Goal: Task Accomplishment & Management: Complete application form

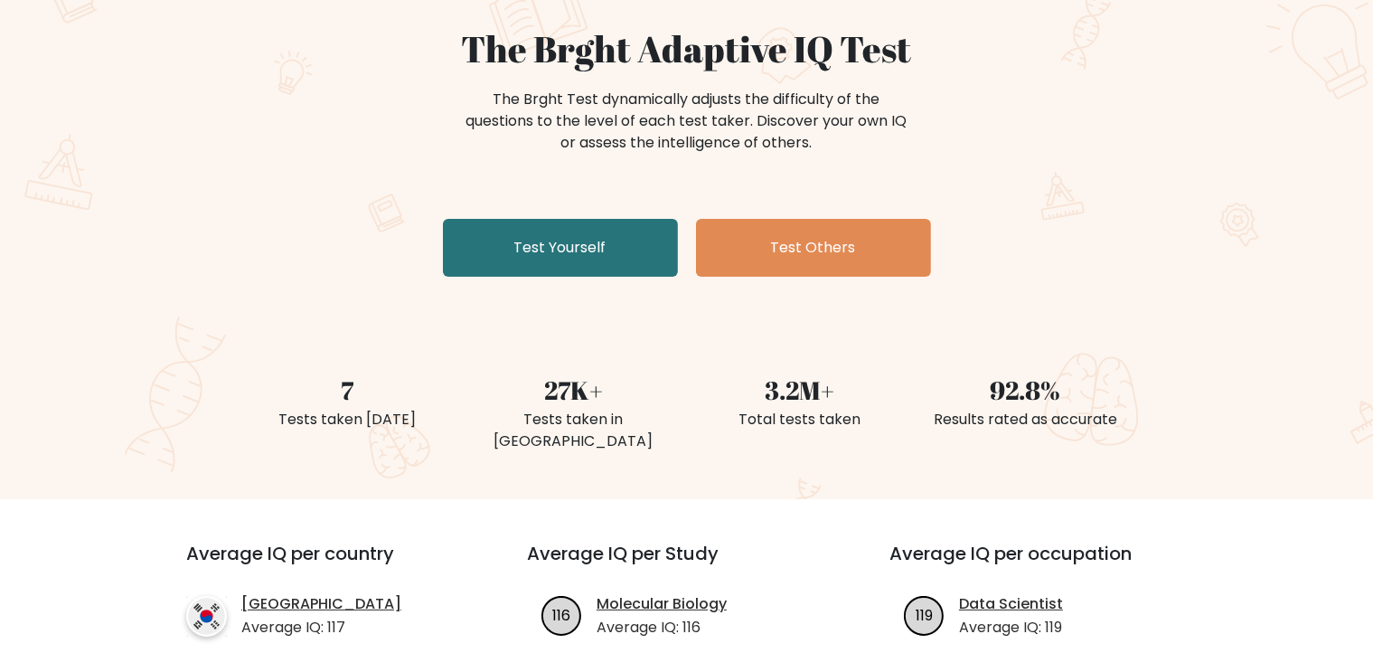
scroll to position [156, 0]
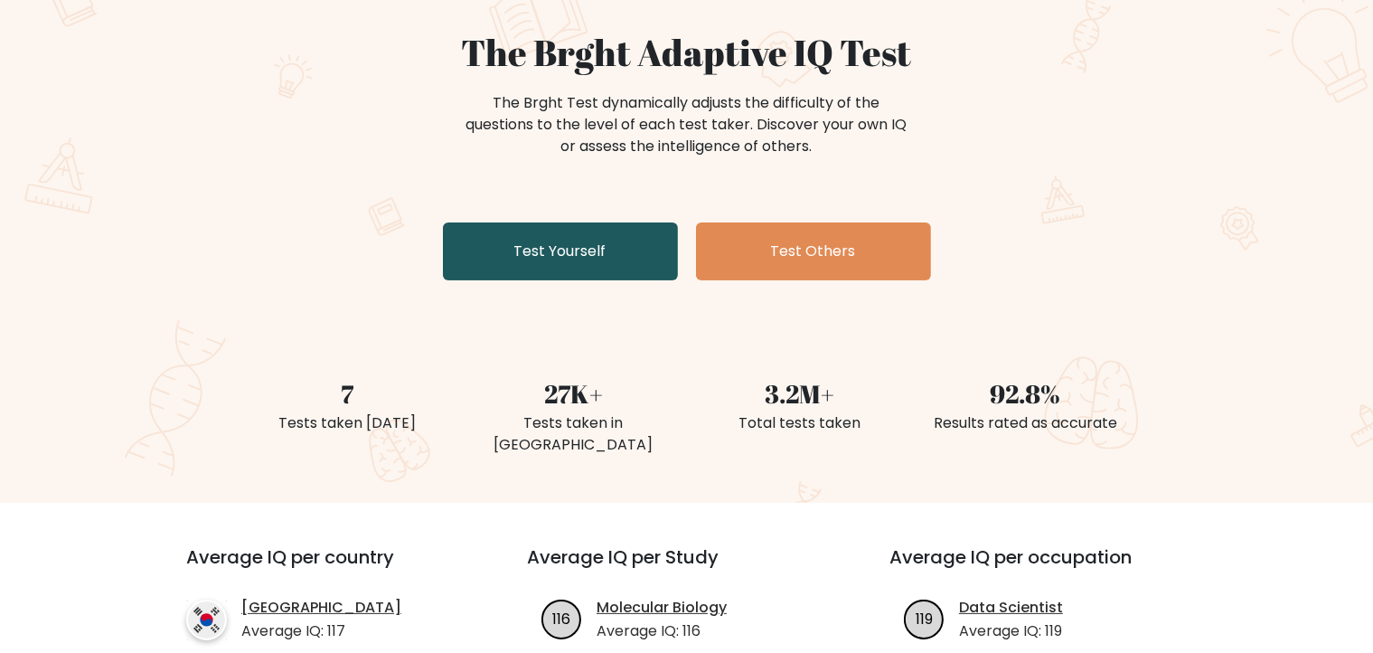
click at [535, 261] on link "Test Yourself" at bounding box center [560, 251] width 235 height 58
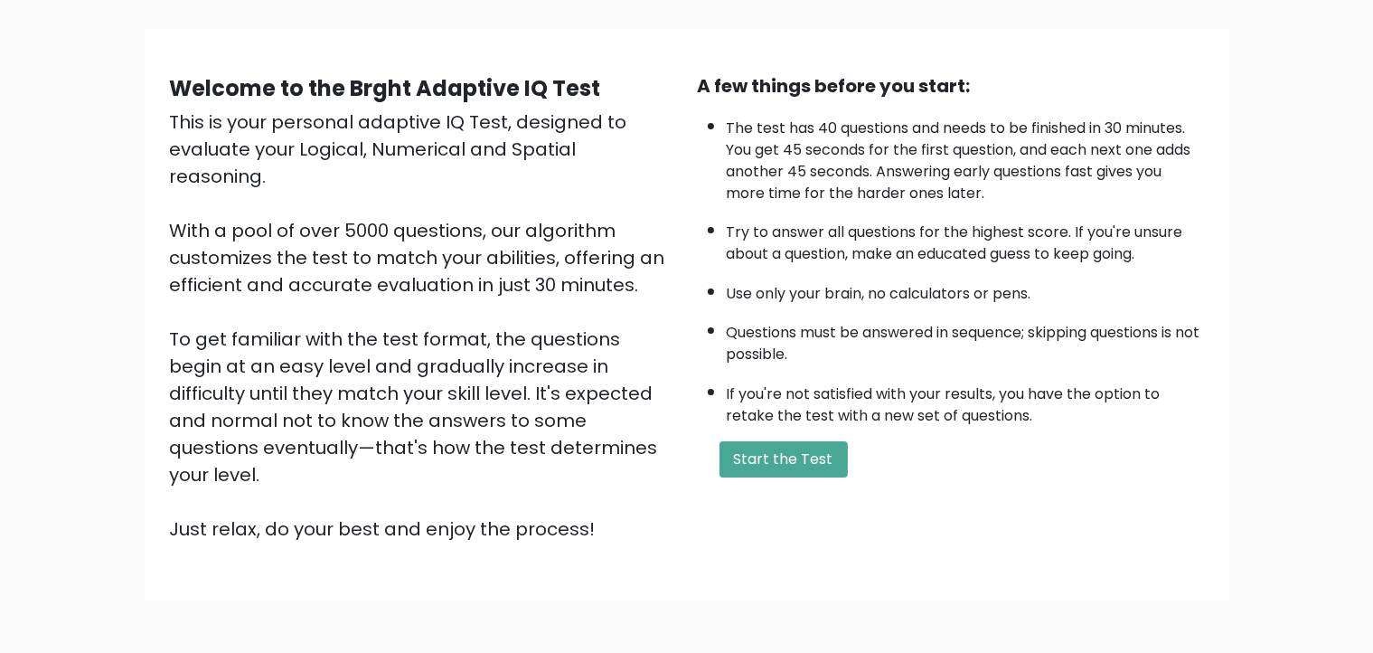
scroll to position [110, 0]
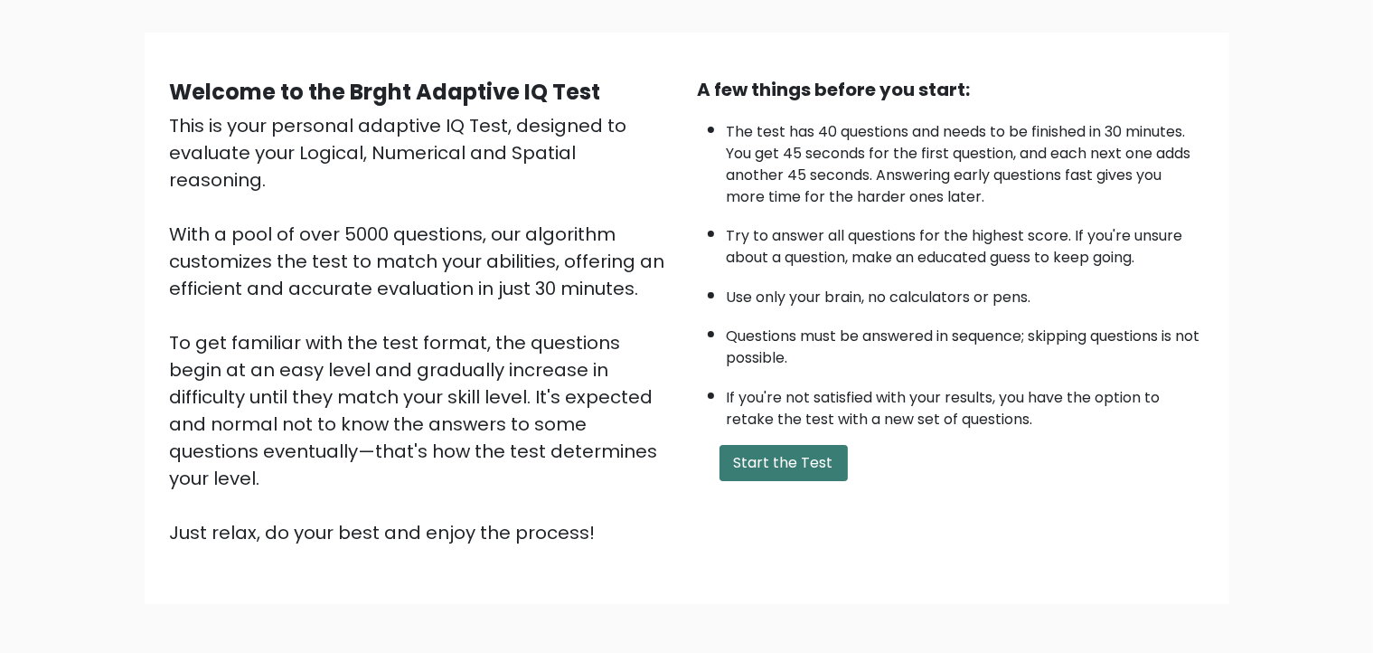
click at [806, 456] on button "Start the Test" at bounding box center [784, 463] width 128 height 36
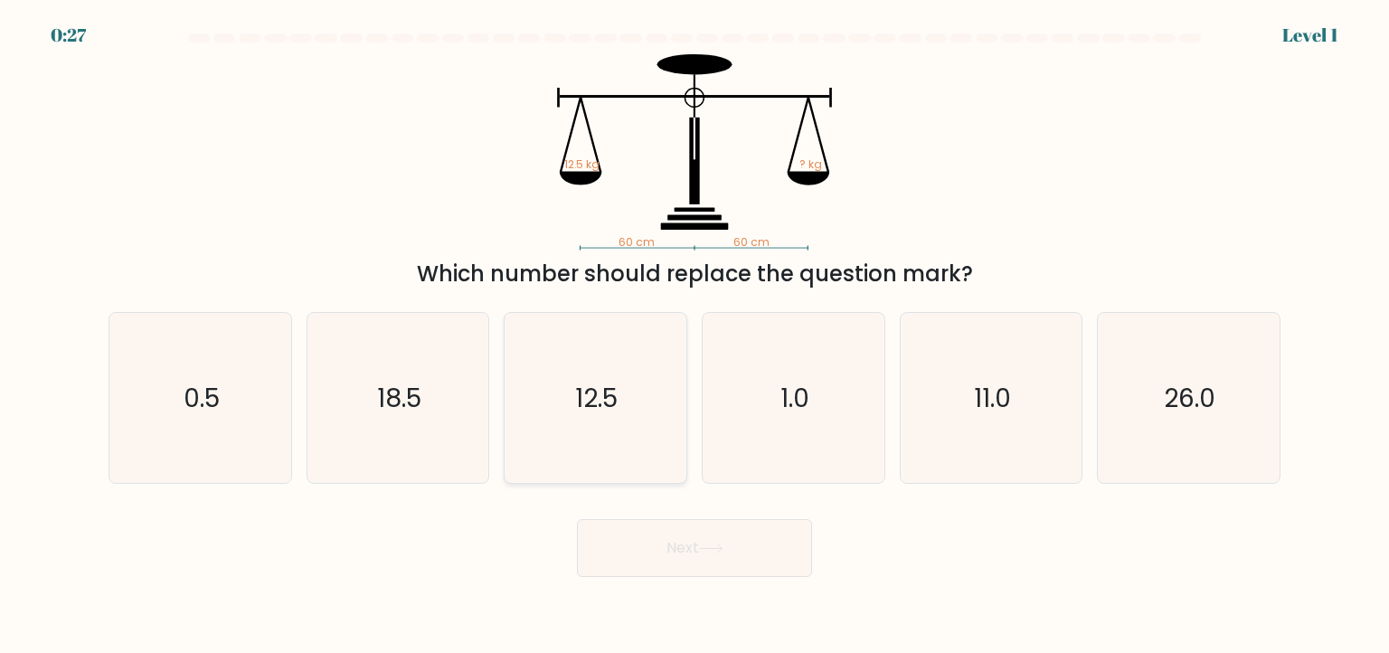
click at [608, 399] on text "12.5" at bounding box center [597, 397] width 42 height 36
click at [694, 335] on input "c. 12.5" at bounding box center [694, 330] width 1 height 9
radio input "true"
click at [686, 534] on button "Next" at bounding box center [694, 548] width 235 height 58
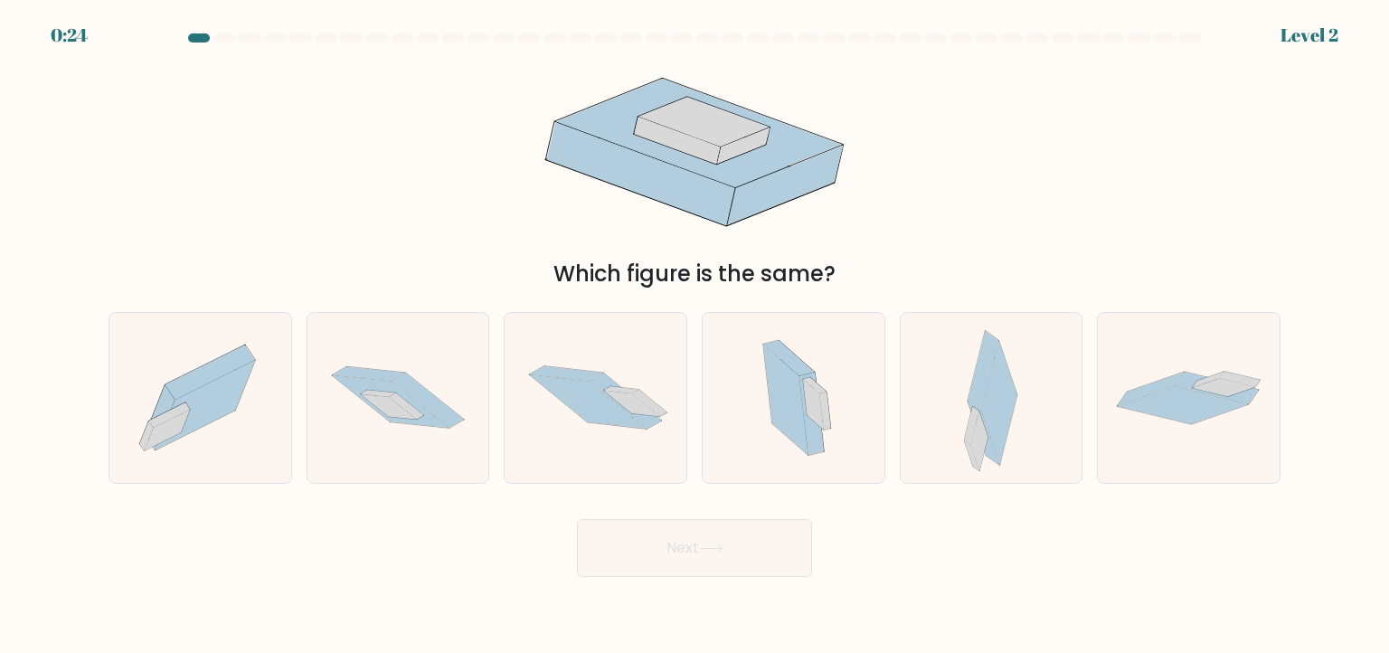
click at [700, 551] on button "Next" at bounding box center [694, 548] width 235 height 58
click at [423, 387] on icon at bounding box center [427, 400] width 72 height 55
click at [694, 335] on input "b." at bounding box center [694, 330] width 1 height 9
radio input "true"
click at [634, 548] on button "Next" at bounding box center [694, 548] width 235 height 58
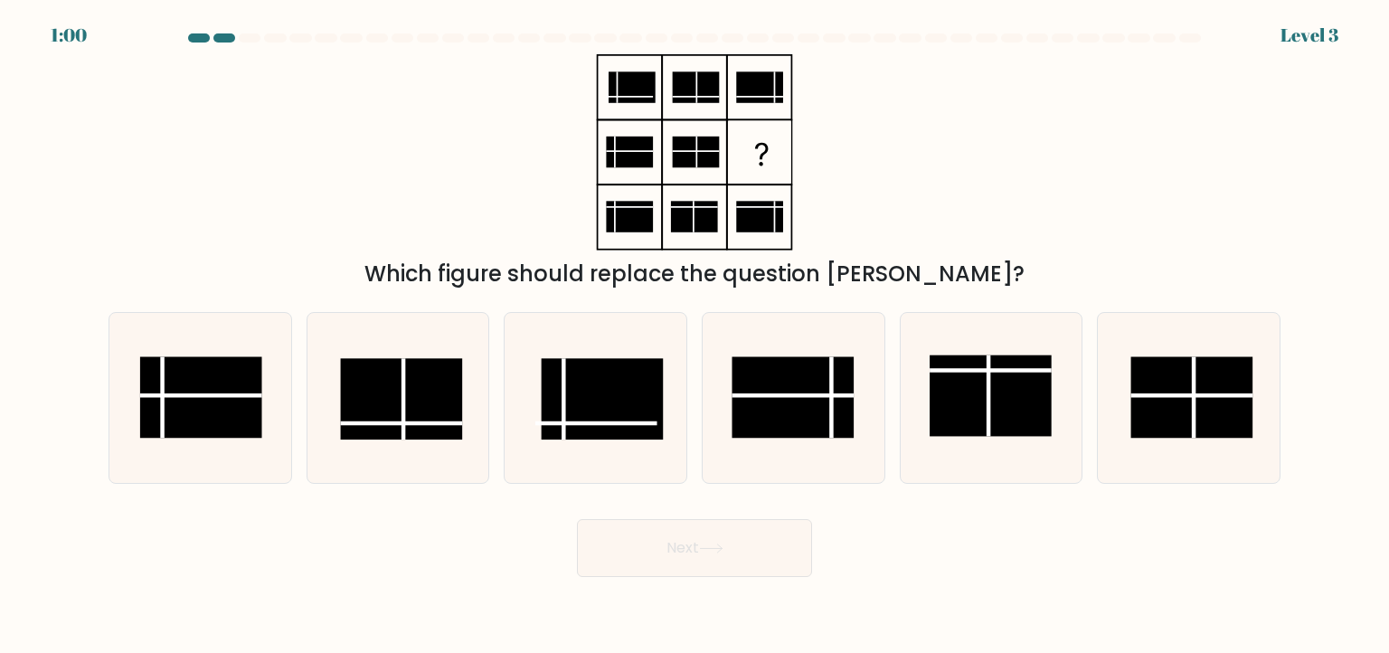
click at [634, 548] on button "Next" at bounding box center [694, 548] width 235 height 58
click at [826, 408] on rect at bounding box center [793, 396] width 122 height 81
click at [695, 335] on input "d." at bounding box center [694, 330] width 1 height 9
radio input "true"
click at [743, 572] on button "Next" at bounding box center [694, 548] width 235 height 58
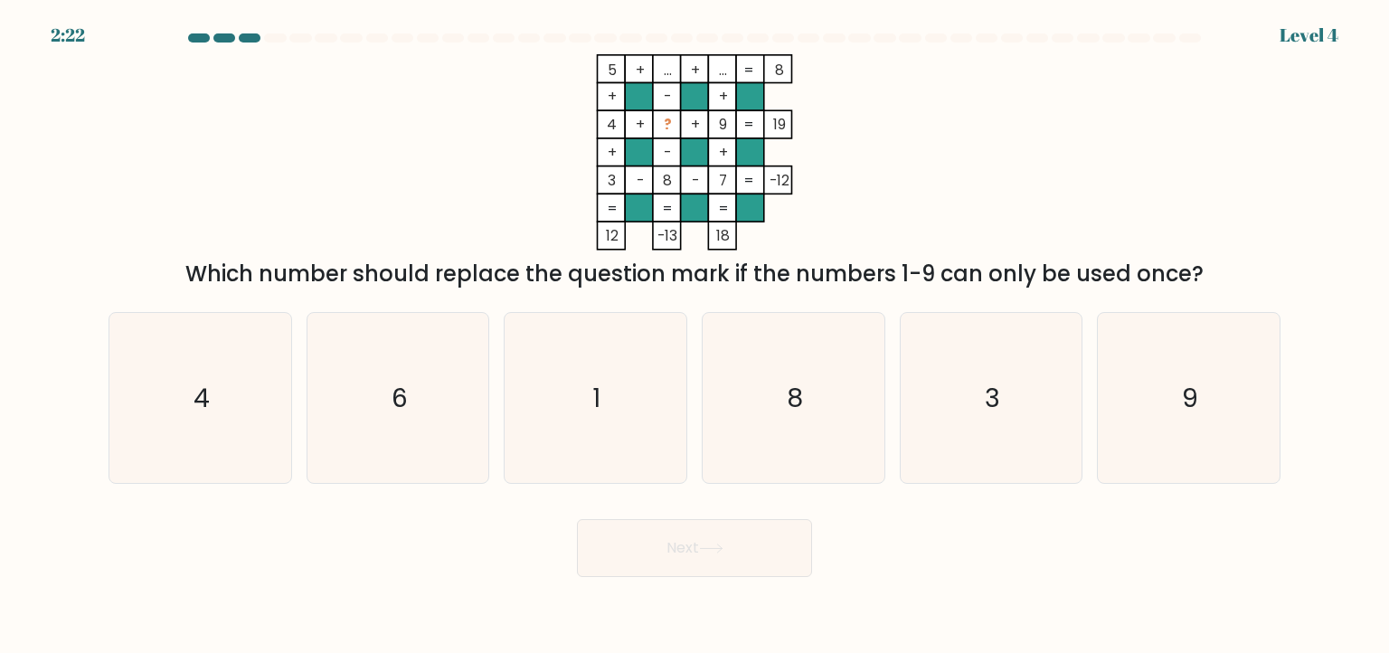
click at [738, 551] on button "Next" at bounding box center [694, 548] width 235 height 58
click at [479, 411] on icon "6" at bounding box center [398, 398] width 170 height 170
click at [694, 335] on input "b. 6" at bounding box center [694, 330] width 1 height 9
radio input "true"
click at [714, 541] on button "Next" at bounding box center [694, 548] width 235 height 58
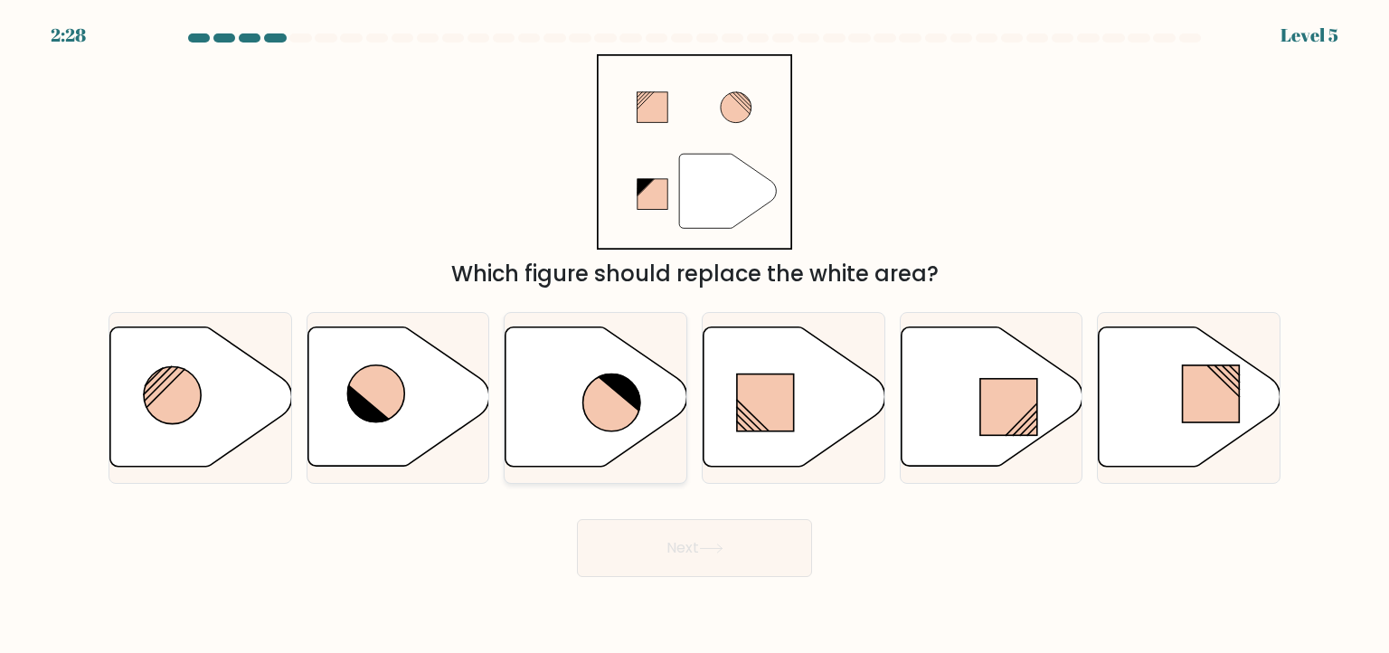
click at [609, 399] on icon at bounding box center [611, 402] width 57 height 57
click at [694, 335] on input "c." at bounding box center [694, 330] width 1 height 9
radio input "true"
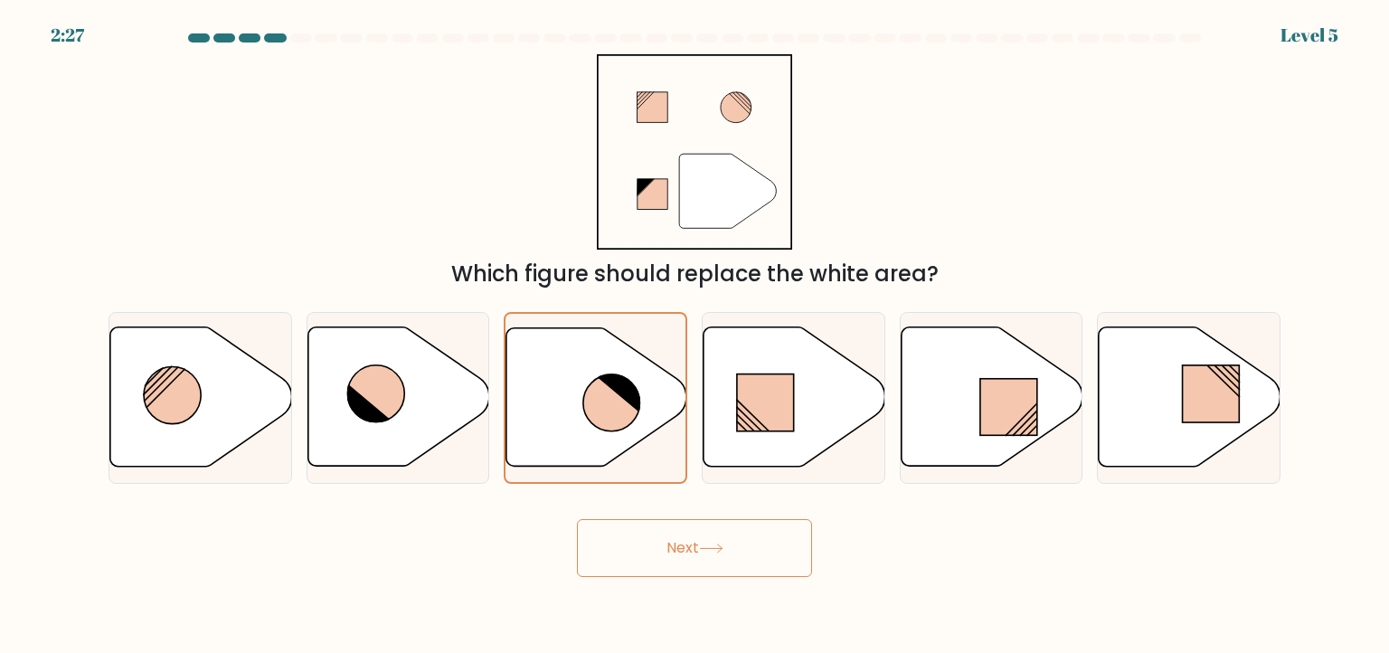
click at [731, 554] on button "Next" at bounding box center [694, 548] width 235 height 58
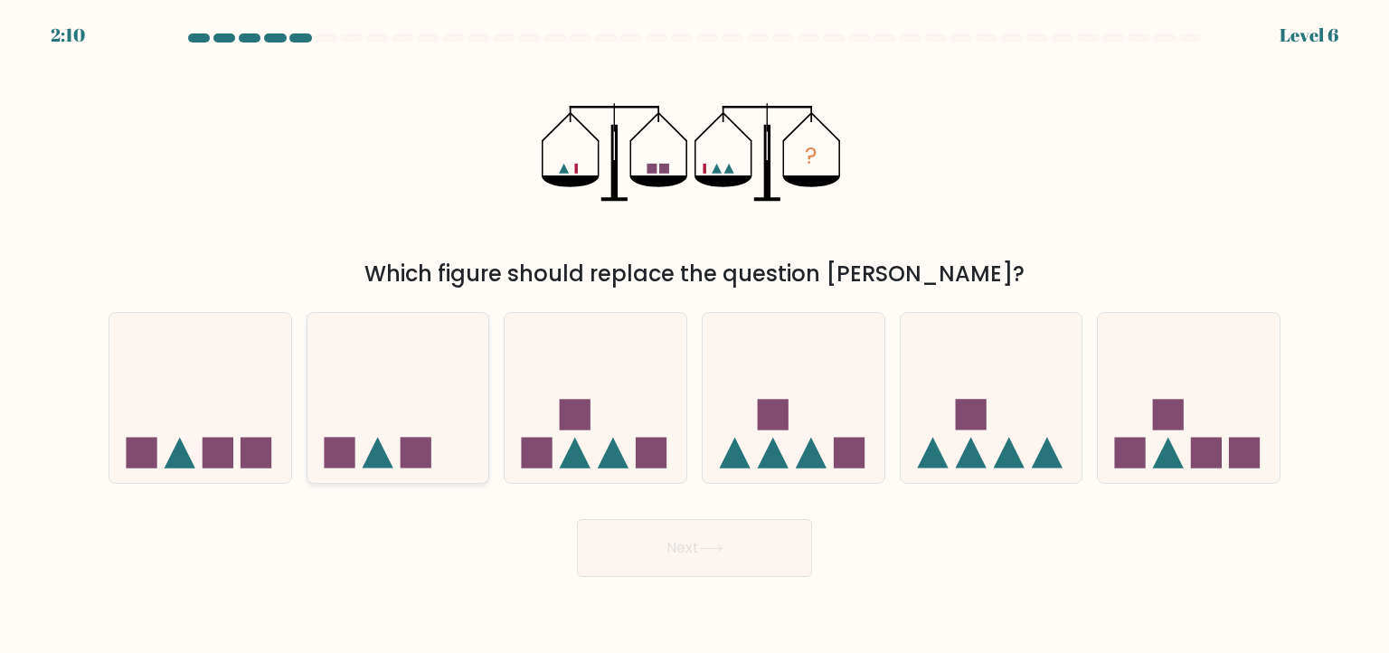
click at [413, 429] on icon at bounding box center [398, 398] width 182 height 150
click at [694, 335] on input "b." at bounding box center [694, 330] width 1 height 9
radio input "true"
drag, startPoint x: 705, startPoint y: 580, endPoint x: 684, endPoint y: 514, distance: 69.2
click at [684, 514] on body "2:09 Level 6" at bounding box center [694, 326] width 1389 height 653
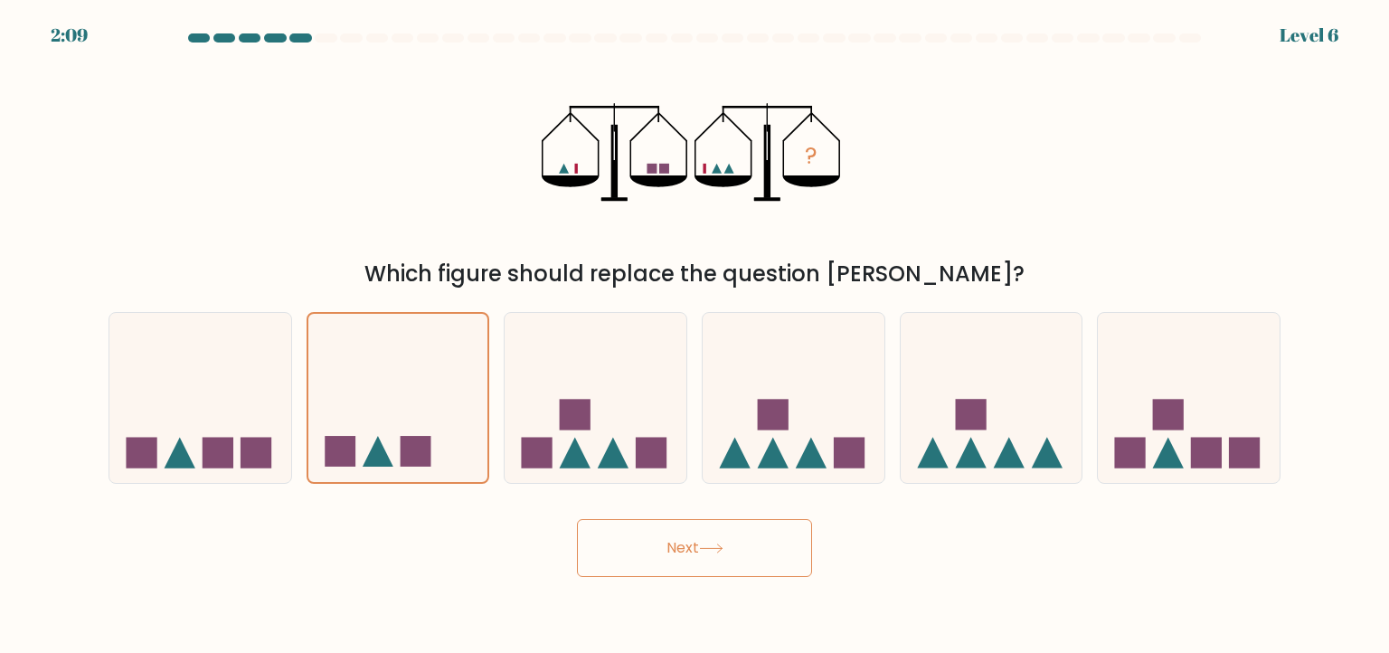
click at [684, 514] on div "Next" at bounding box center [694, 540] width 1193 height 71
click at [705, 567] on button "Next" at bounding box center [694, 548] width 235 height 58
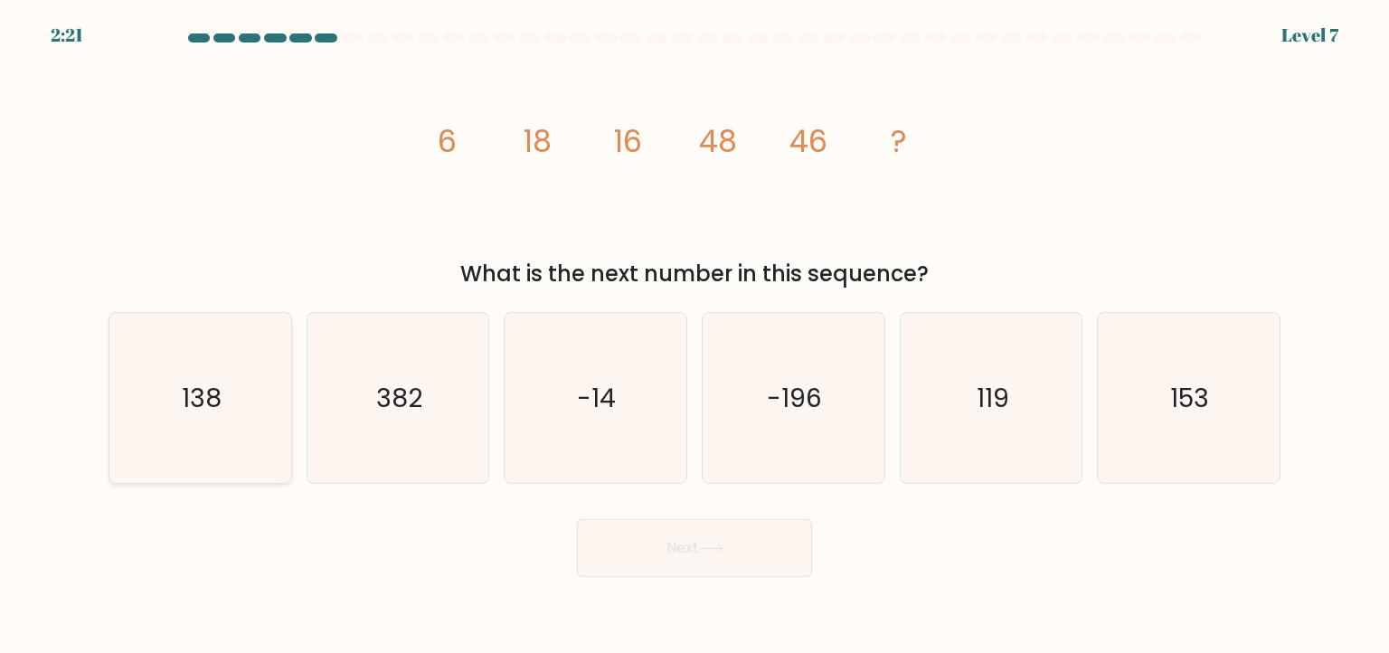
click at [225, 395] on icon "138" at bounding box center [200, 398] width 170 height 170
click at [694, 335] on input "a. 138" at bounding box center [694, 330] width 1 height 9
radio input "true"
click at [689, 556] on button "Next" at bounding box center [694, 548] width 235 height 58
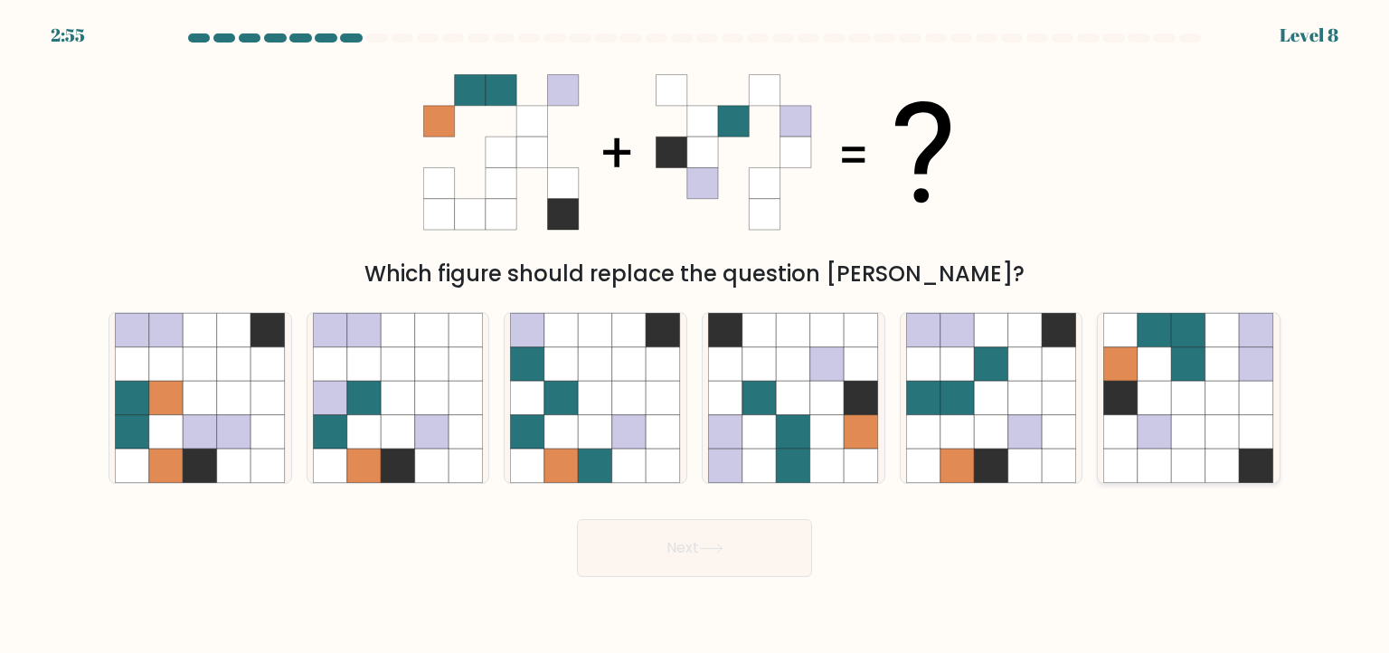
click at [1227, 391] on icon at bounding box center [1222, 398] width 34 height 34
click at [695, 335] on input "f." at bounding box center [694, 330] width 1 height 9
radio input "true"
click at [662, 543] on button "Next" at bounding box center [694, 548] width 235 height 58
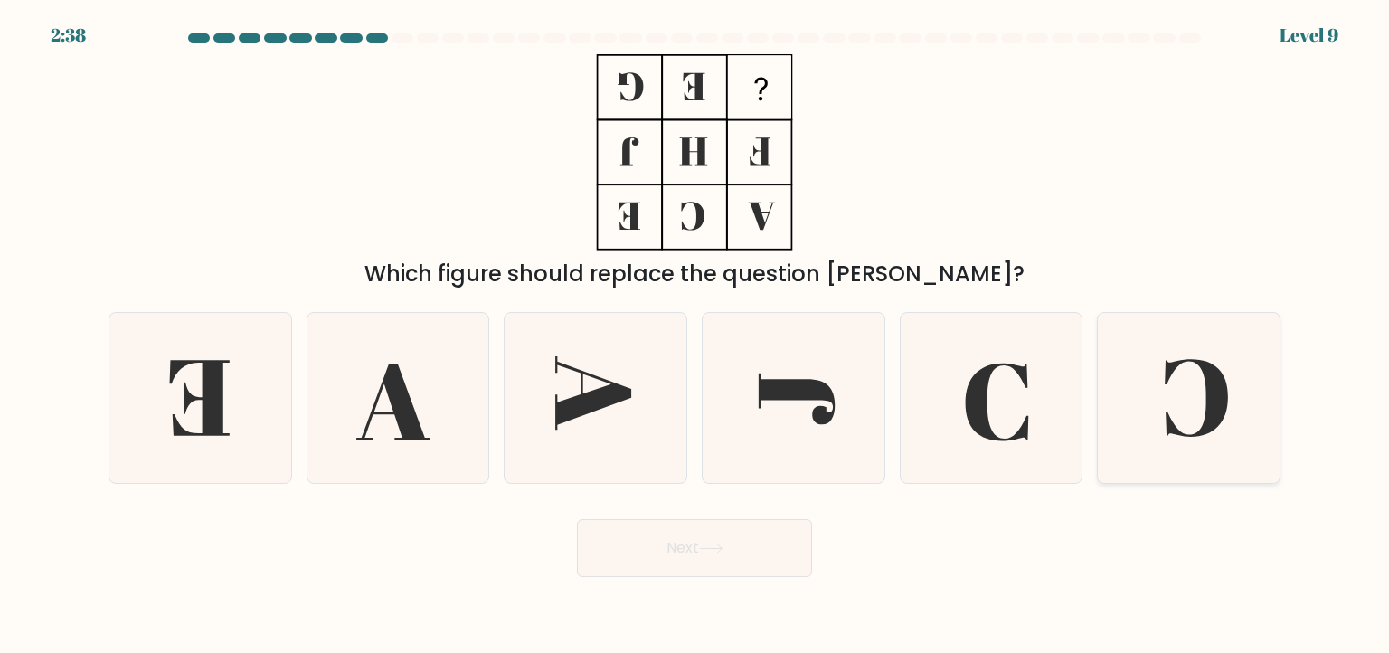
click at [1179, 410] on icon at bounding box center [1188, 398] width 170 height 170
click at [695, 335] on input "f." at bounding box center [694, 330] width 1 height 9
radio input "true"
click at [737, 542] on button "Next" at bounding box center [694, 548] width 235 height 58
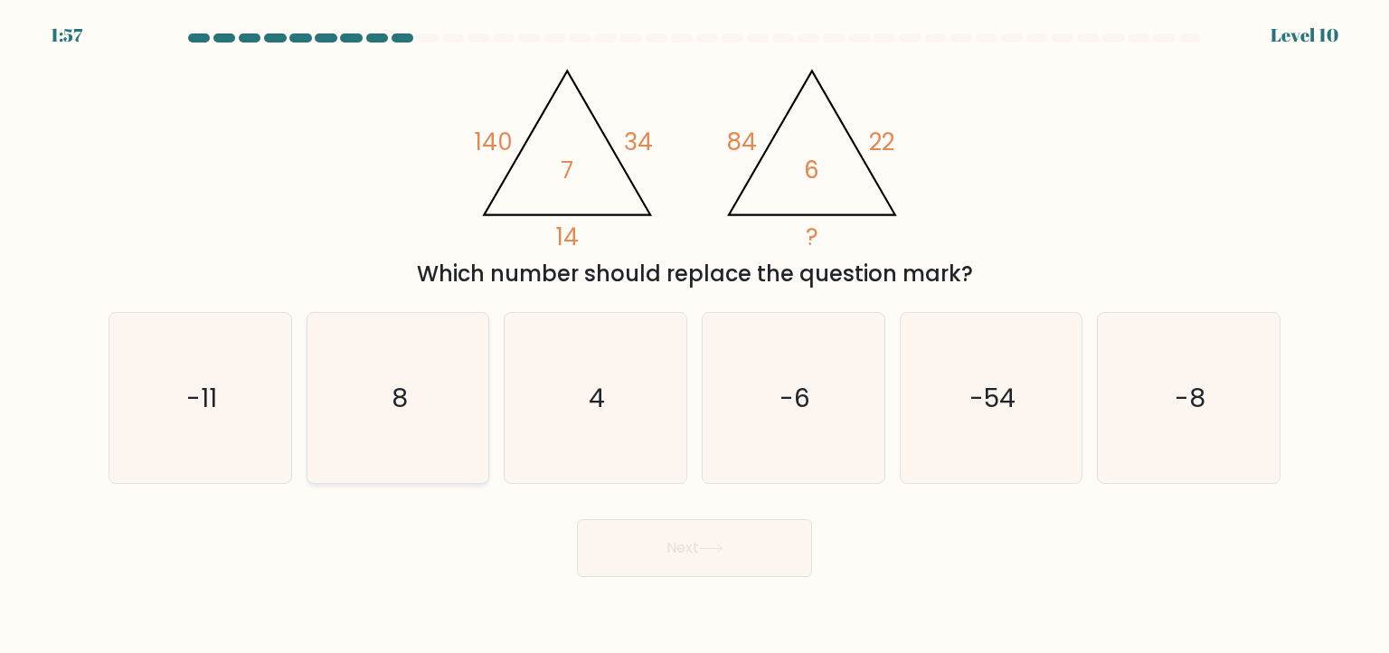
click at [358, 372] on icon "8" at bounding box center [398, 398] width 170 height 170
click at [694, 335] on input "b. 8" at bounding box center [694, 330] width 1 height 9
radio input "true"
drag, startPoint x: 719, startPoint y: 587, endPoint x: 715, endPoint y: 525, distance: 61.6
click at [715, 525] on body "1:56 Level 10" at bounding box center [694, 326] width 1389 height 653
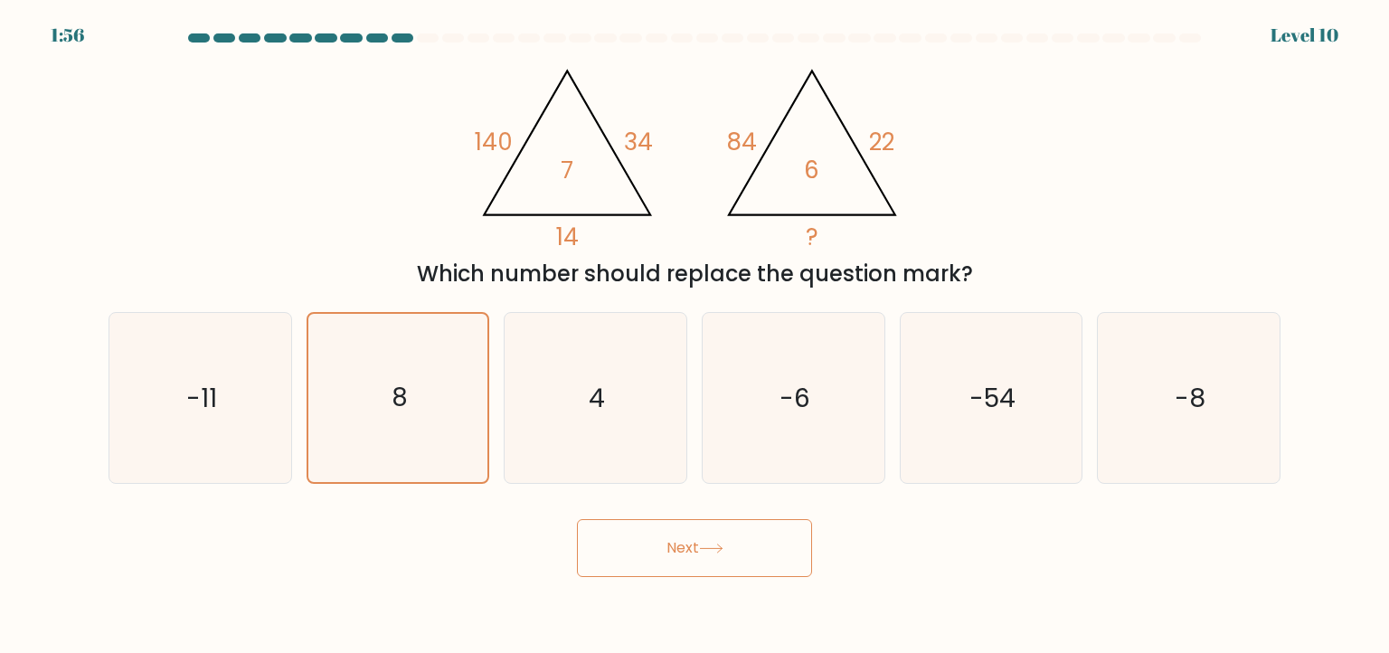
click at [715, 525] on button "Next" at bounding box center [694, 548] width 235 height 58
click at [718, 551] on icon at bounding box center [711, 548] width 24 height 10
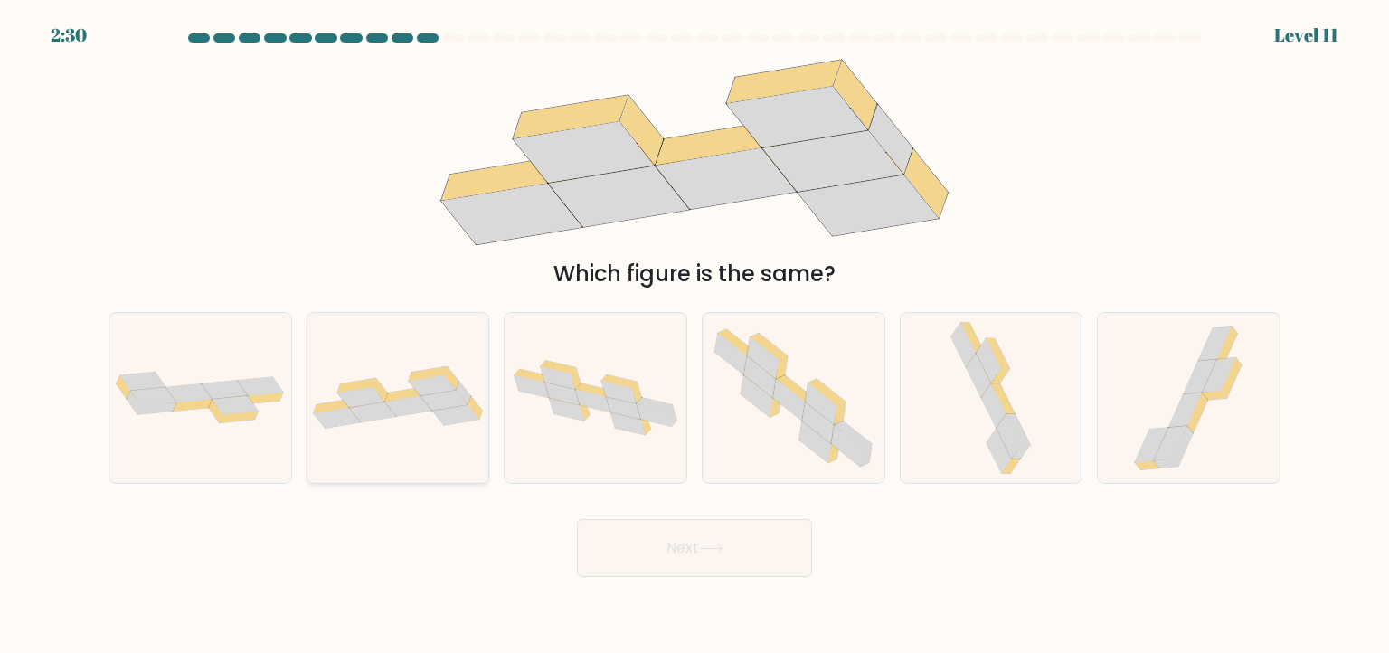
click at [452, 410] on icon at bounding box center [455, 415] width 47 height 21
click at [694, 335] on input "b." at bounding box center [694, 330] width 1 height 9
radio input "true"
click at [664, 550] on button "Next" at bounding box center [694, 548] width 235 height 58
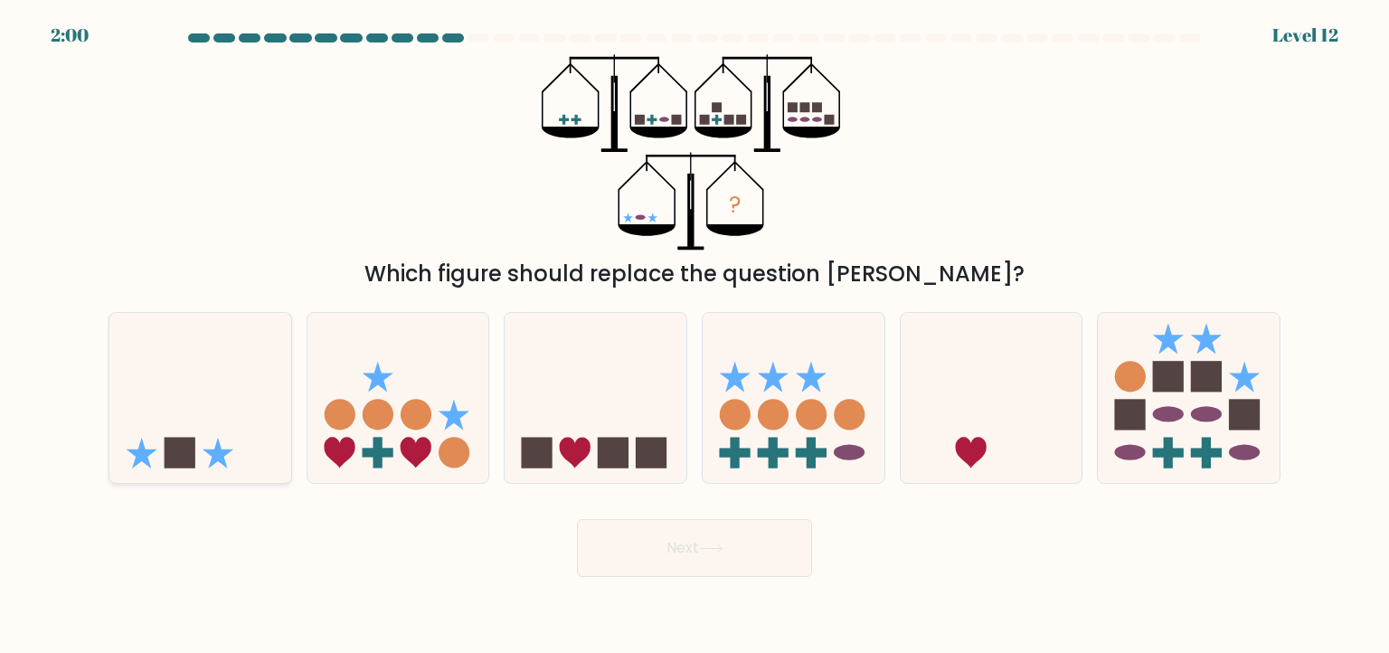
click at [275, 444] on icon at bounding box center [200, 398] width 182 height 150
click at [694, 335] on input "a." at bounding box center [694, 330] width 1 height 9
radio input "true"
click at [646, 557] on button "Next" at bounding box center [694, 548] width 235 height 58
click at [687, 533] on button "Next" at bounding box center [694, 548] width 235 height 58
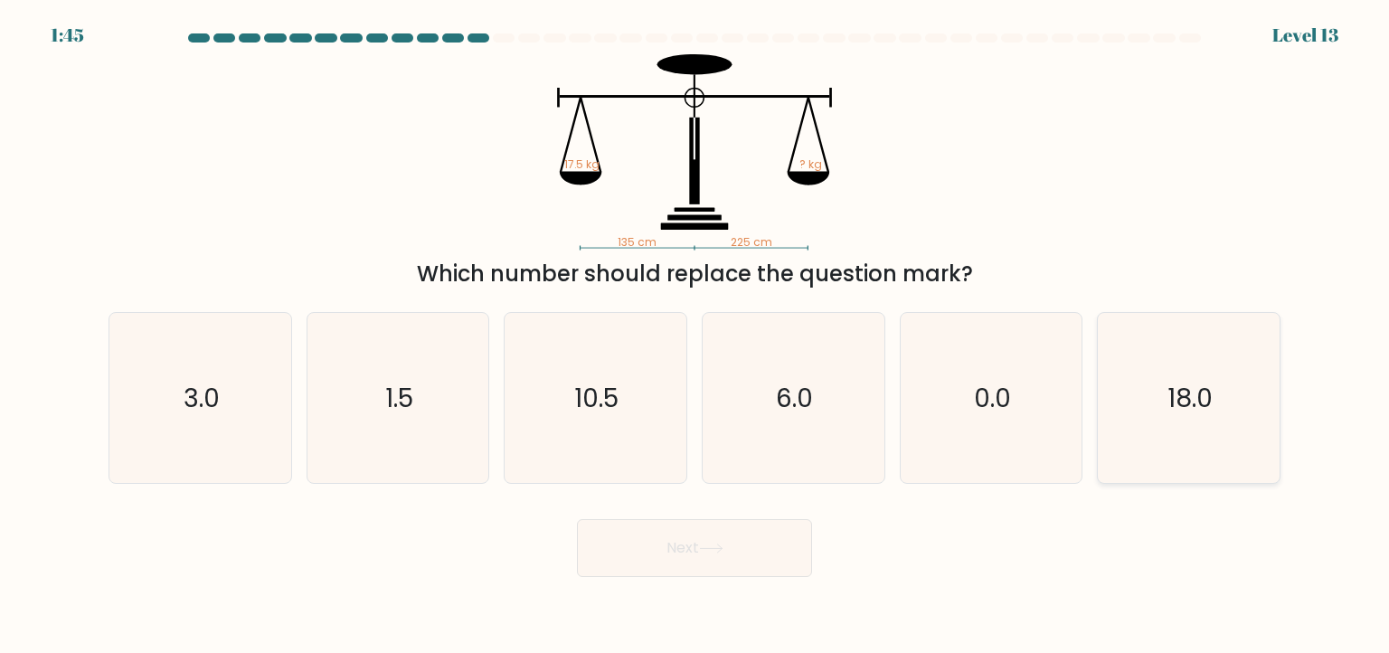
click at [1215, 418] on icon "18.0" at bounding box center [1188, 398] width 170 height 170
click at [695, 335] on input "f. 18.0" at bounding box center [694, 330] width 1 height 9
radio input "true"
click at [717, 561] on button "Next" at bounding box center [694, 548] width 235 height 58
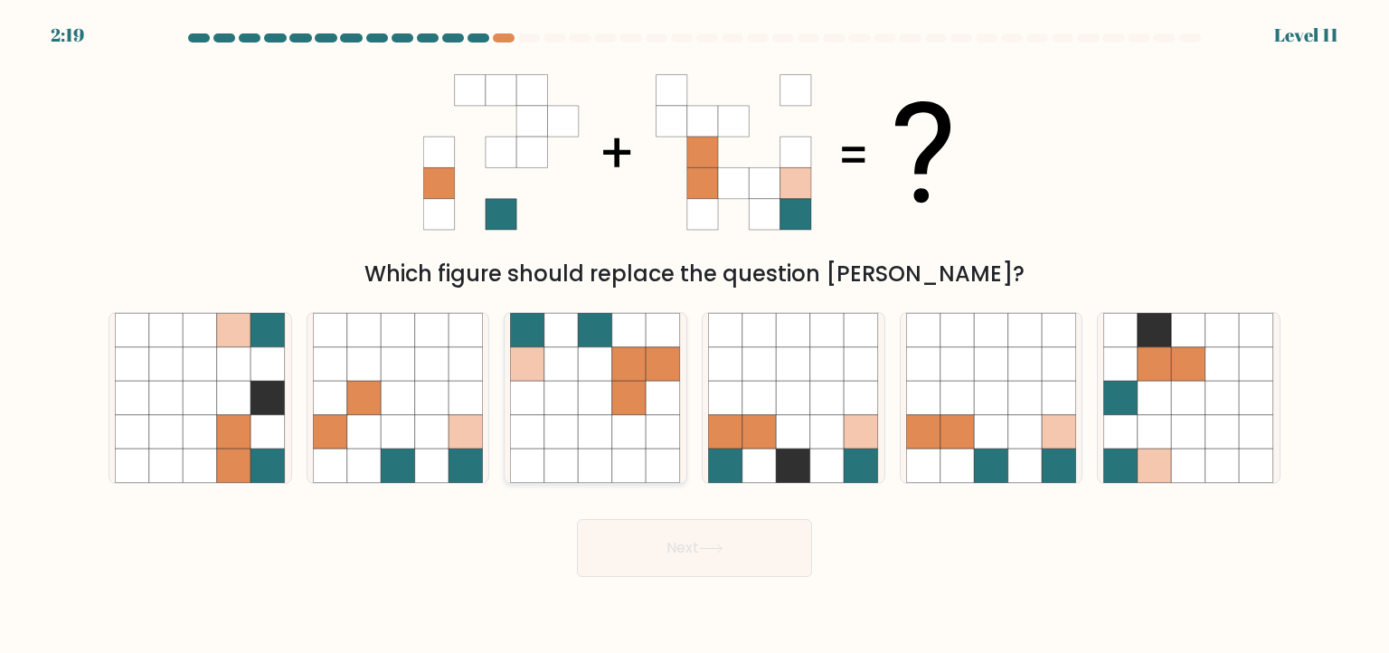
click at [629, 406] on icon at bounding box center [629, 398] width 34 height 34
click at [694, 335] on input "c." at bounding box center [694, 330] width 1 height 9
radio input "true"
click at [653, 551] on button "Next" at bounding box center [694, 548] width 235 height 58
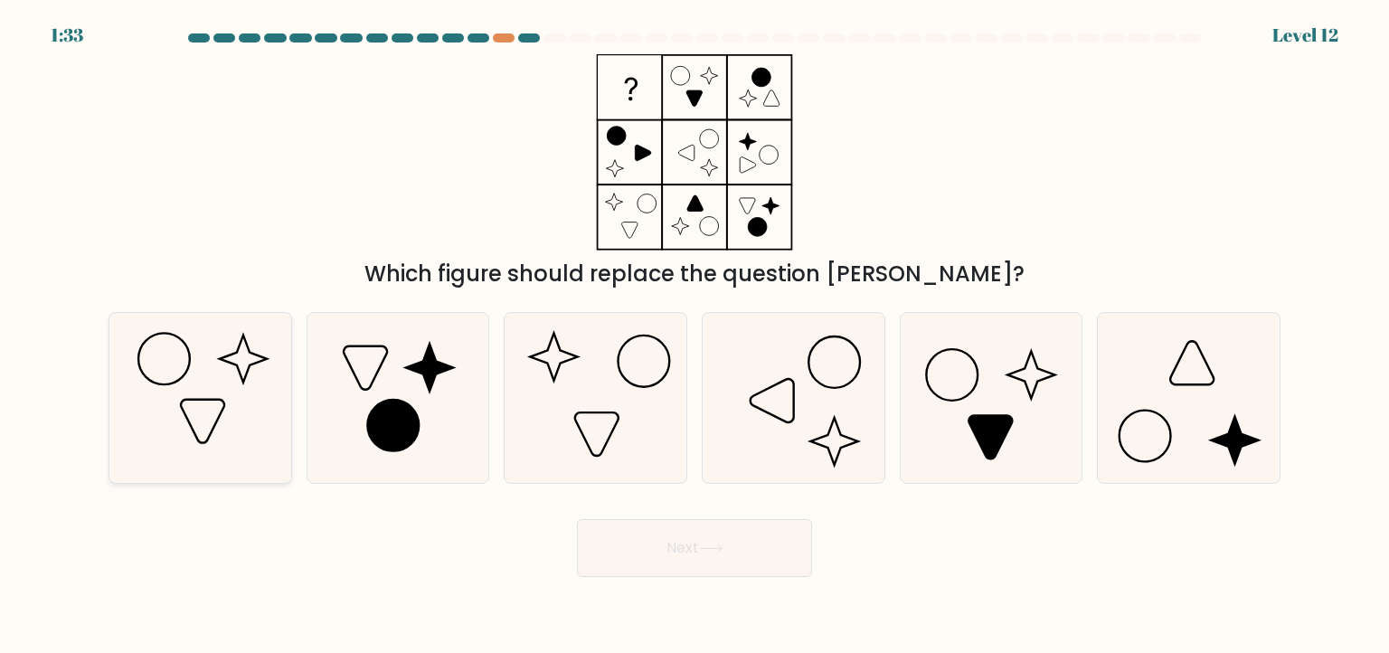
click at [228, 410] on icon at bounding box center [200, 398] width 170 height 170
click at [694, 335] on input "a." at bounding box center [694, 330] width 1 height 9
radio input "true"
click at [716, 533] on button "Next" at bounding box center [694, 548] width 235 height 58
click at [723, 553] on icon at bounding box center [711, 548] width 24 height 10
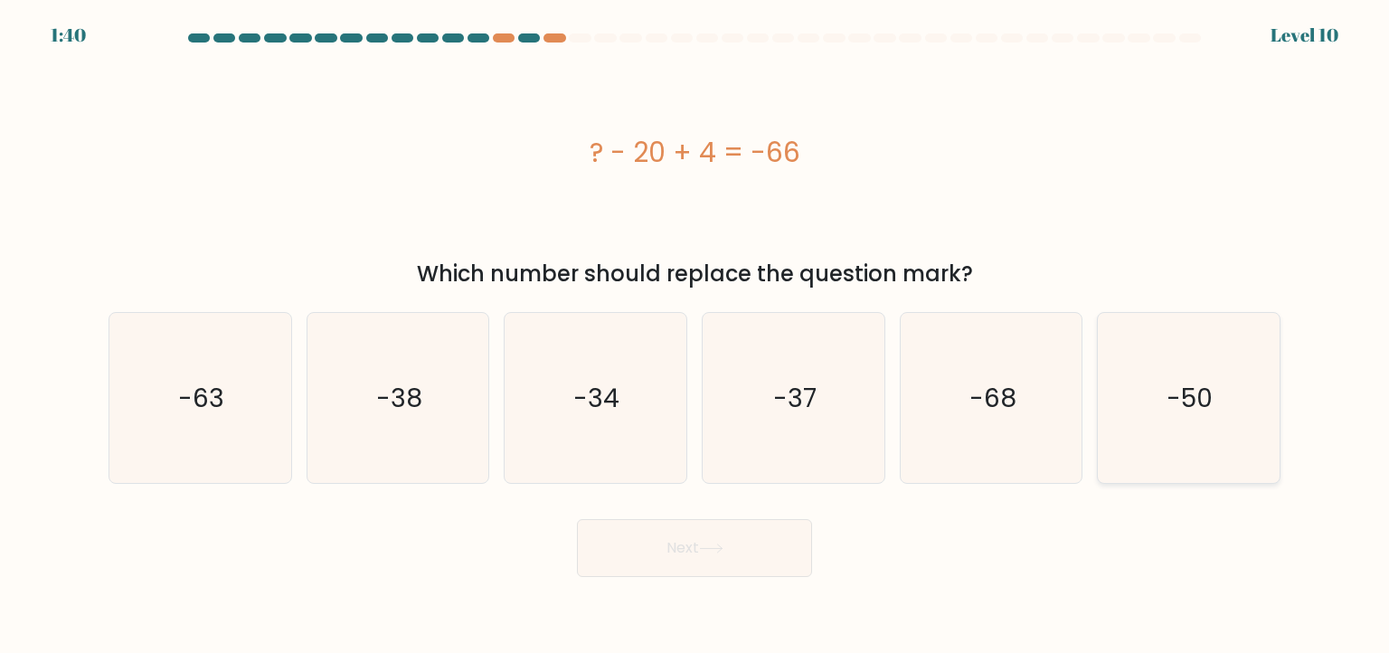
click at [1112, 437] on icon "-50" at bounding box center [1188, 398] width 170 height 170
click at [695, 335] on input "f. -50" at bounding box center [694, 330] width 1 height 9
radio input "true"
click at [750, 547] on button "Next" at bounding box center [694, 548] width 235 height 58
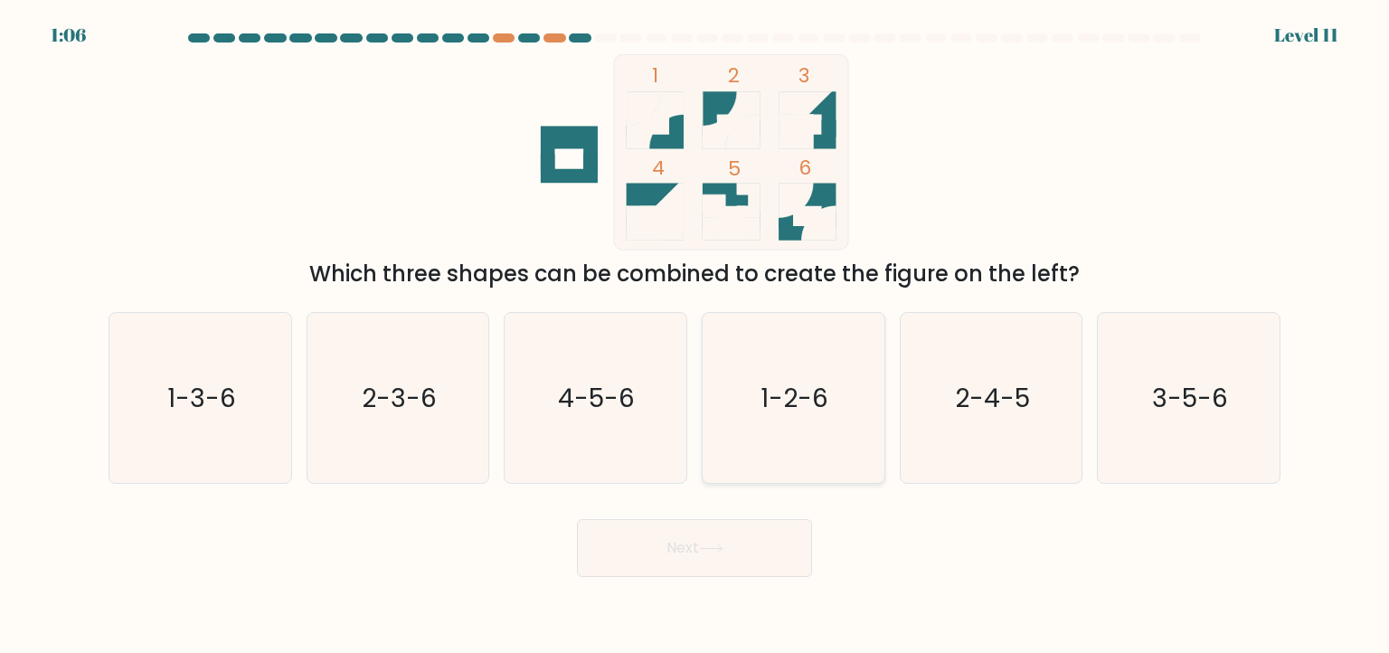
click at [806, 418] on icon "1-2-6" at bounding box center [793, 398] width 170 height 170
click at [695, 335] on input "d. 1-2-6" at bounding box center [694, 330] width 1 height 9
radio input "true"
click at [741, 542] on button "Next" at bounding box center [694, 548] width 235 height 58
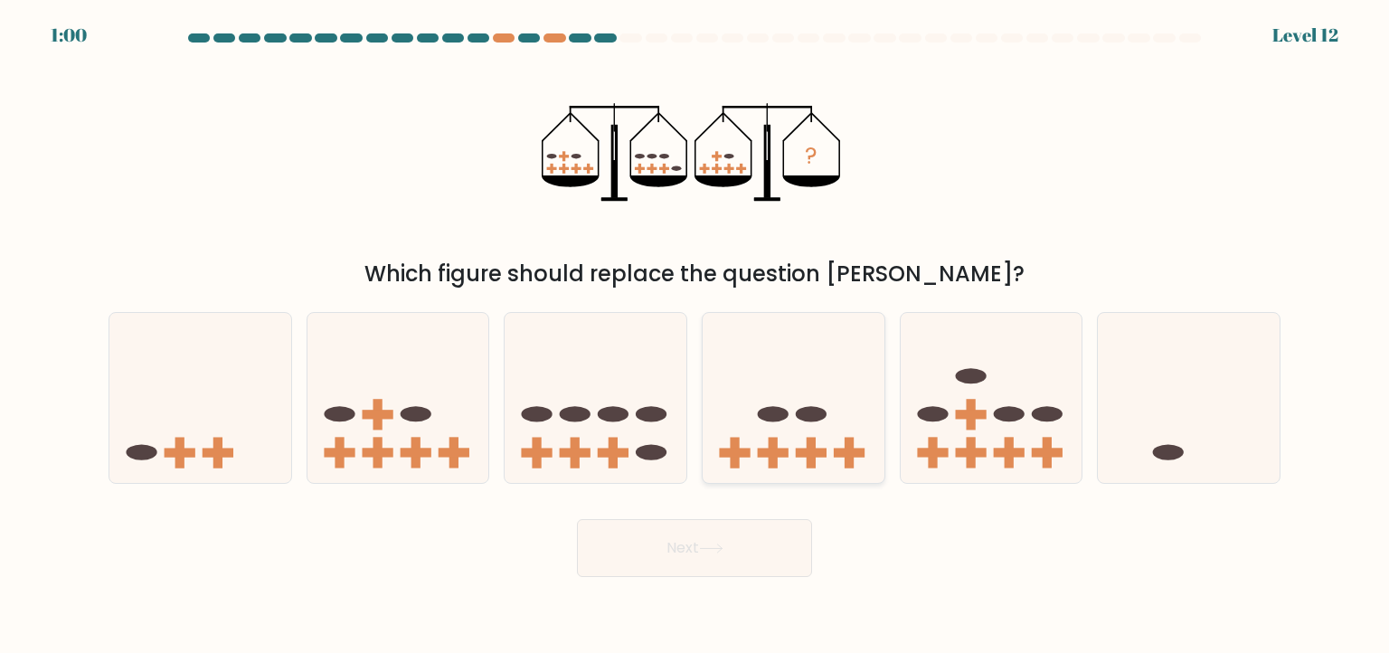
click at [776, 354] on icon at bounding box center [794, 398] width 182 height 150
click at [695, 335] on input "d." at bounding box center [694, 330] width 1 height 9
radio input "true"
click at [694, 540] on button "Next" at bounding box center [694, 548] width 235 height 58
click at [703, 555] on button "Next" at bounding box center [694, 548] width 235 height 58
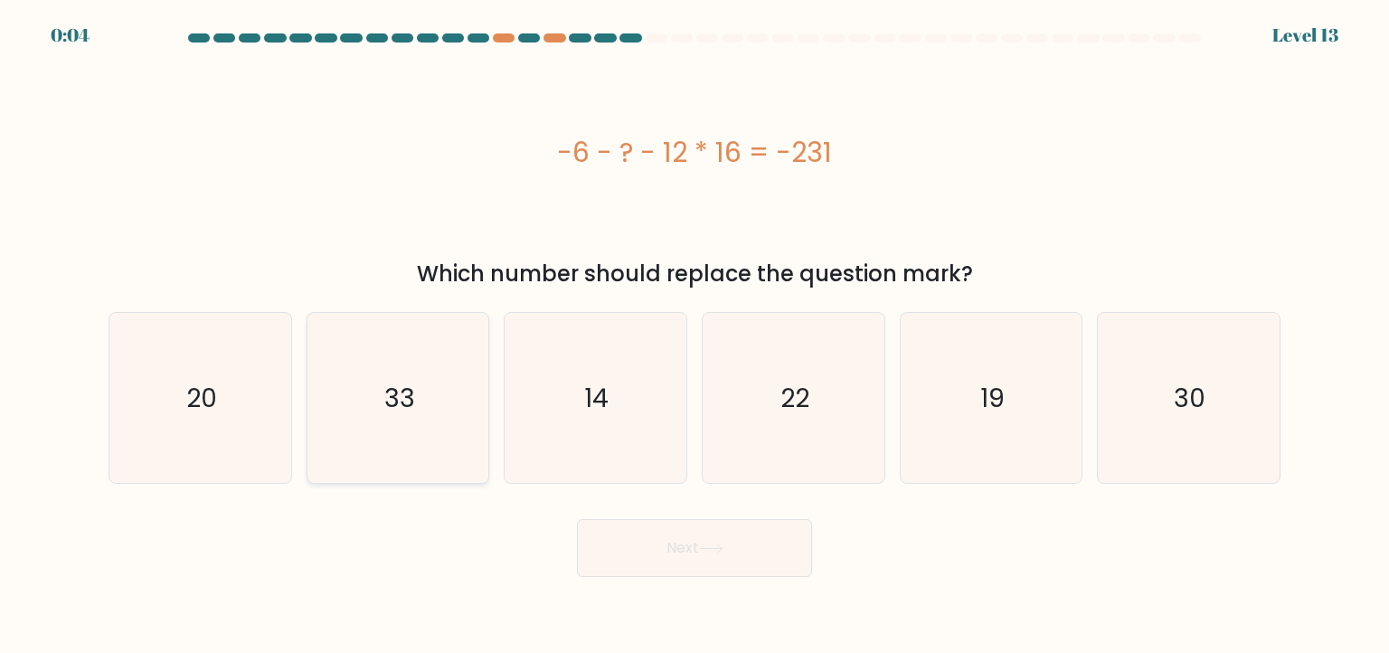
click at [358, 416] on icon "33" at bounding box center [398, 398] width 170 height 170
click at [694, 335] on input "b. 33" at bounding box center [694, 330] width 1 height 9
radio input "true"
click at [593, 565] on button "Next" at bounding box center [694, 548] width 235 height 58
click at [629, 564] on button "Next" at bounding box center [694, 548] width 235 height 58
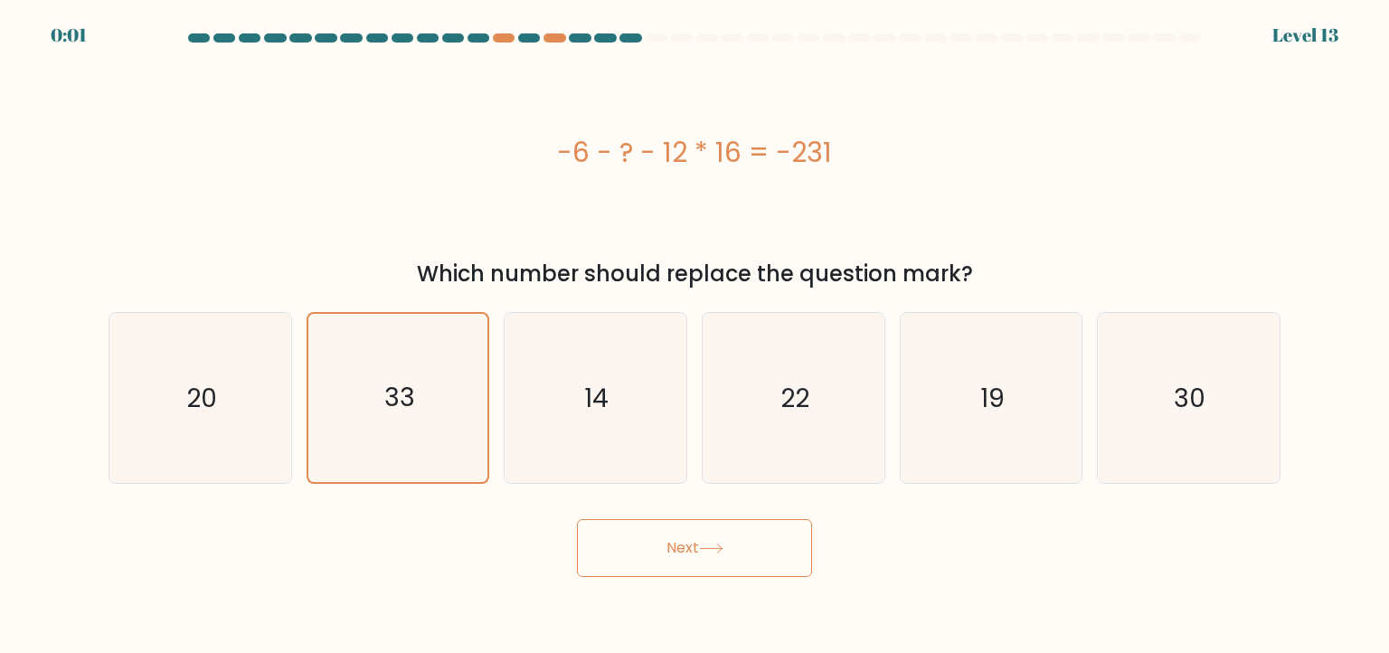
click at [665, 561] on button "Next" at bounding box center [694, 548] width 235 height 58
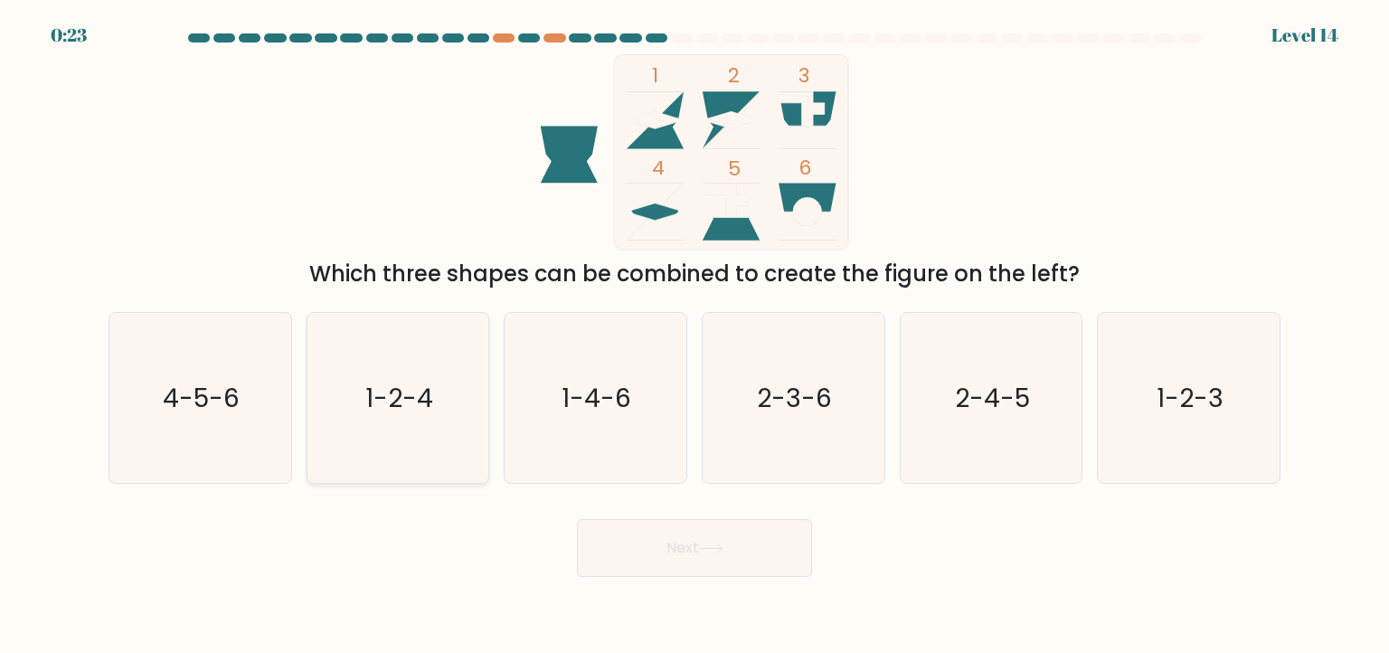
click at [423, 427] on icon "1-2-4" at bounding box center [398, 398] width 170 height 170
click at [694, 335] on input "b. 1-2-4" at bounding box center [694, 330] width 1 height 9
radio input "true"
click at [662, 569] on button "Next" at bounding box center [694, 548] width 235 height 58
click at [650, 561] on button "Next" at bounding box center [694, 548] width 235 height 58
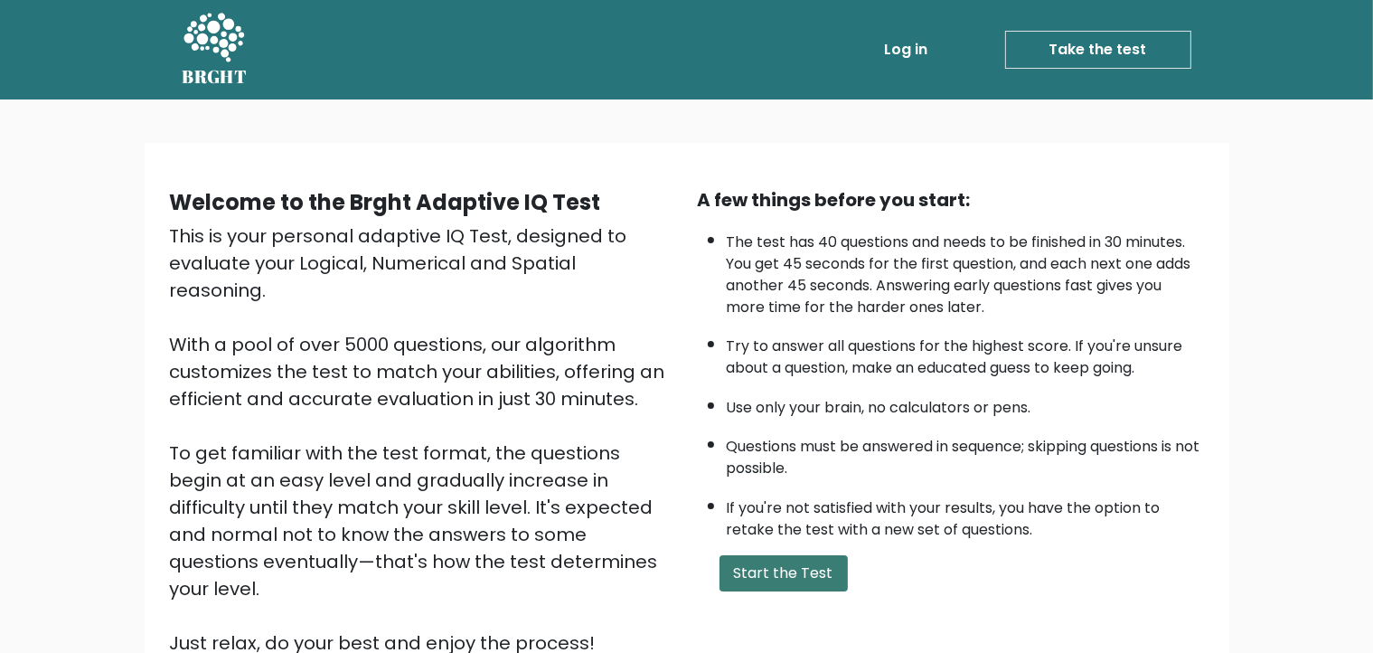
click at [799, 580] on button "Start the Test" at bounding box center [784, 573] width 128 height 36
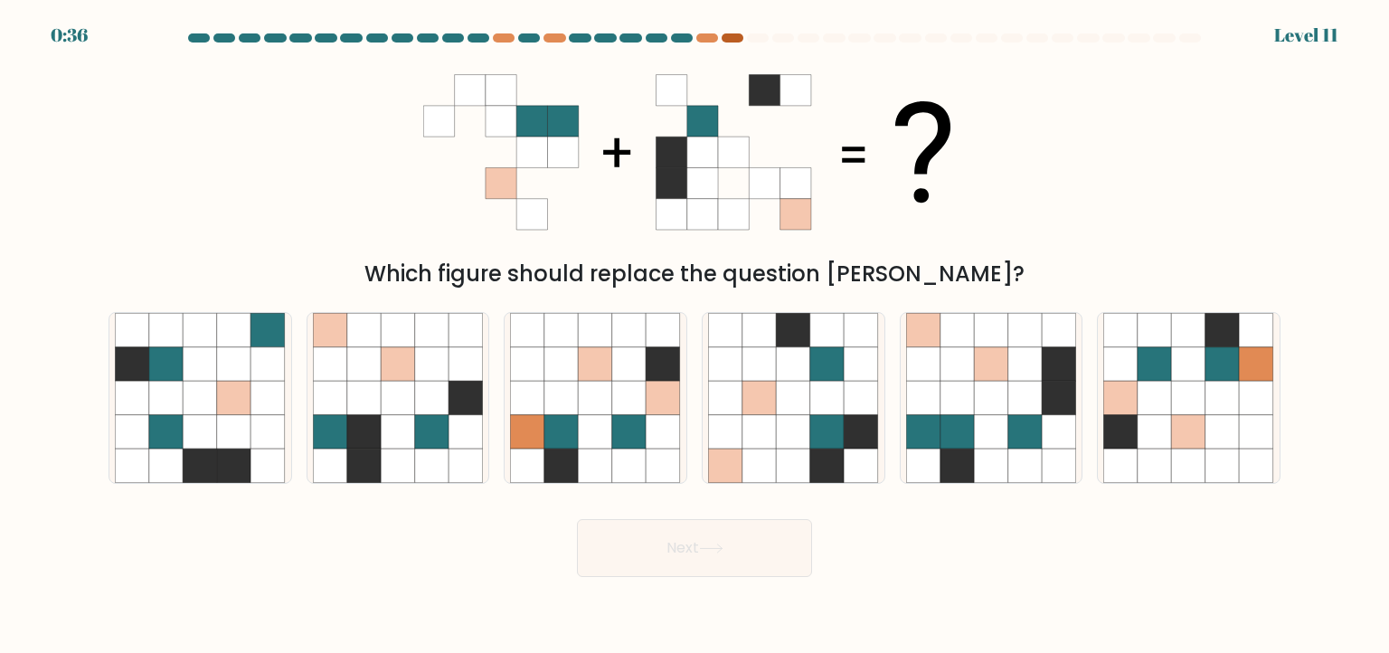
click at [723, 40] on div at bounding box center [732, 37] width 22 height 9
click at [702, 38] on div at bounding box center [707, 37] width 22 height 9
click at [667, 35] on at bounding box center [694, 37] width 1016 height 9
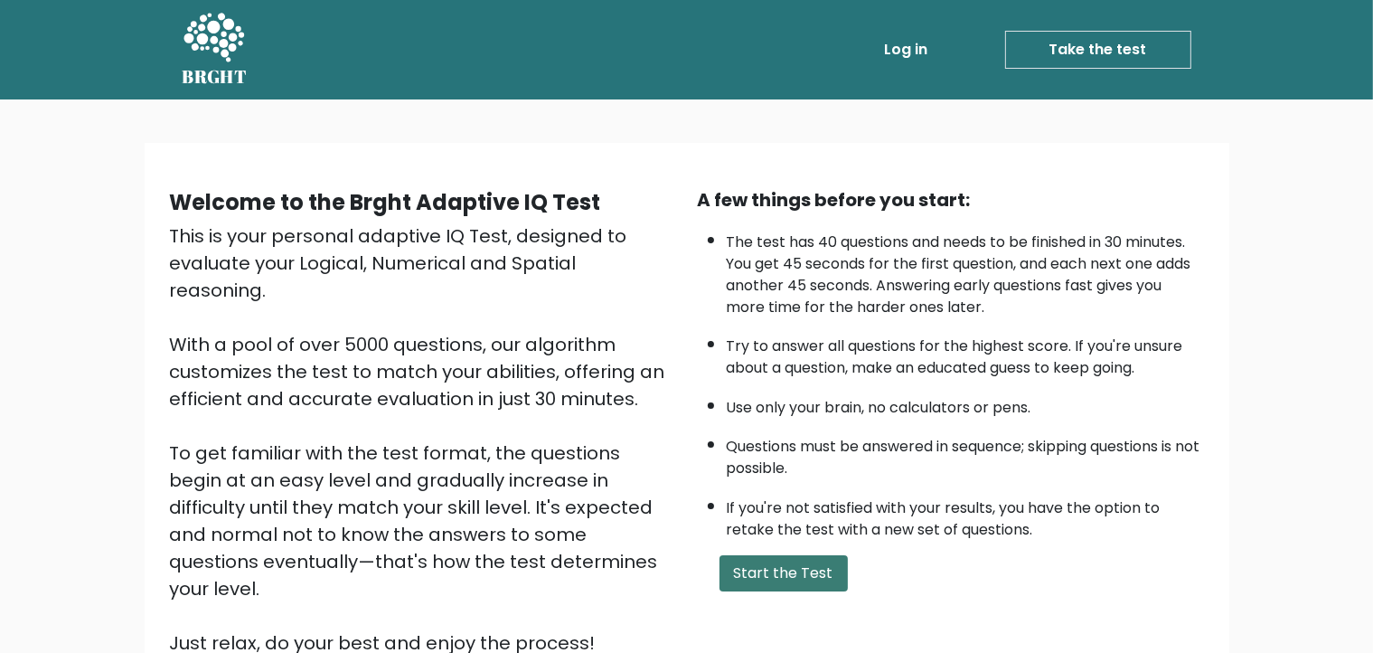
click at [785, 555] on button "Start the Test" at bounding box center [784, 573] width 128 height 36
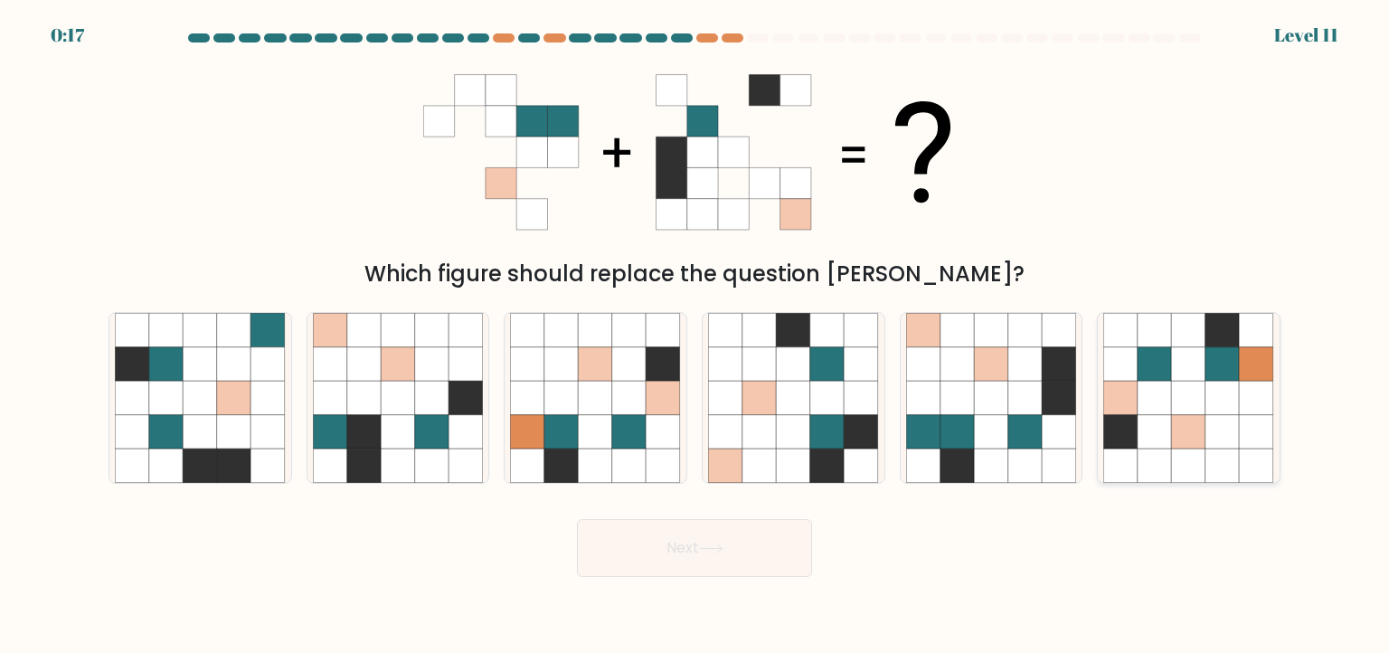
click at [1186, 410] on icon at bounding box center [1189, 398] width 34 height 34
click at [695, 335] on input "f." at bounding box center [694, 330] width 1 height 9
radio input "true"
click at [1026, 440] on icon at bounding box center [1025, 432] width 34 height 34
click at [695, 335] on input "e." at bounding box center [694, 330] width 1 height 9
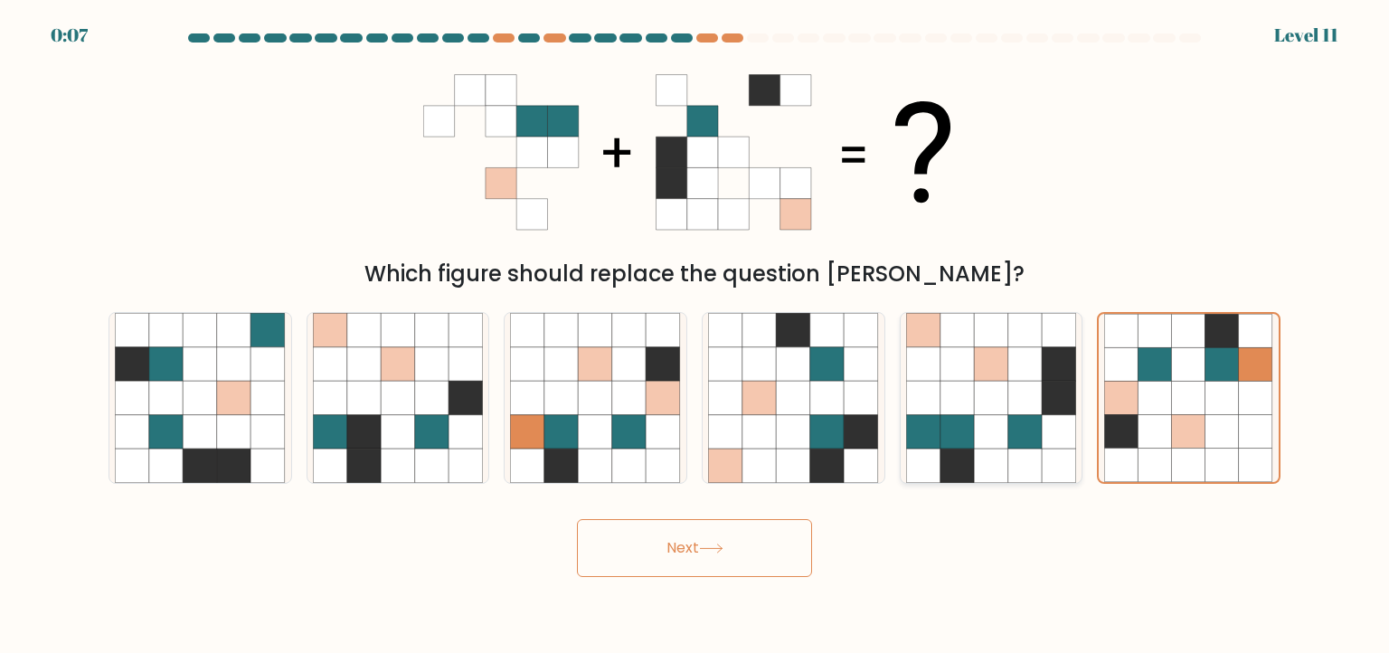
radio input "true"
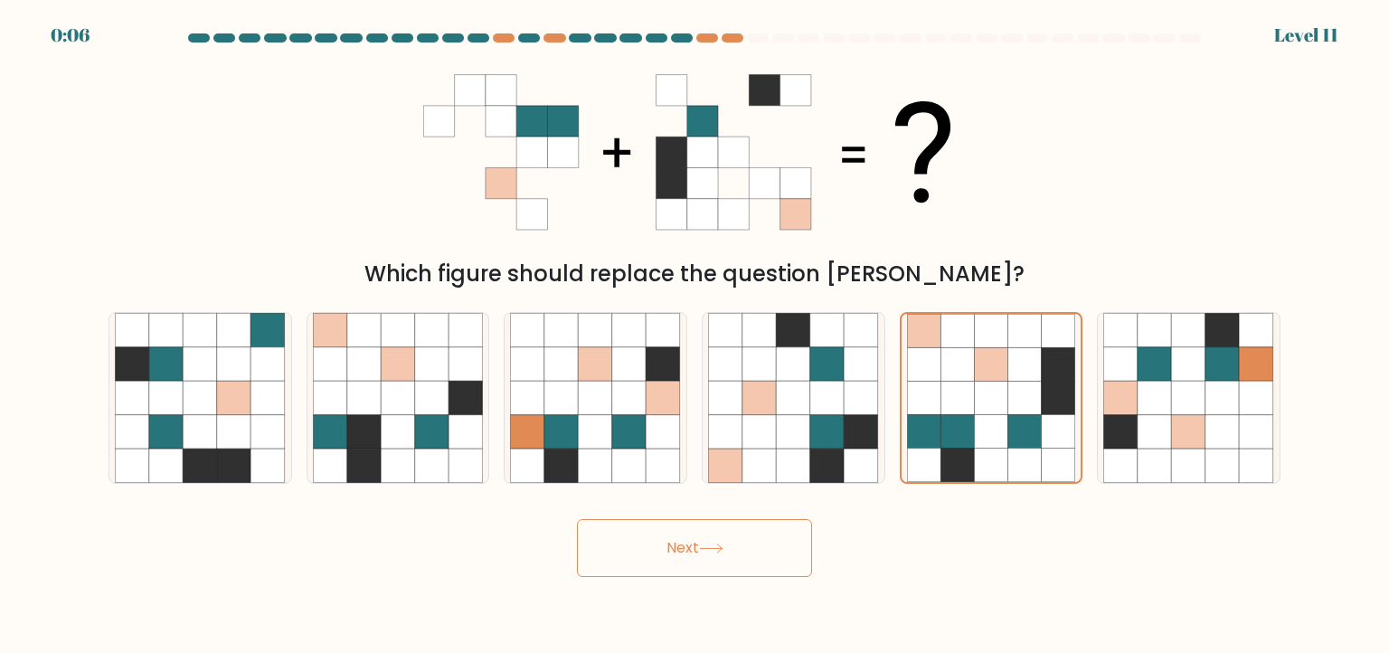
click at [727, 554] on button "Next" at bounding box center [694, 548] width 235 height 58
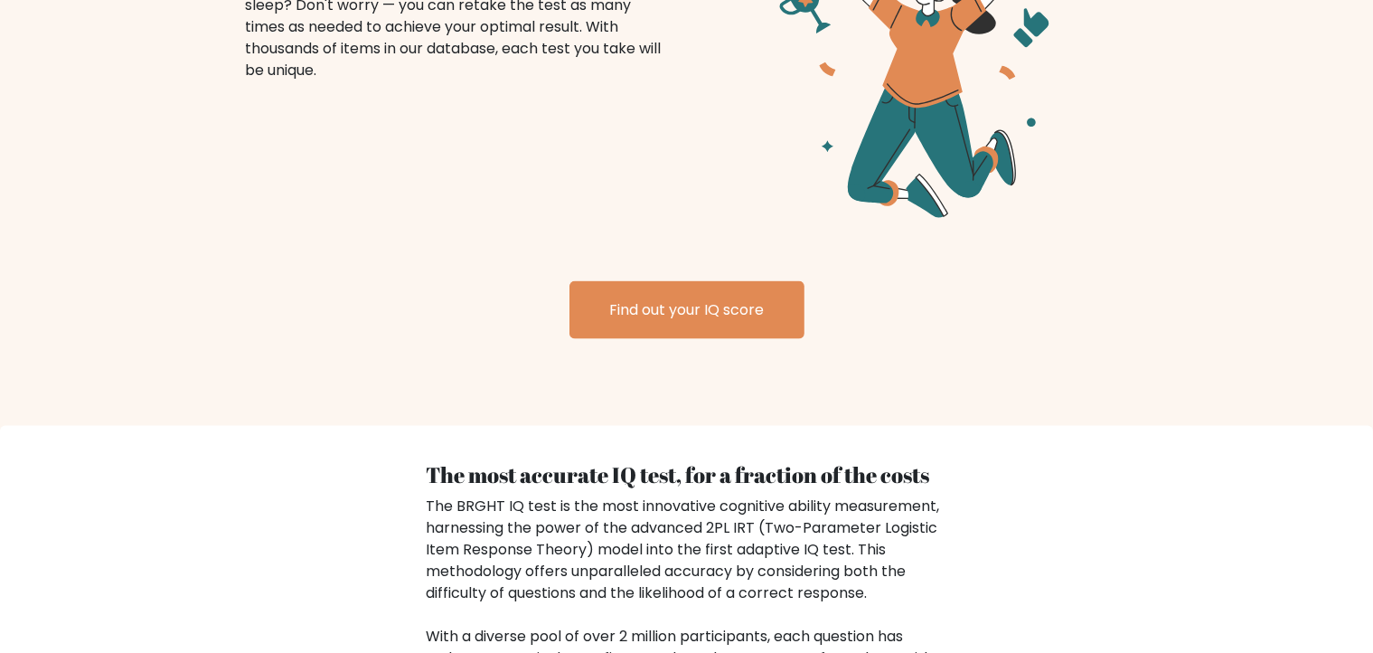
scroll to position [2320, 0]
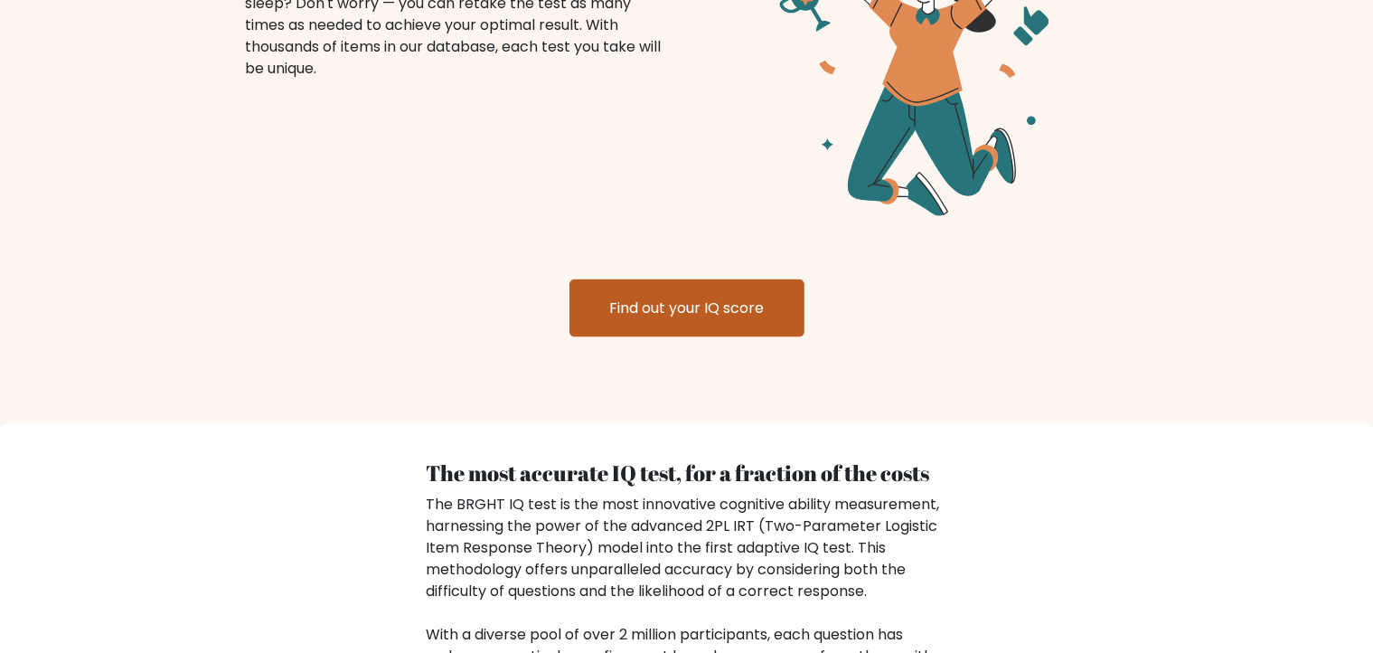
click at [647, 279] on link "Find out your IQ score" at bounding box center [687, 308] width 235 height 58
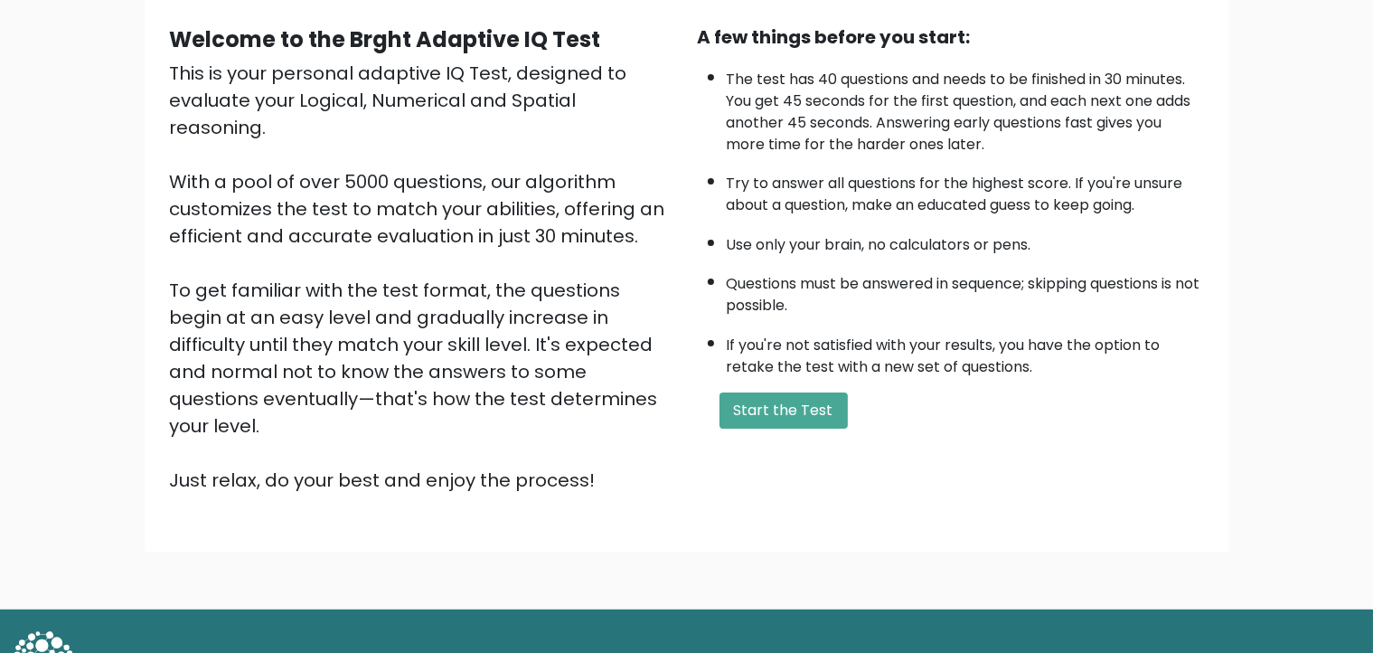
scroll to position [168, 0]
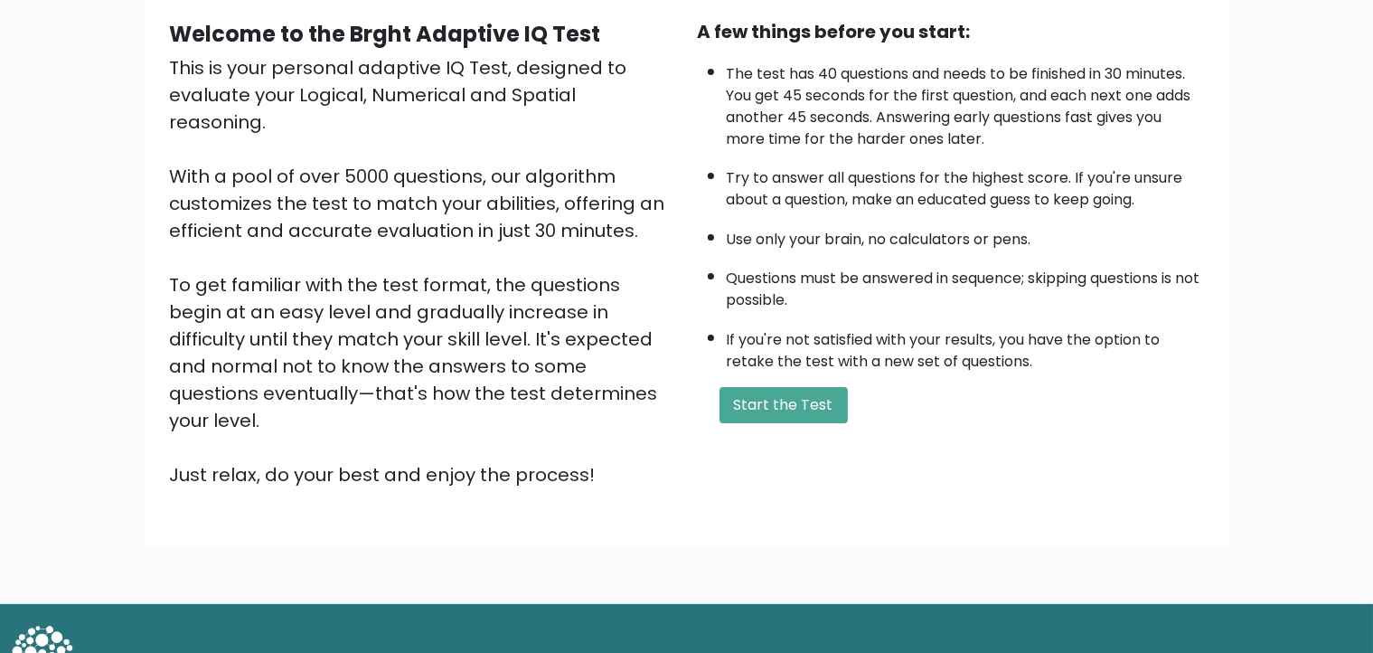
click at [781, 421] on div "A few things before you start: The test has 40 questions and needs to be finish…" at bounding box center [951, 253] width 528 height 470
click at [776, 391] on button "Start the Test" at bounding box center [784, 405] width 128 height 36
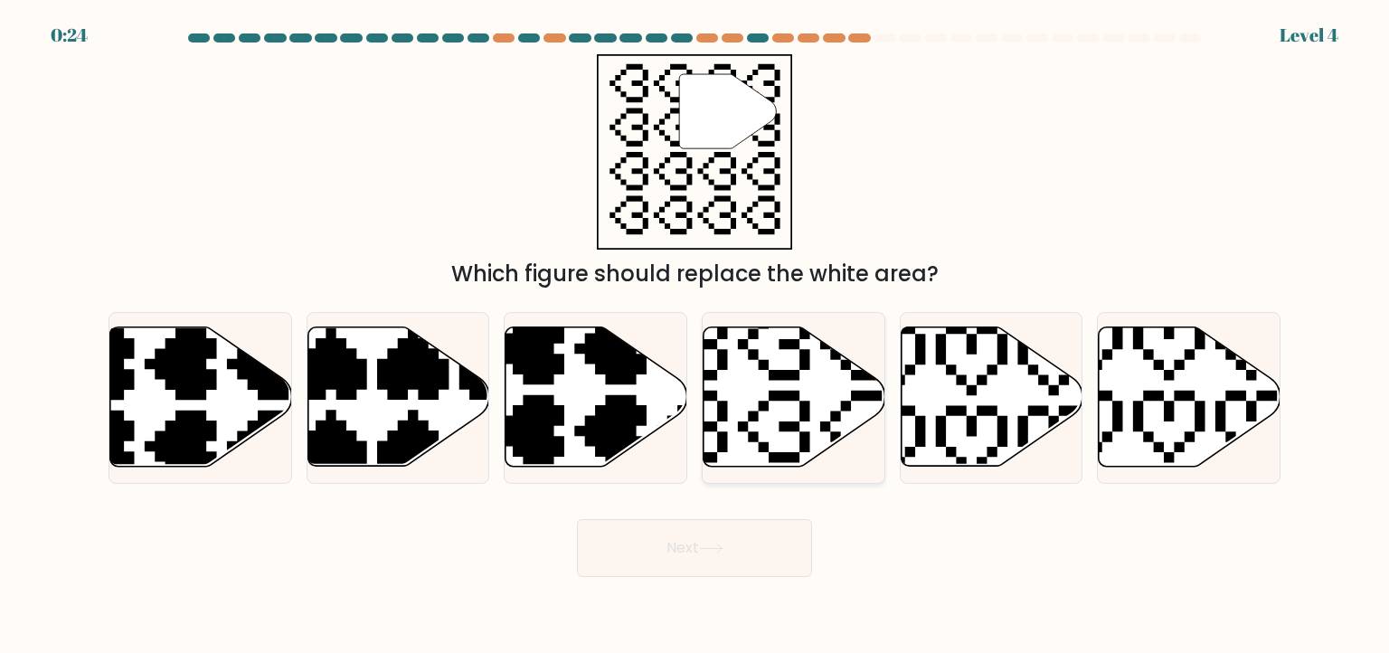
click at [781, 365] on icon at bounding box center [794, 396] width 182 height 139
click at [695, 335] on input "d." at bounding box center [694, 330] width 1 height 9
radio input "true"
click at [727, 534] on button "Next" at bounding box center [694, 548] width 235 height 58
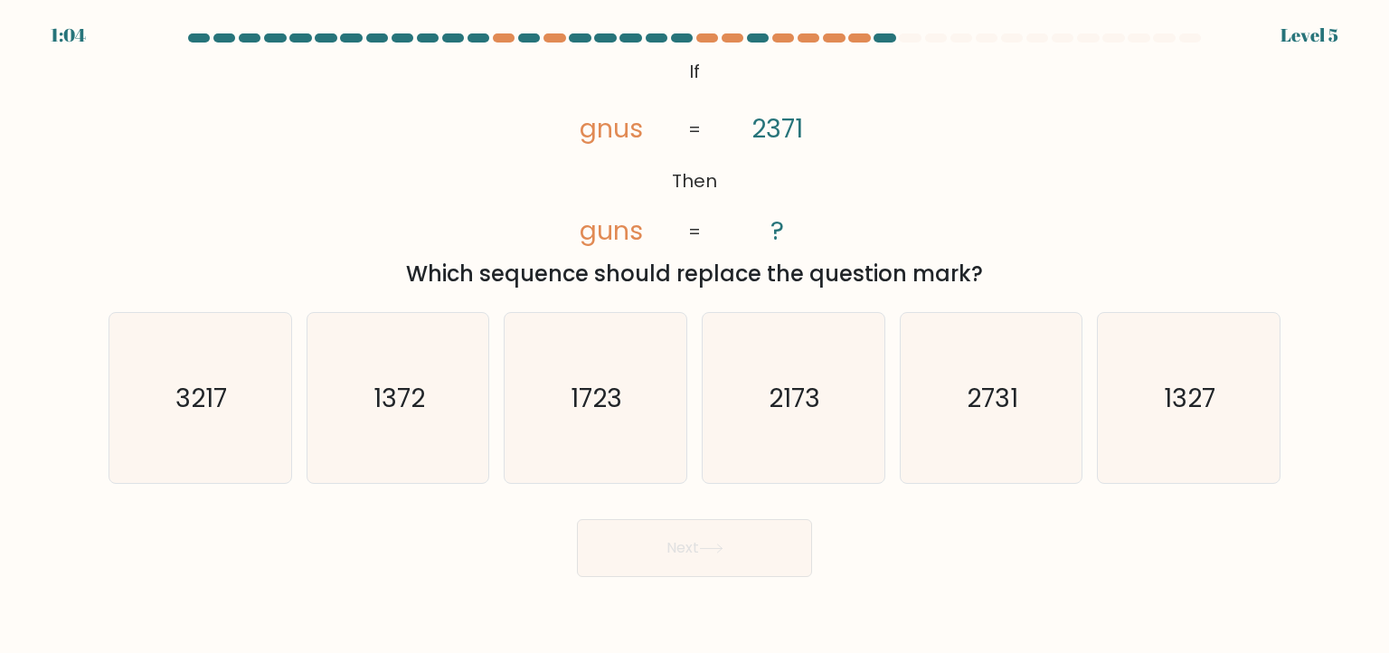
click at [686, 551] on button "Next" at bounding box center [694, 548] width 235 height 58
click at [966, 421] on icon "2731" at bounding box center [991, 398] width 170 height 170
click at [695, 335] on input "e. 2731" at bounding box center [694, 330] width 1 height 9
radio input "true"
click at [723, 544] on icon at bounding box center [711, 548] width 24 height 10
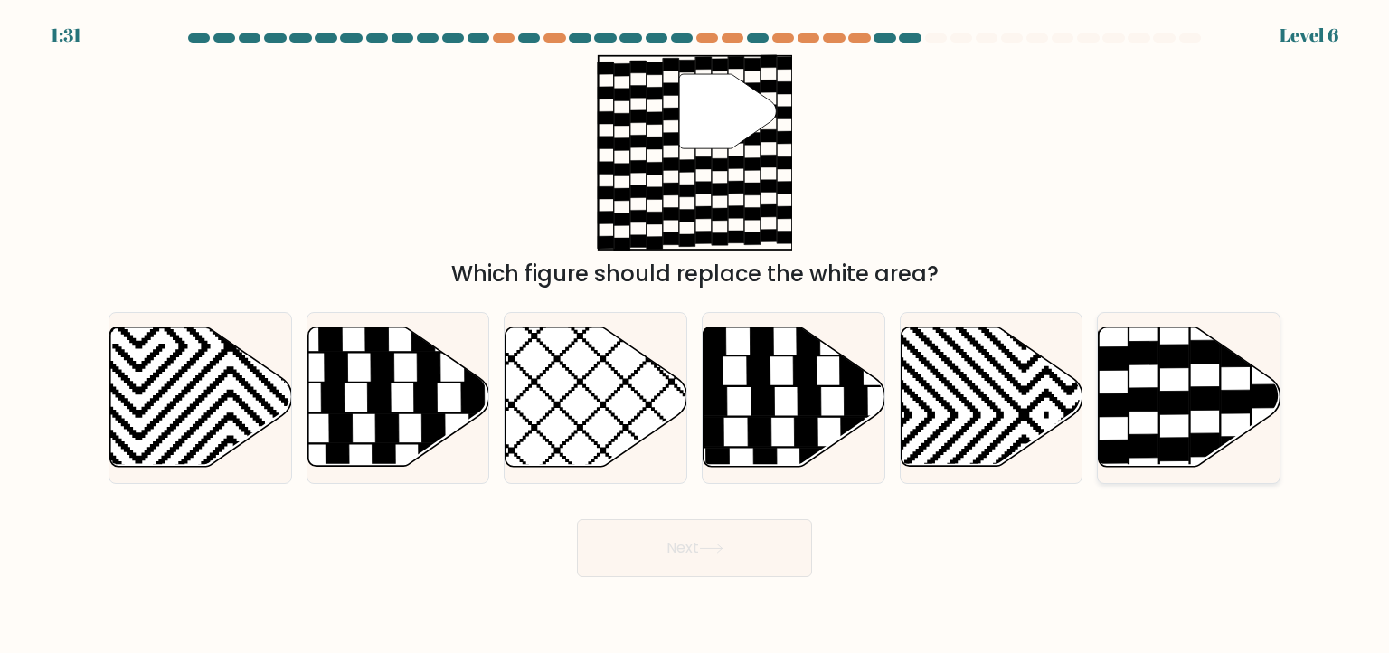
click at [1136, 430] on icon at bounding box center [1190, 396] width 182 height 139
click at [695, 335] on input "f." at bounding box center [694, 330] width 1 height 9
radio input "true"
click at [700, 563] on button "Next" at bounding box center [694, 548] width 235 height 58
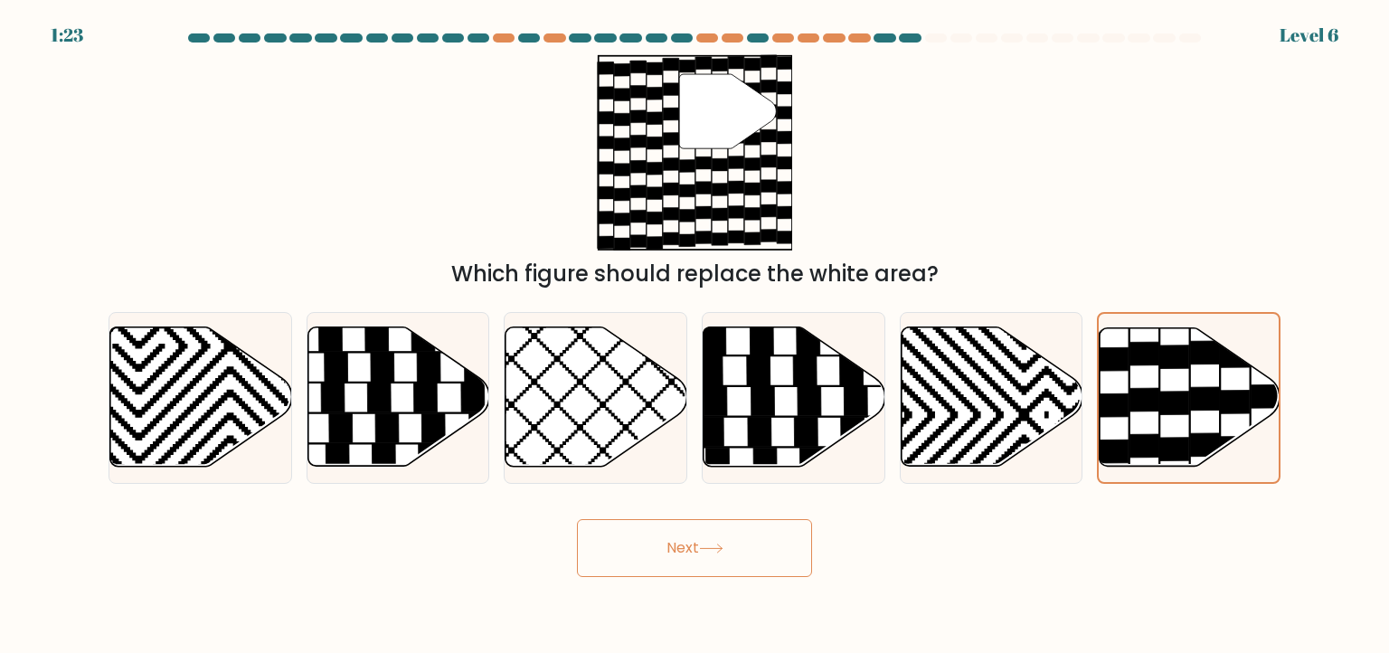
click at [654, 542] on button "Next" at bounding box center [694, 548] width 235 height 58
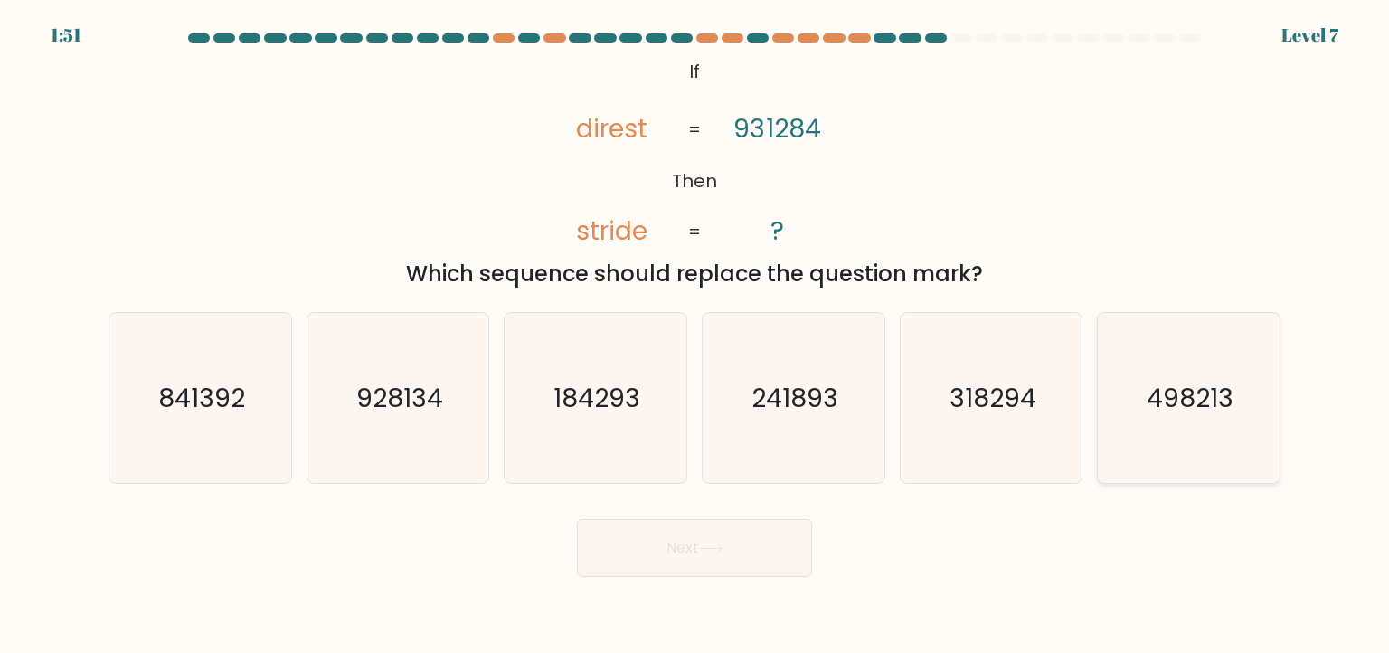
click at [1208, 410] on text "498213" at bounding box center [1189, 397] width 87 height 36
click at [695, 335] on input "f. 498213" at bounding box center [694, 330] width 1 height 9
radio input "true"
click at [748, 531] on button "Next" at bounding box center [694, 548] width 235 height 58
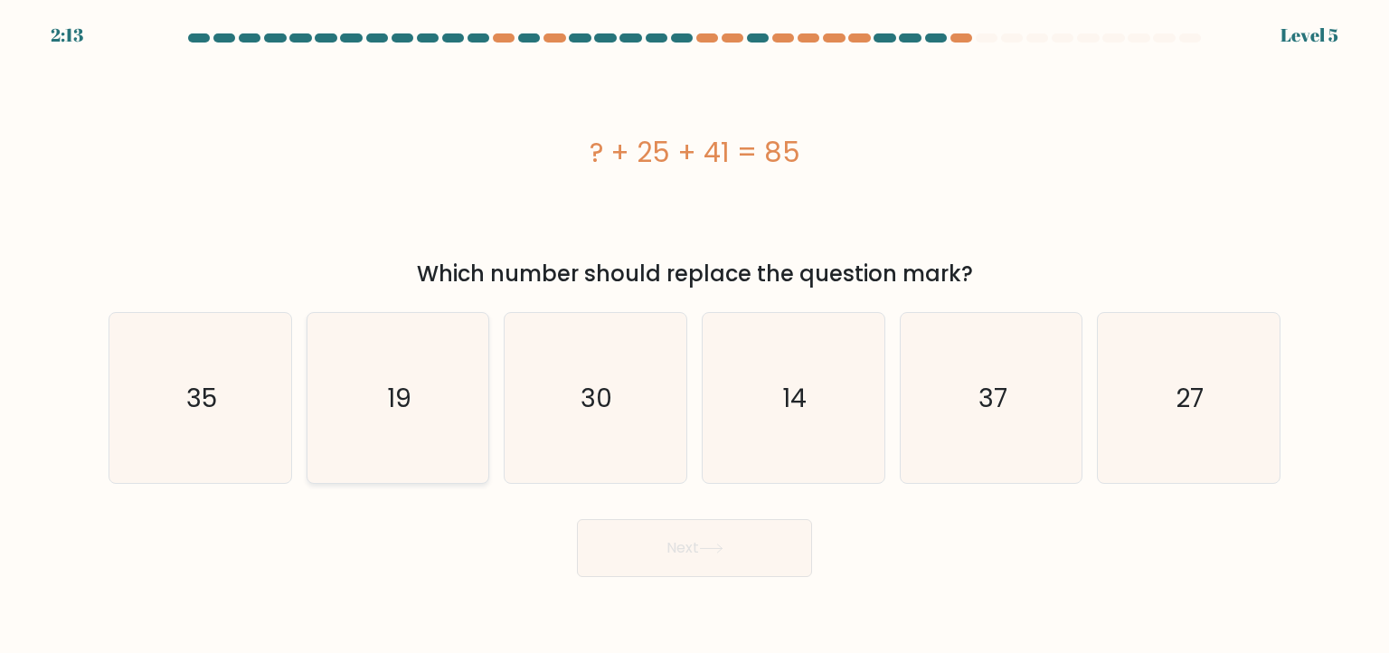
click at [456, 359] on icon "19" at bounding box center [398, 398] width 170 height 170
click at [694, 335] on input "b. 19" at bounding box center [694, 330] width 1 height 9
radio input "true"
click at [668, 571] on button "Next" at bounding box center [694, 548] width 235 height 58
click at [669, 552] on button "Next" at bounding box center [694, 548] width 235 height 58
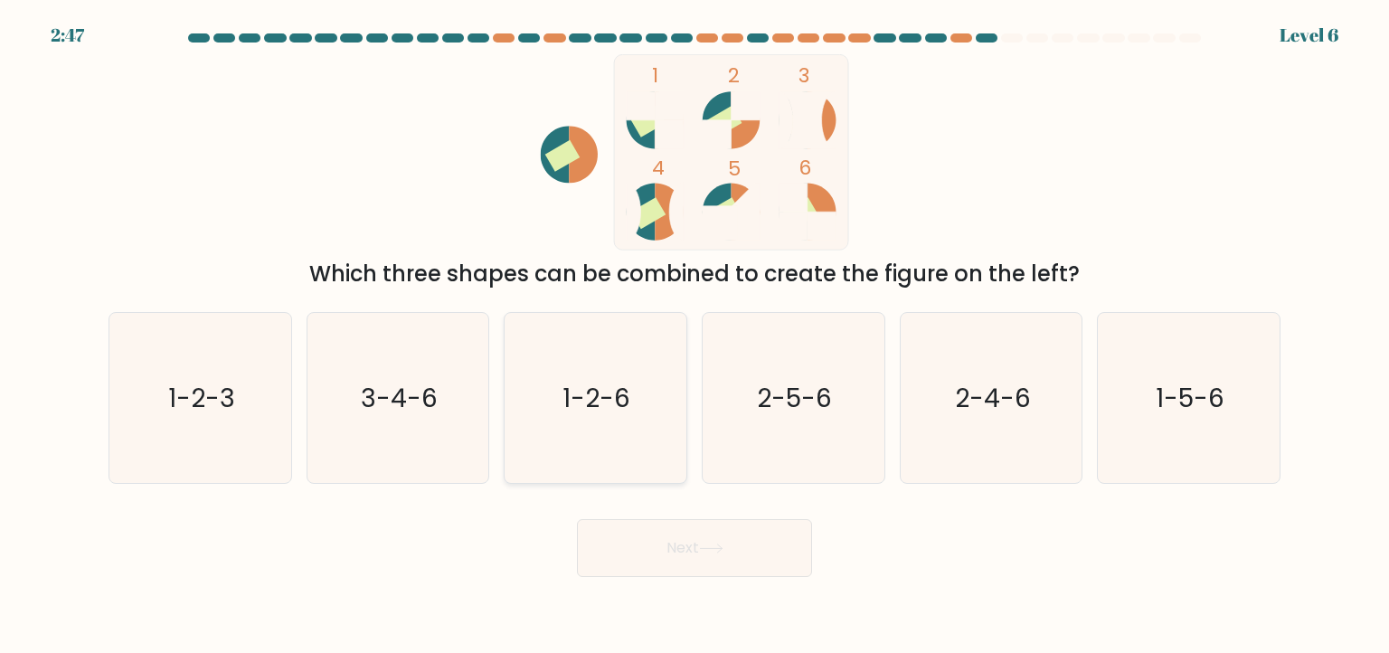
click at [600, 410] on text "1-2-6" at bounding box center [597, 397] width 68 height 36
click at [694, 335] on input "c. 1-2-6" at bounding box center [694, 330] width 1 height 9
radio input "true"
click at [720, 549] on icon at bounding box center [711, 548] width 22 height 8
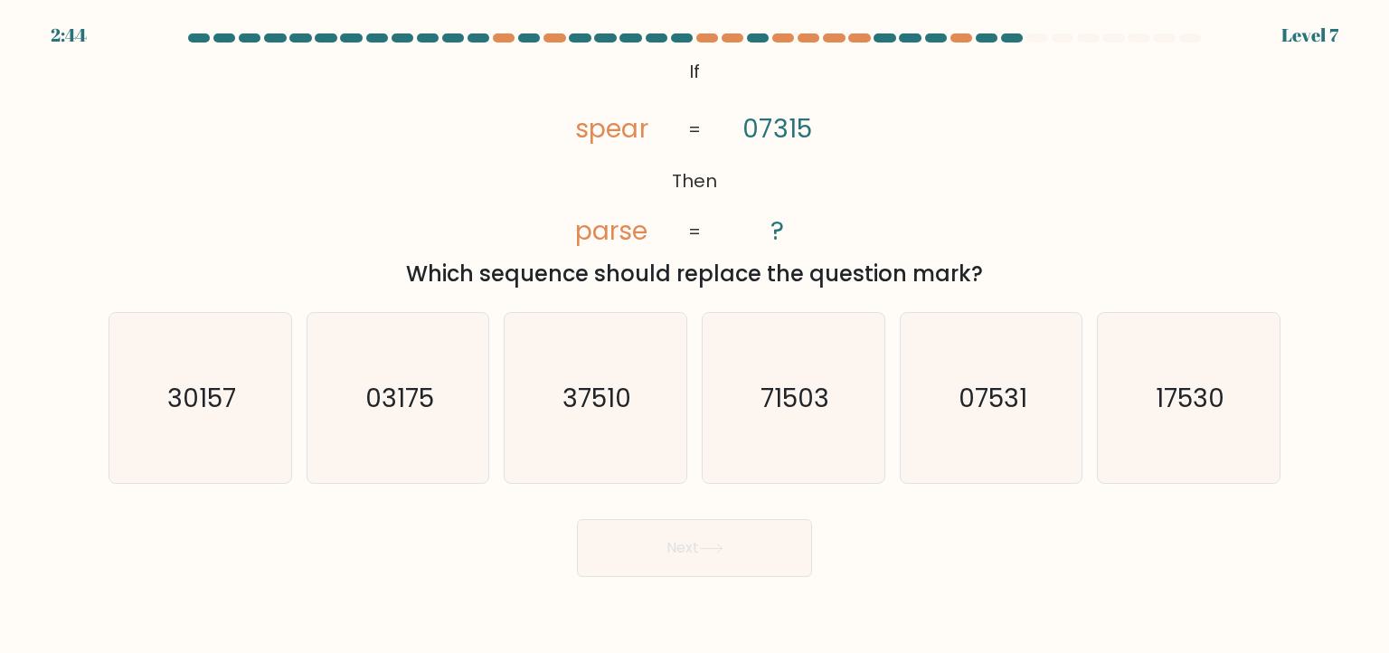
click at [702, 551] on button "Next" at bounding box center [694, 548] width 235 height 58
click at [801, 435] on icon "71503" at bounding box center [793, 398] width 170 height 170
click at [695, 335] on input "d. 71503" at bounding box center [694, 330] width 1 height 9
radio input "true"
click at [650, 550] on button "Next" at bounding box center [694, 548] width 235 height 58
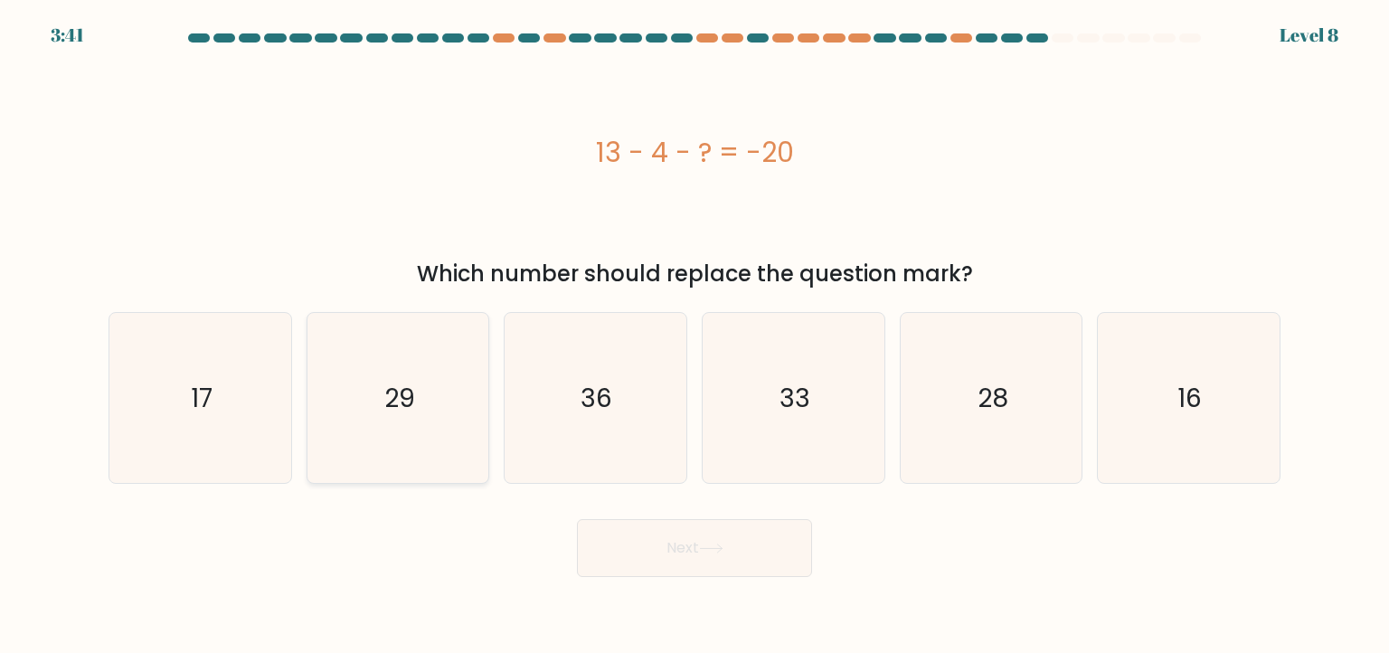
click at [422, 430] on icon "29" at bounding box center [398, 398] width 170 height 170
click at [694, 335] on input "b. 29" at bounding box center [694, 330] width 1 height 9
radio input "true"
click at [669, 572] on button "Next" at bounding box center [694, 548] width 235 height 58
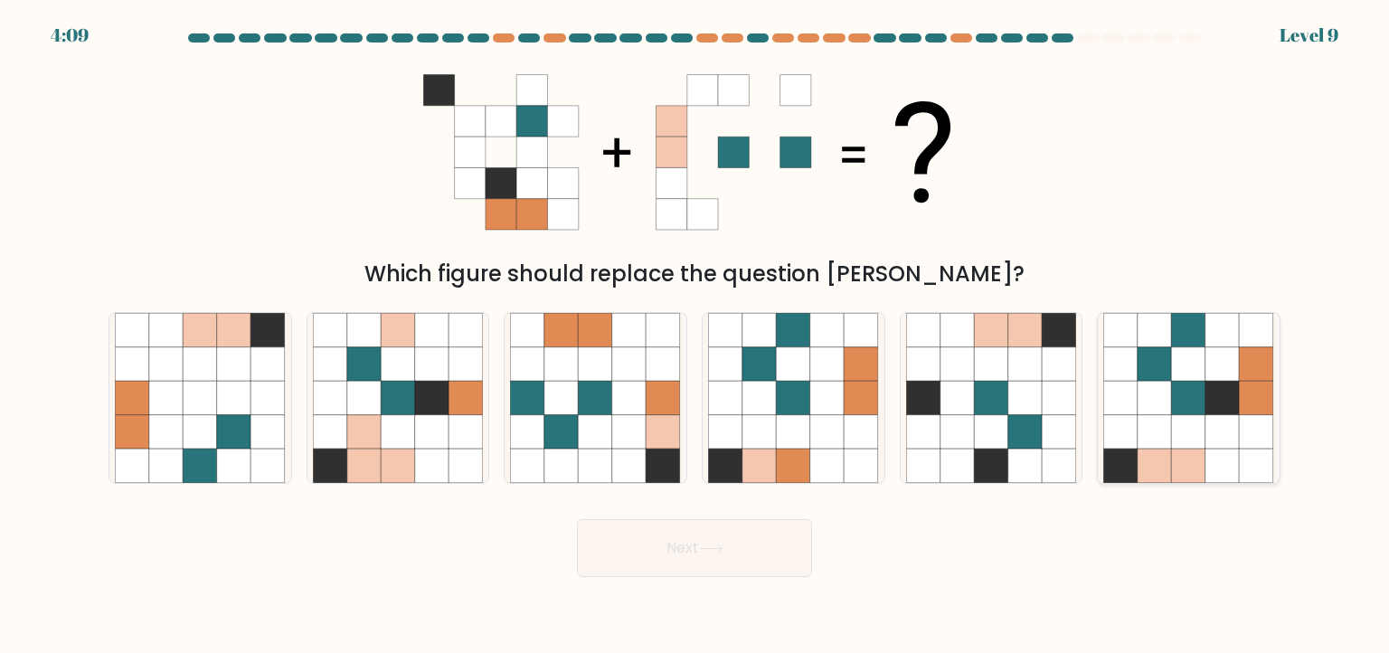
click at [1195, 425] on icon at bounding box center [1189, 432] width 34 height 34
click at [695, 335] on input "f." at bounding box center [694, 330] width 1 height 9
radio input "true"
click at [728, 569] on button "Next" at bounding box center [694, 548] width 235 height 58
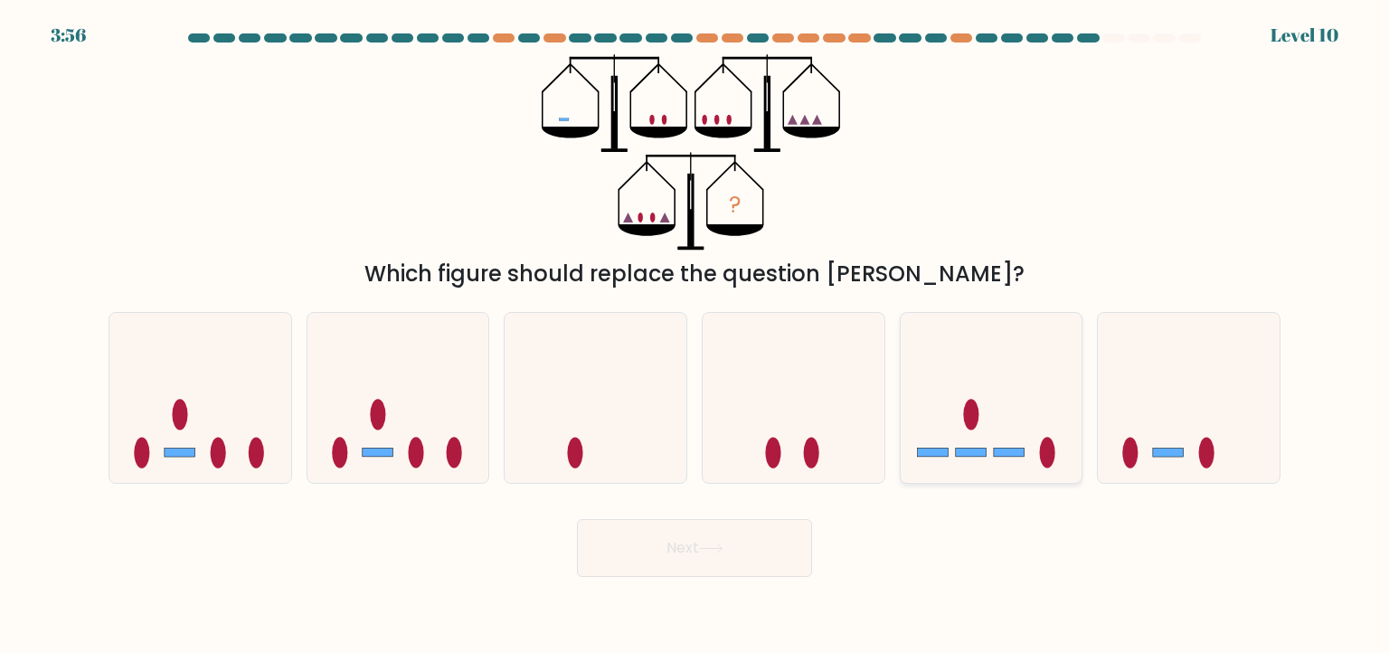
click at [956, 446] on icon at bounding box center [992, 398] width 182 height 150
click at [695, 335] on input "e." at bounding box center [694, 330] width 1 height 9
radio input "true"
click at [729, 563] on button "Next" at bounding box center [694, 548] width 235 height 58
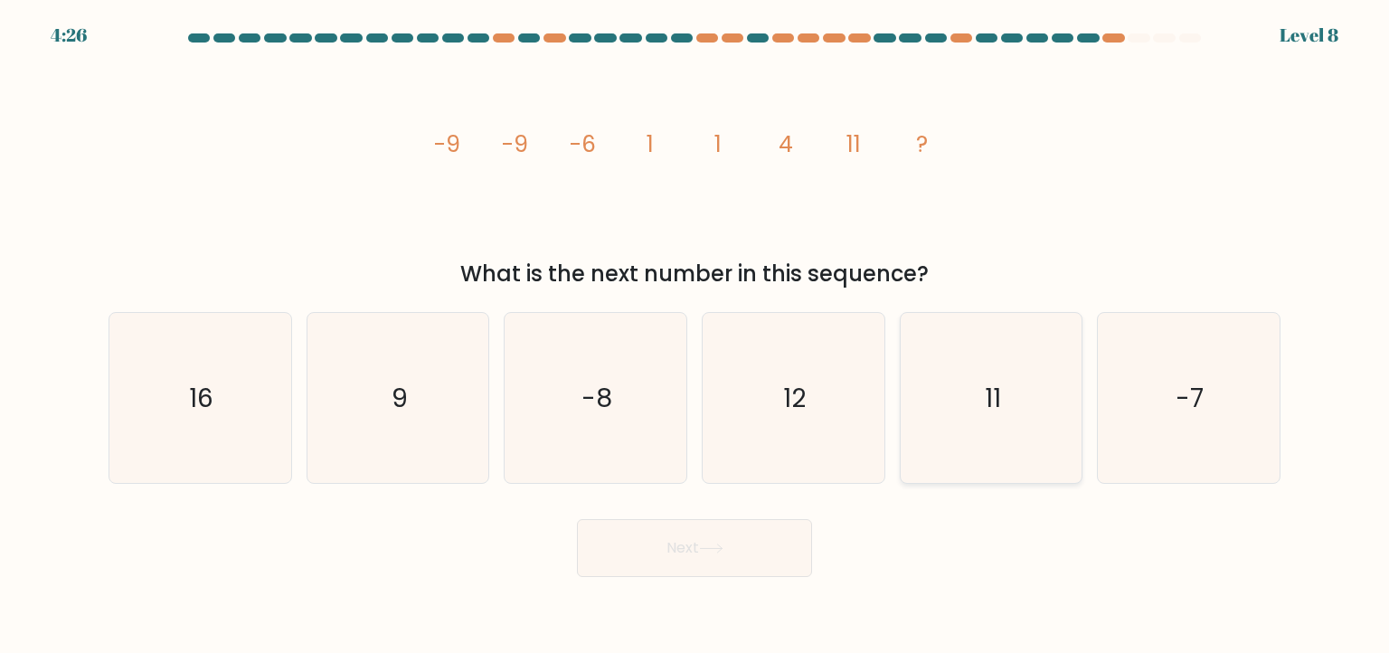
click at [984, 373] on icon "11" at bounding box center [991, 398] width 170 height 170
click at [695, 335] on input "e. 11" at bounding box center [694, 330] width 1 height 9
radio input "true"
click at [716, 533] on button "Next" at bounding box center [694, 548] width 235 height 58
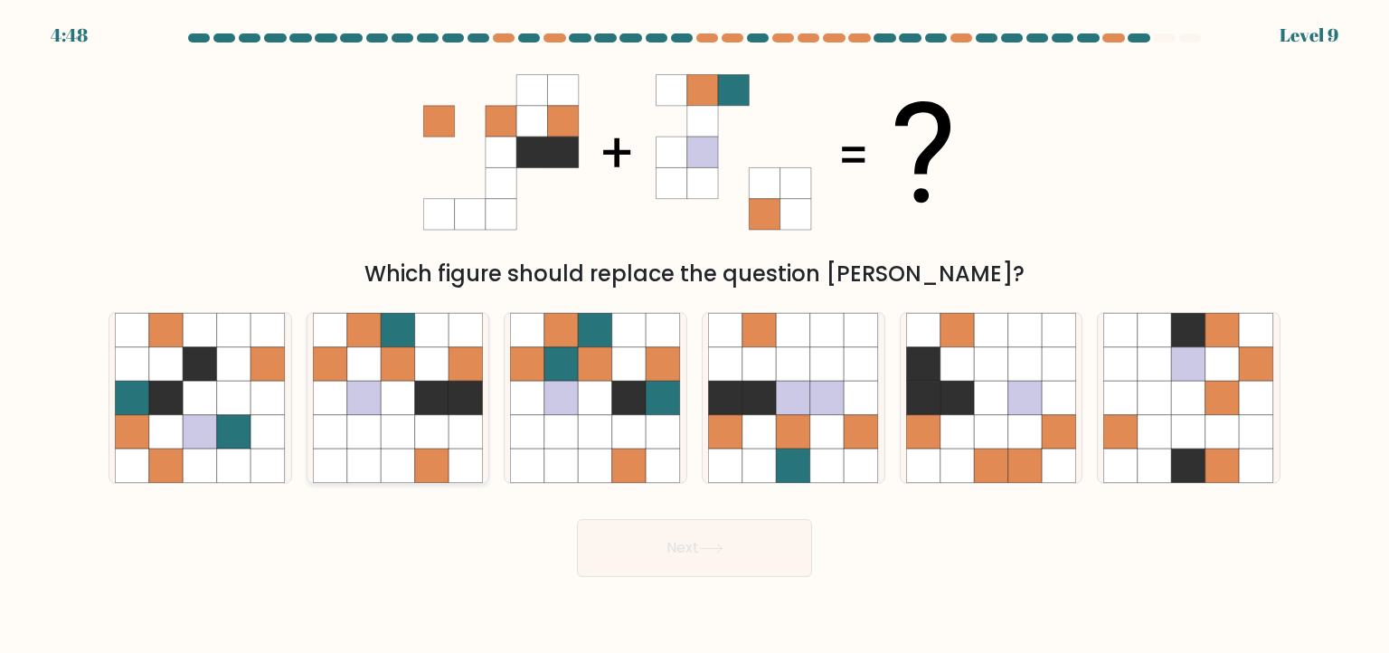
click at [404, 372] on icon at bounding box center [398, 364] width 34 height 34
click at [694, 335] on input "b." at bounding box center [694, 330] width 1 height 9
radio input "true"
click at [645, 564] on button "Next" at bounding box center [694, 548] width 235 height 58
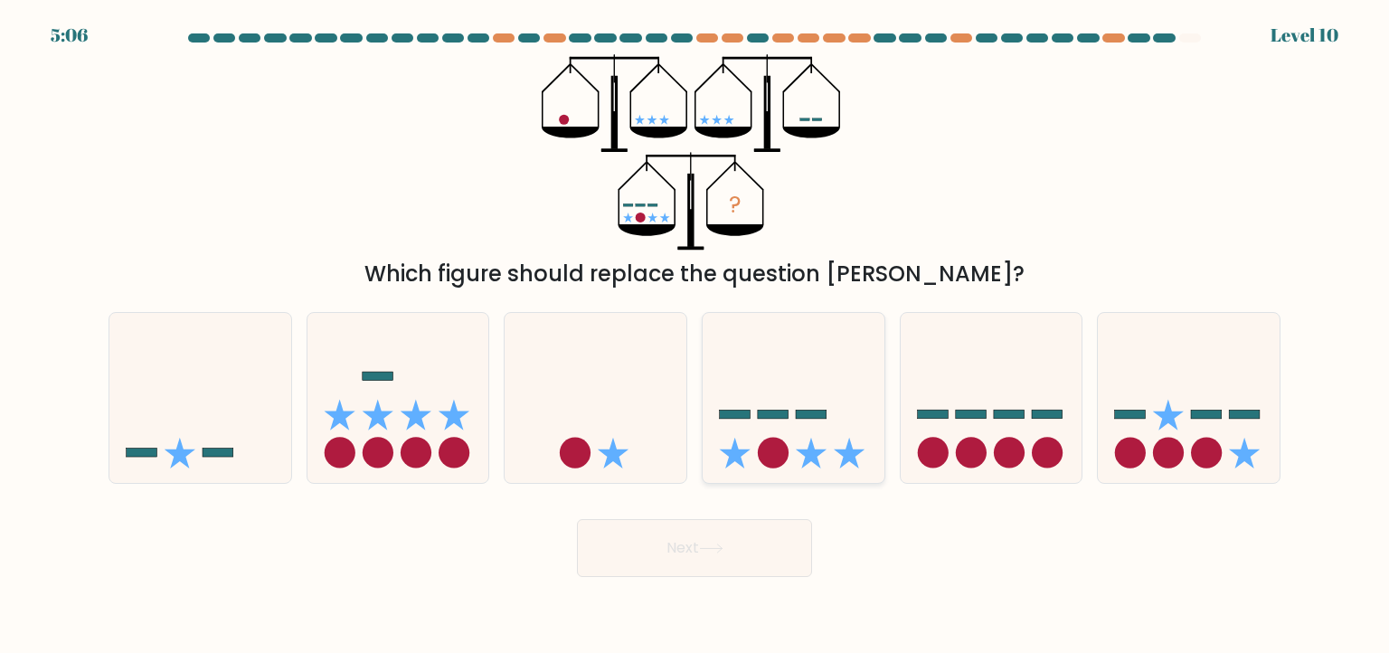
click at [792, 425] on icon at bounding box center [794, 398] width 182 height 150
click at [695, 335] on input "d." at bounding box center [694, 330] width 1 height 9
radio input "true"
click at [698, 528] on button "Next" at bounding box center [694, 548] width 235 height 58
click at [694, 547] on button "Next" at bounding box center [694, 548] width 235 height 58
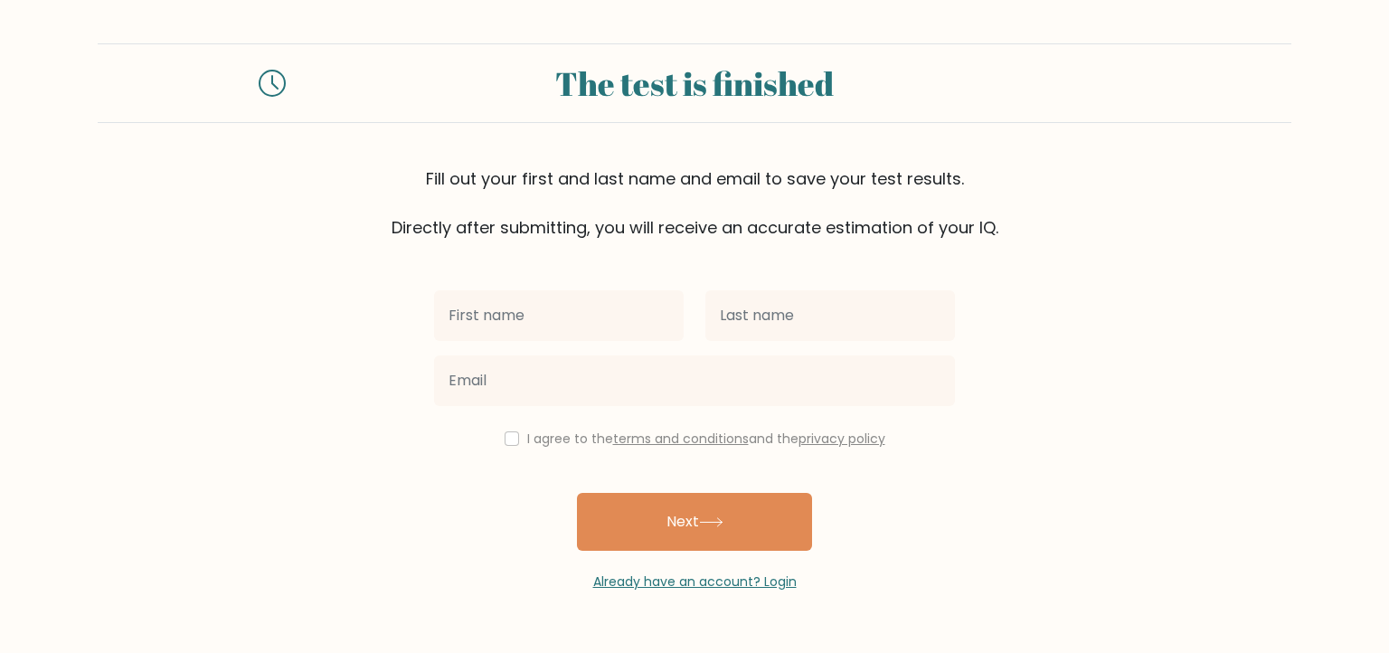
click at [564, 301] on input "text" at bounding box center [559, 315] width 250 height 51
click at [519, 433] on div "I agree to the terms and conditions and the privacy policy" at bounding box center [694, 439] width 542 height 22
click at [509, 433] on input "checkbox" at bounding box center [511, 438] width 14 height 14
click at [504, 433] on input "checkbox" at bounding box center [511, 438] width 14 height 14
checkbox input "false"
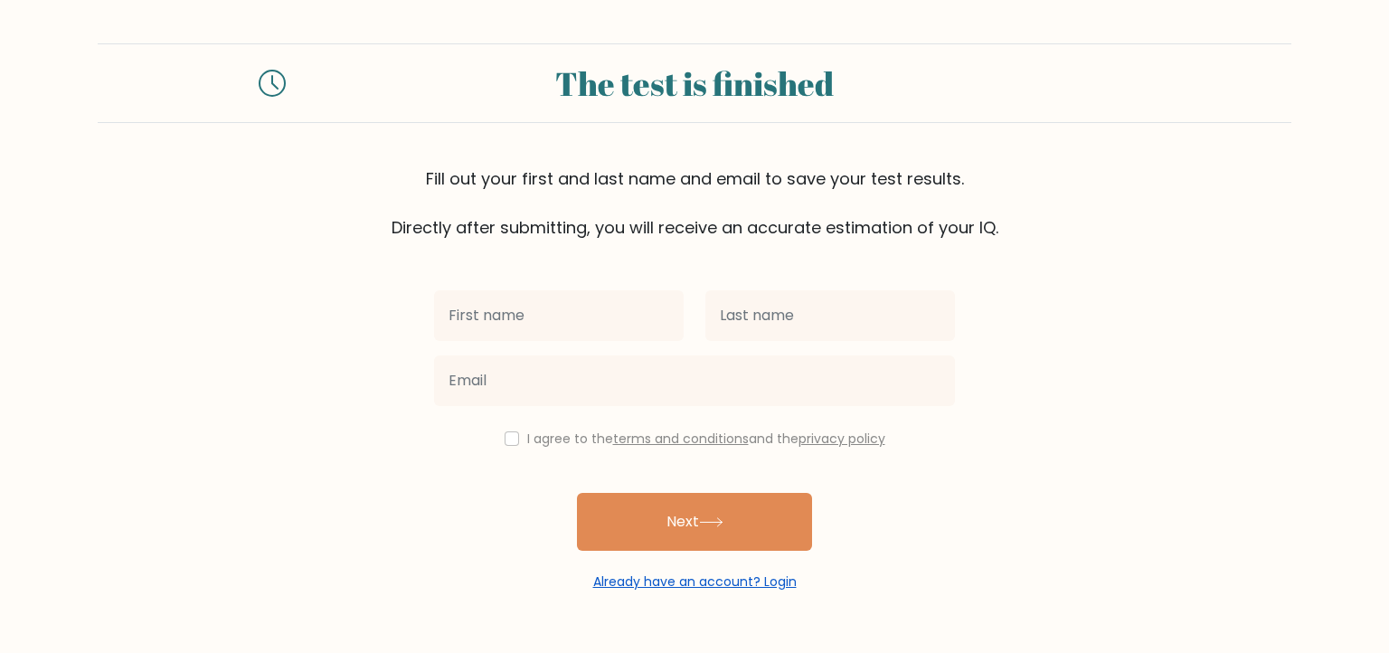
click at [669, 575] on link "Already have an account? Login" at bounding box center [694, 581] width 203 height 18
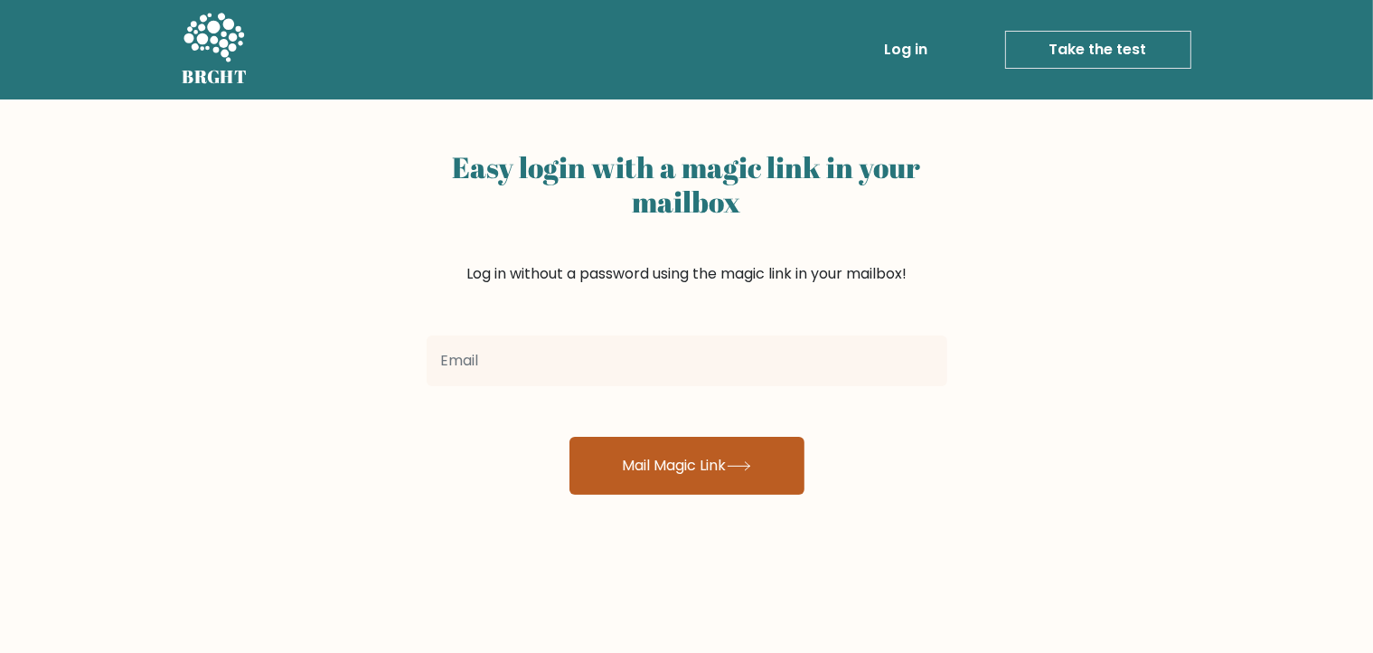
click at [671, 460] on button "Mail Magic Link" at bounding box center [687, 466] width 235 height 58
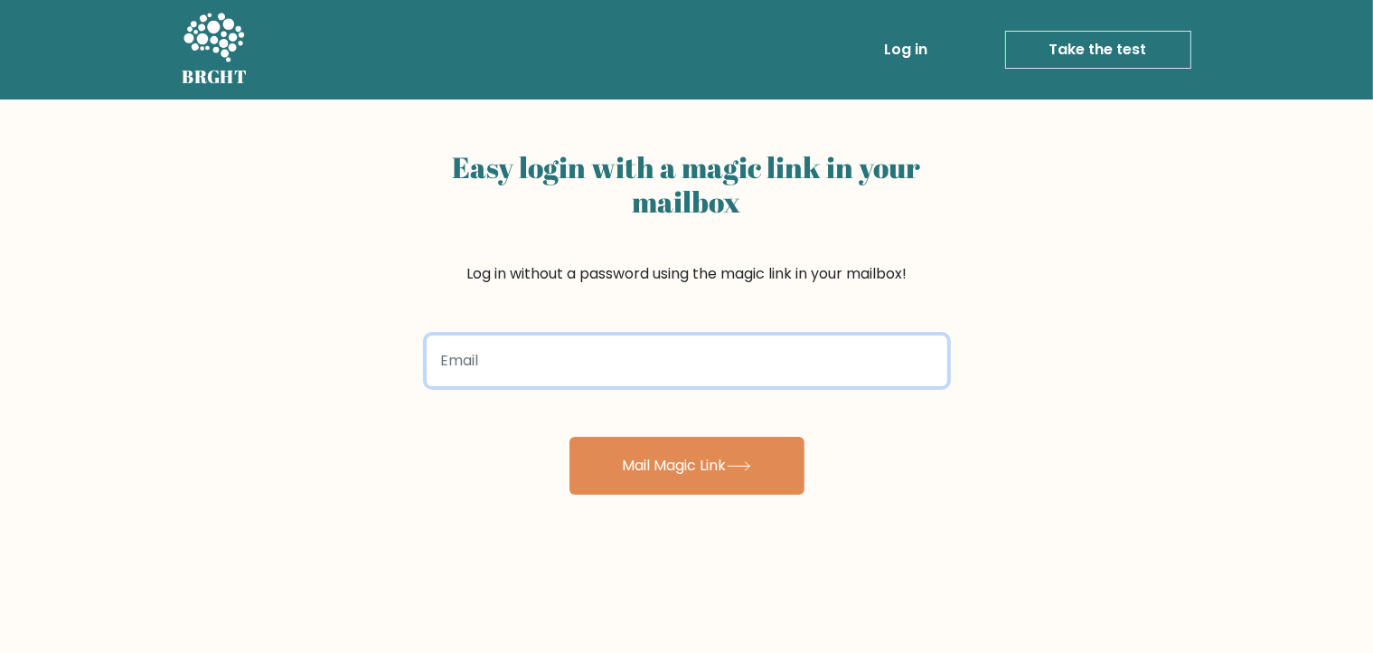
click at [628, 360] on input "email" at bounding box center [687, 360] width 521 height 51
type input "[EMAIL_ADDRESS][DOMAIN_NAME]"
drag, startPoint x: 599, startPoint y: 352, endPoint x: 436, endPoint y: 349, distance: 162.8
click at [436, 349] on input "liaminel81@gmail.com" at bounding box center [687, 360] width 521 height 51
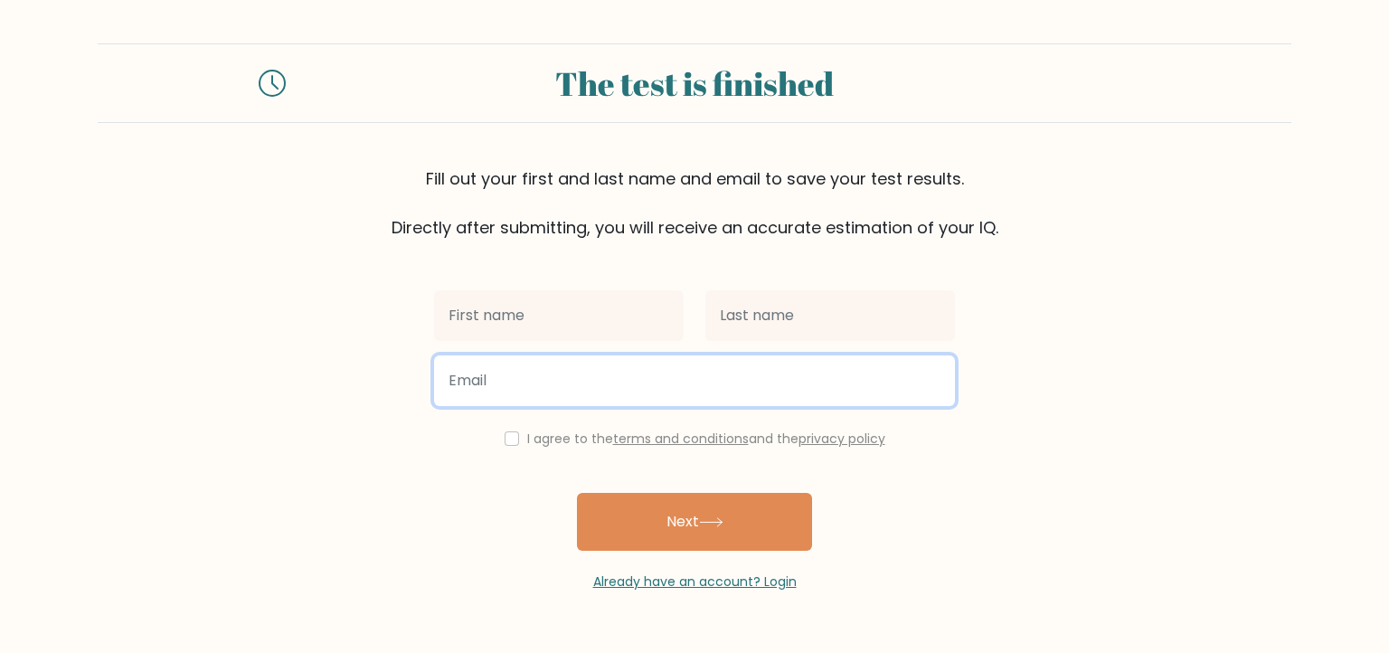
click at [524, 382] on input "email" at bounding box center [694, 380] width 521 height 51
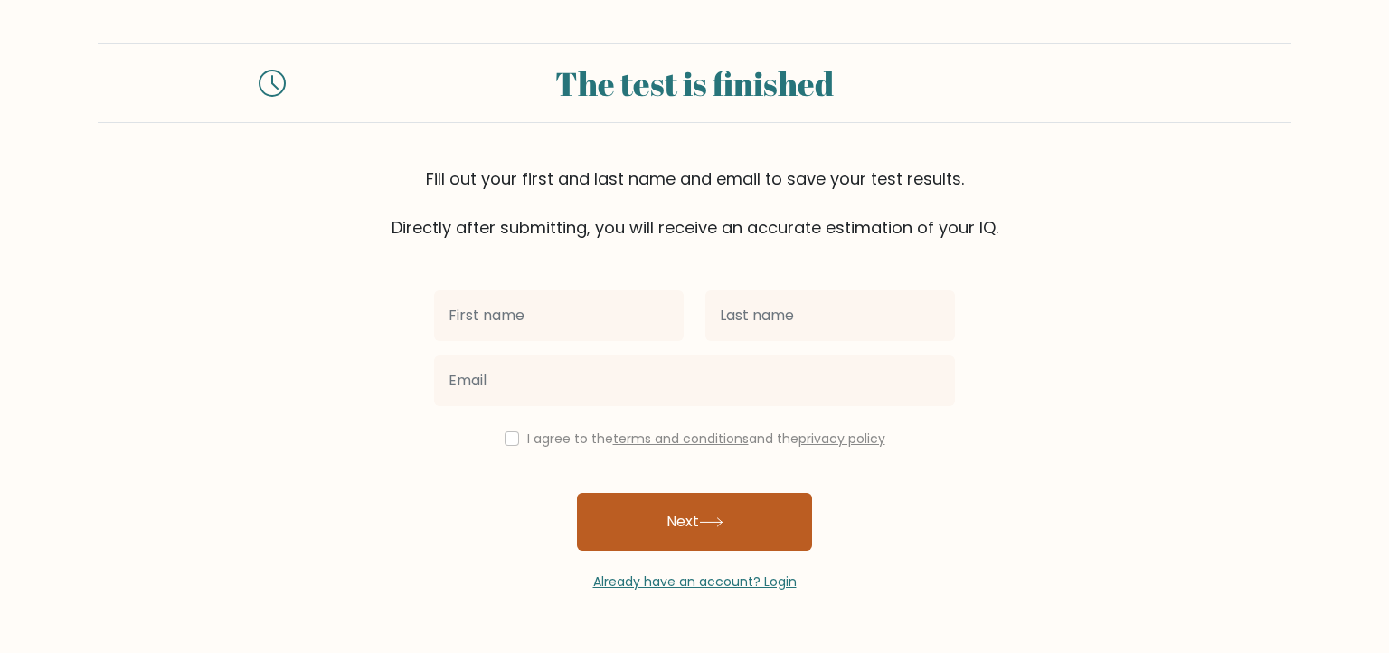
click at [699, 523] on button "Next" at bounding box center [694, 522] width 235 height 58
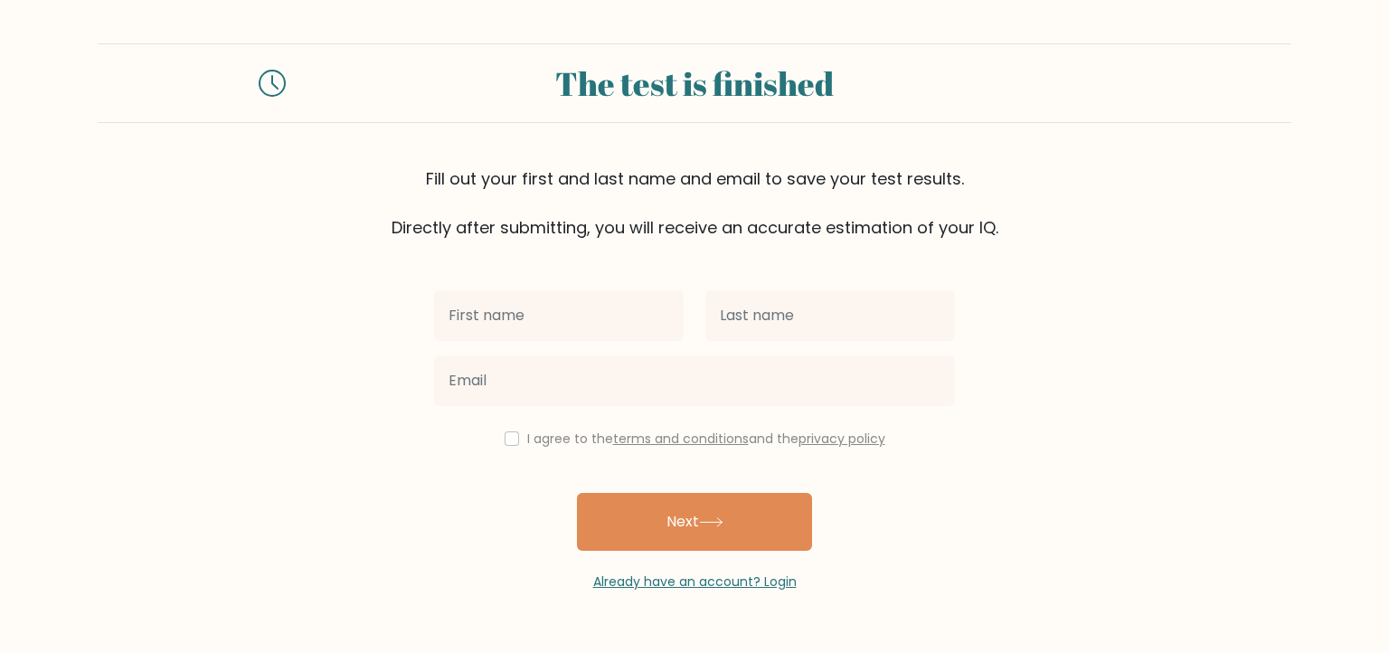
click at [651, 592] on div "The test is finished Fill out your first and last name and email to save your t…" at bounding box center [694, 317] width 1389 height 635
click at [648, 589] on link "Already have an account? Login" at bounding box center [694, 581] width 203 height 18
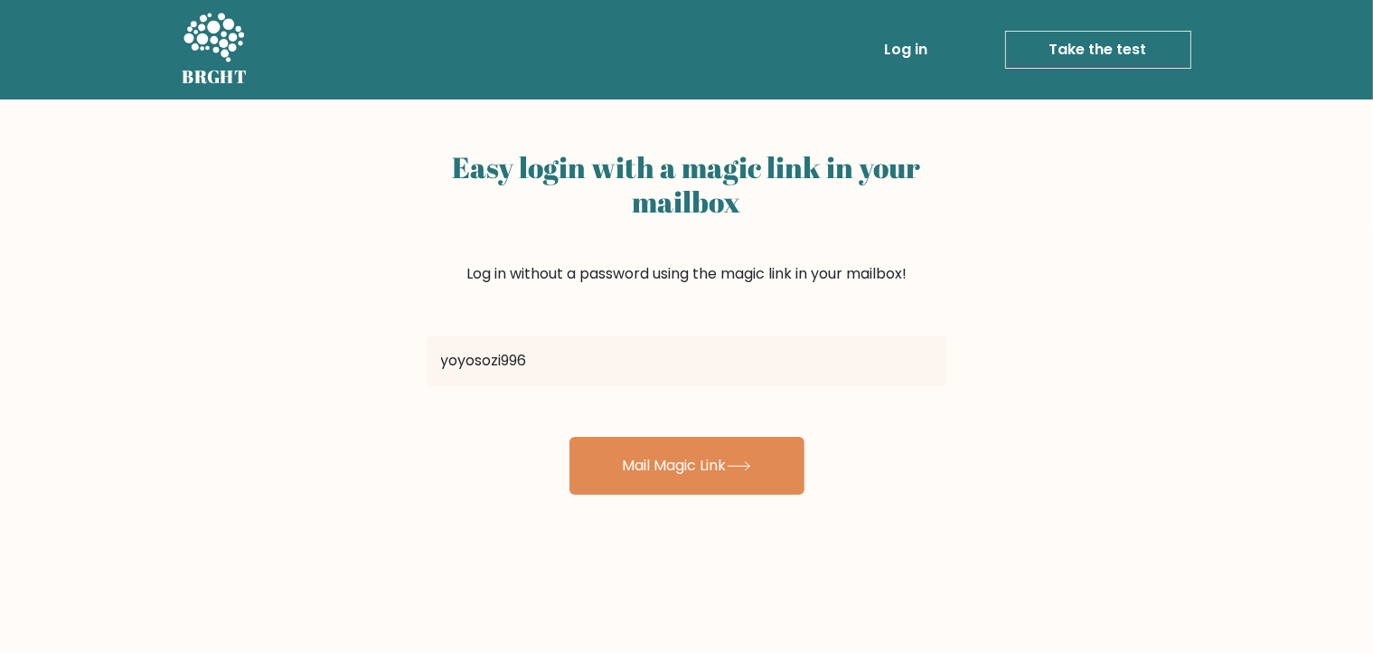
click at [542, 355] on input "yoyosozi996" at bounding box center [687, 360] width 521 height 51
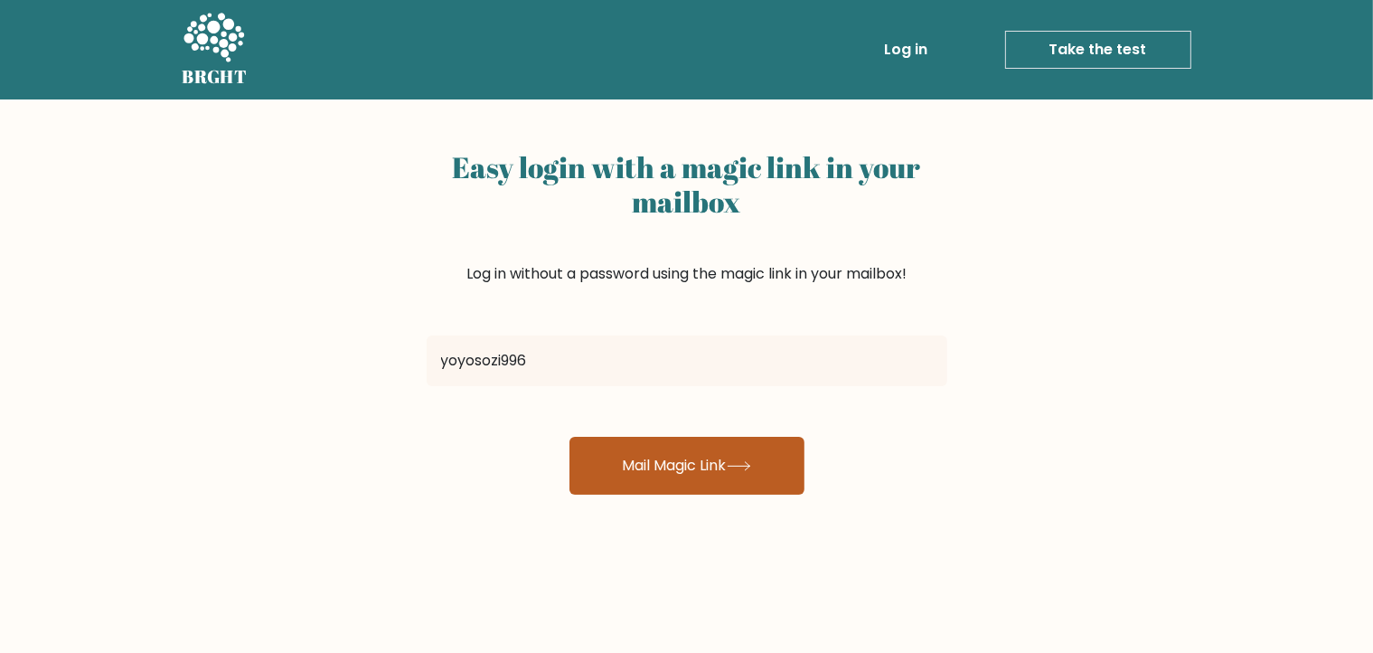
click at [604, 438] on button "Mail Magic Link" at bounding box center [687, 466] width 235 height 58
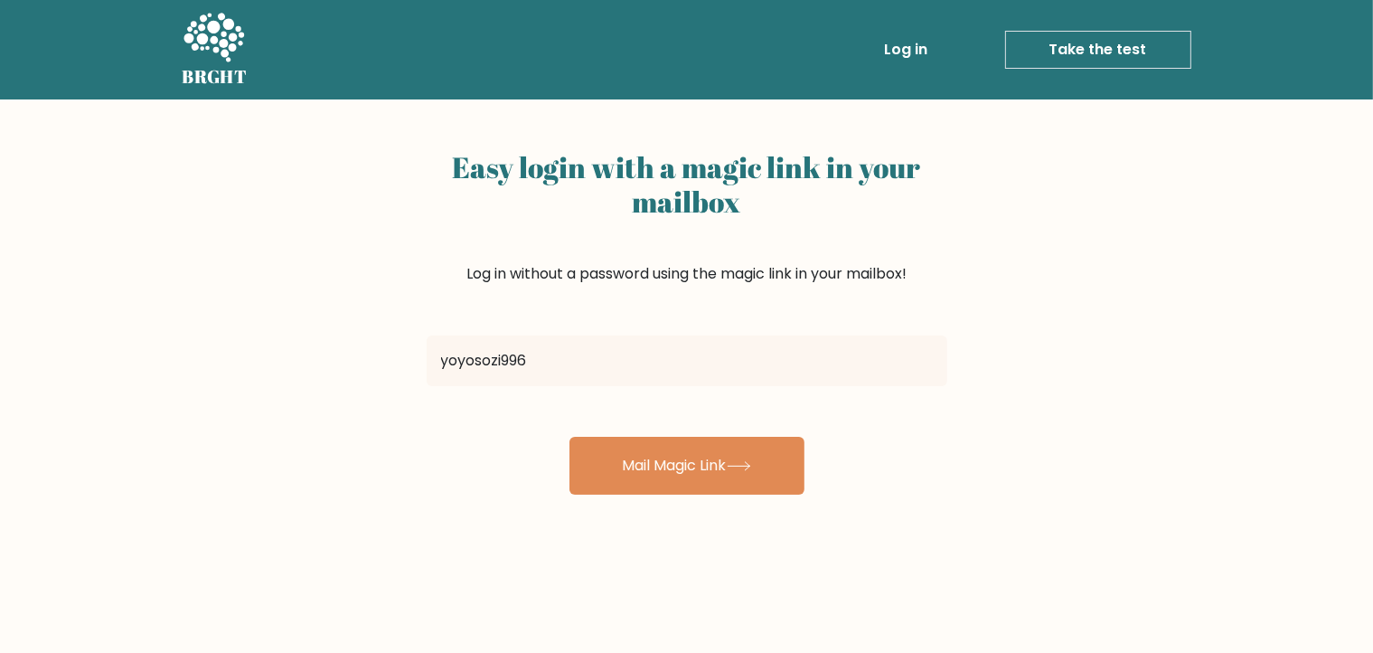
click at [580, 406] on form "yoyosozi996 Mail Magic Link" at bounding box center [687, 411] width 521 height 166
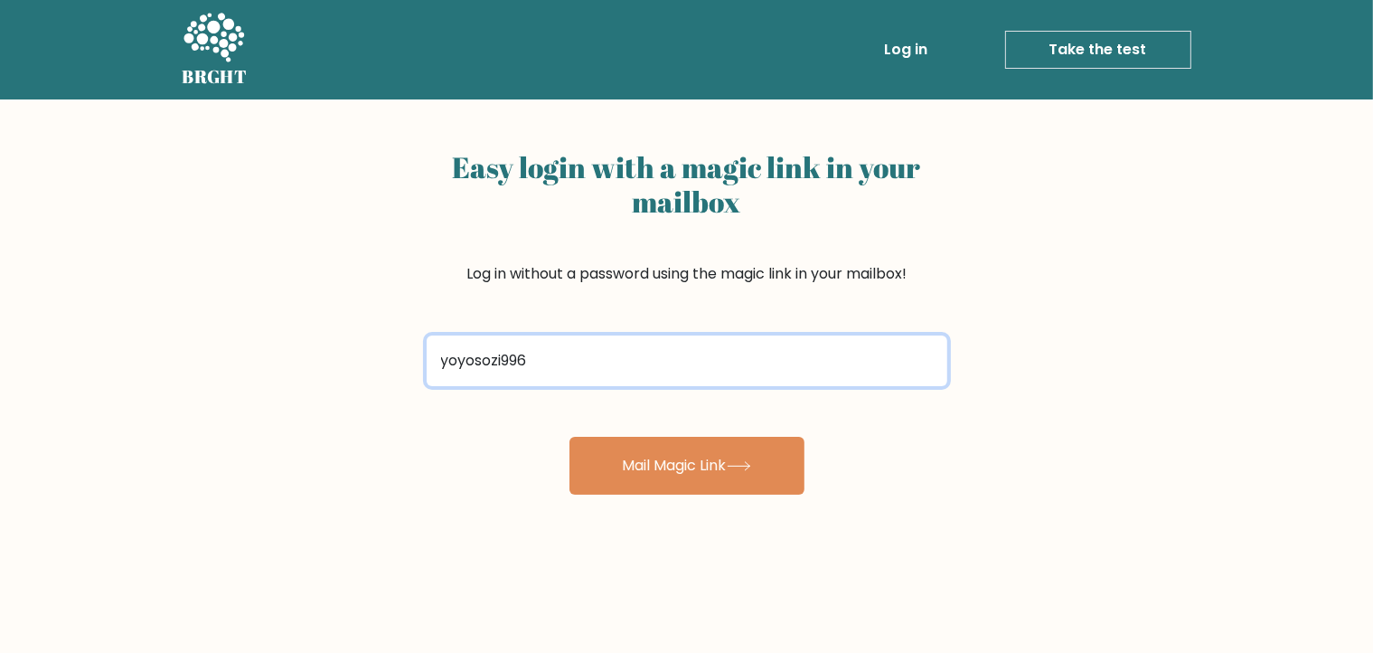
click at [553, 370] on input "yoyosozi996" at bounding box center [687, 360] width 521 height 51
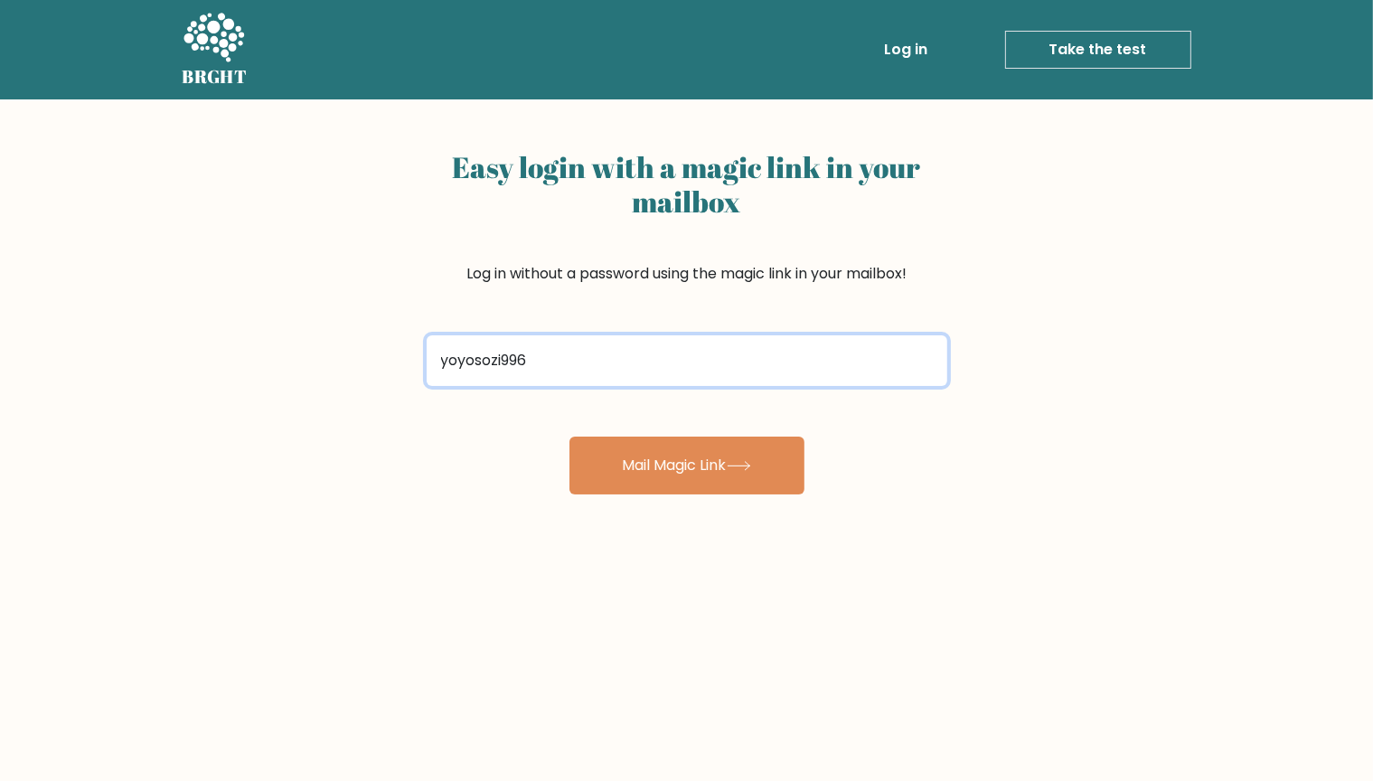
type input "yoyosozi99"
drag, startPoint x: 517, startPoint y: 362, endPoint x: 430, endPoint y: 364, distance: 86.8
click at [430, 364] on input "yoyosozi99" at bounding box center [687, 360] width 521 height 51
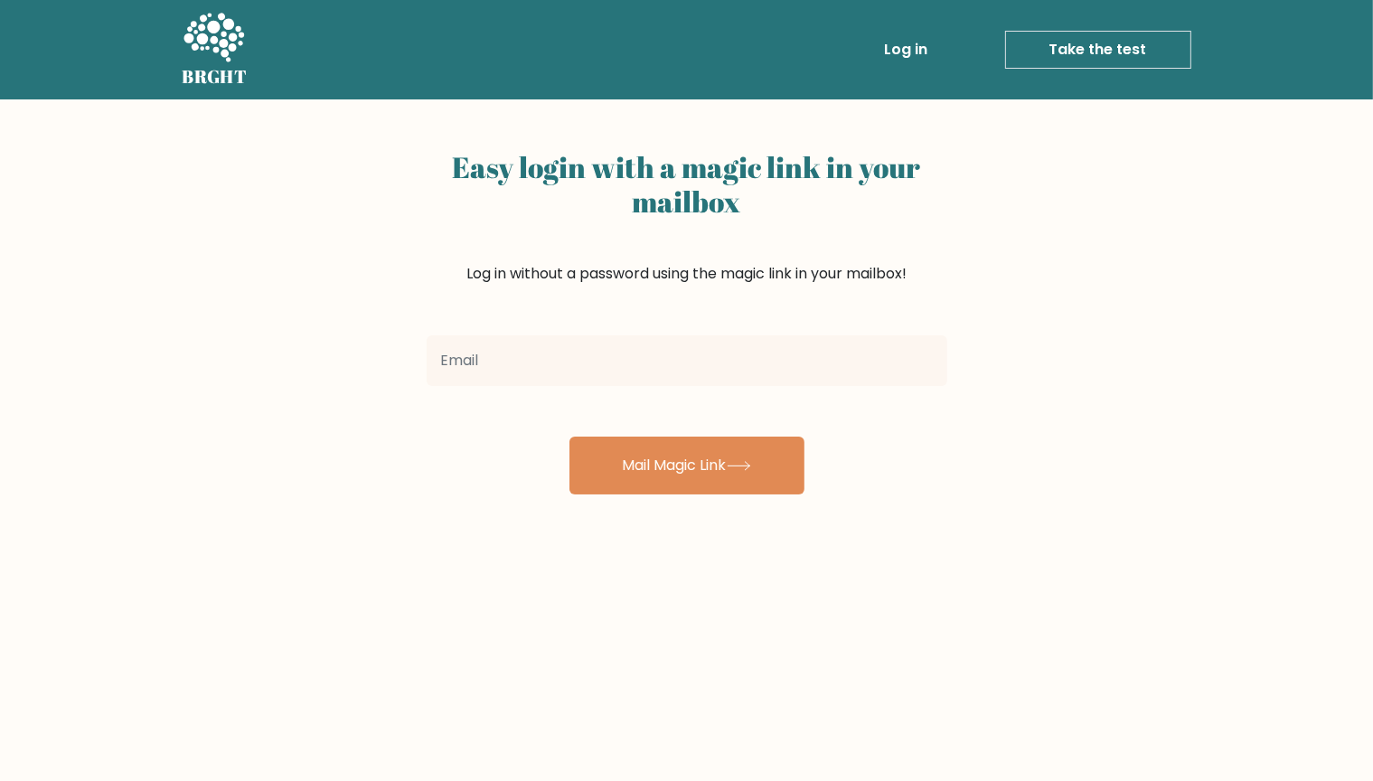
click at [1099, 51] on link "Take the test" at bounding box center [1098, 50] width 186 height 38
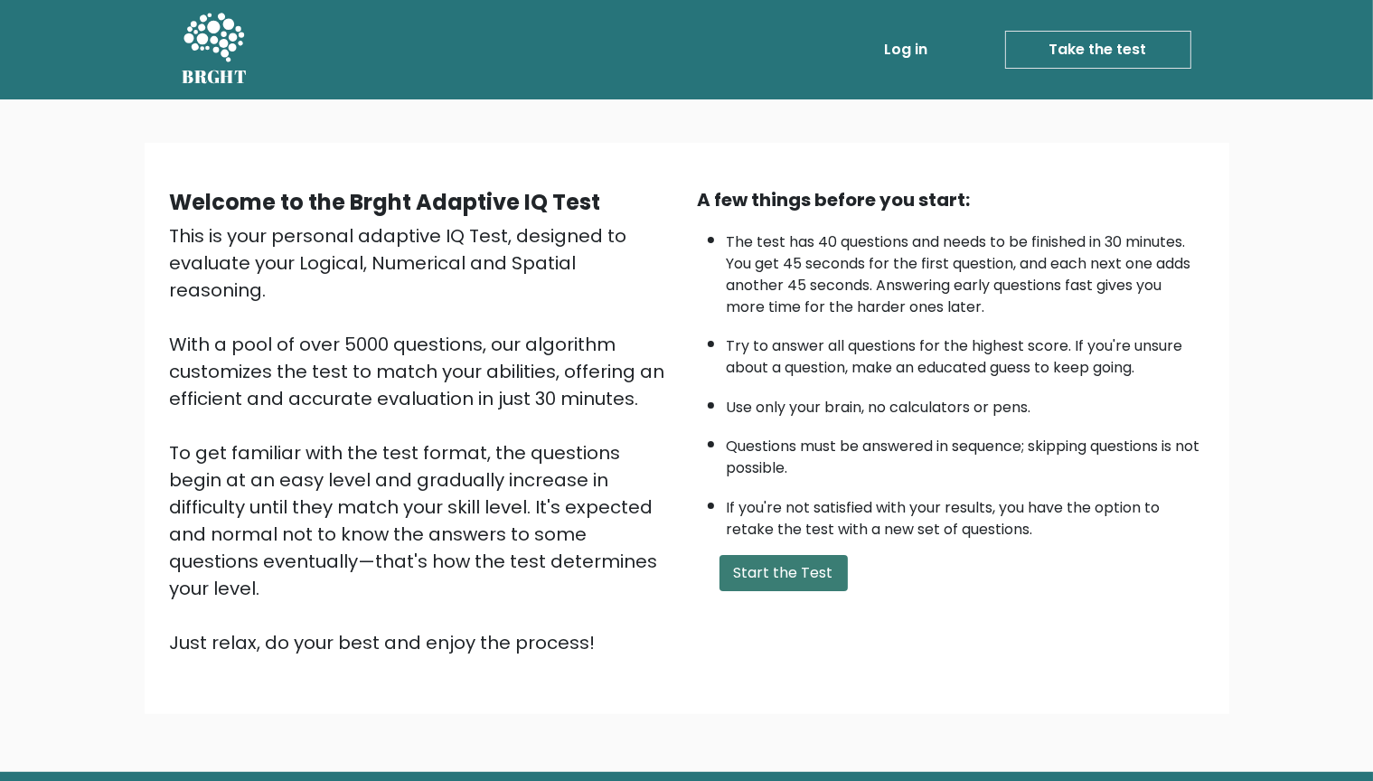
click at [759, 570] on button "Start the Test" at bounding box center [784, 573] width 128 height 36
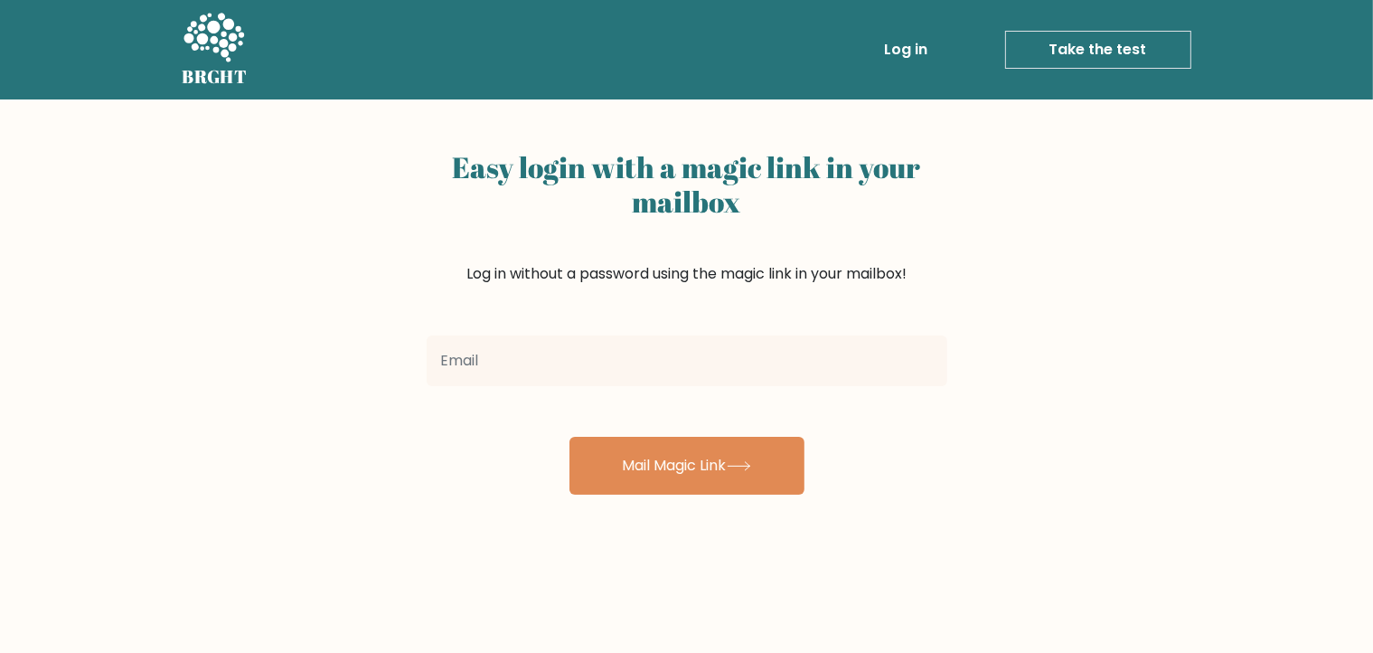
click at [550, 371] on input "email" at bounding box center [687, 360] width 521 height 51
type input "[EMAIL_ADDRESS][DOMAIN_NAME]"
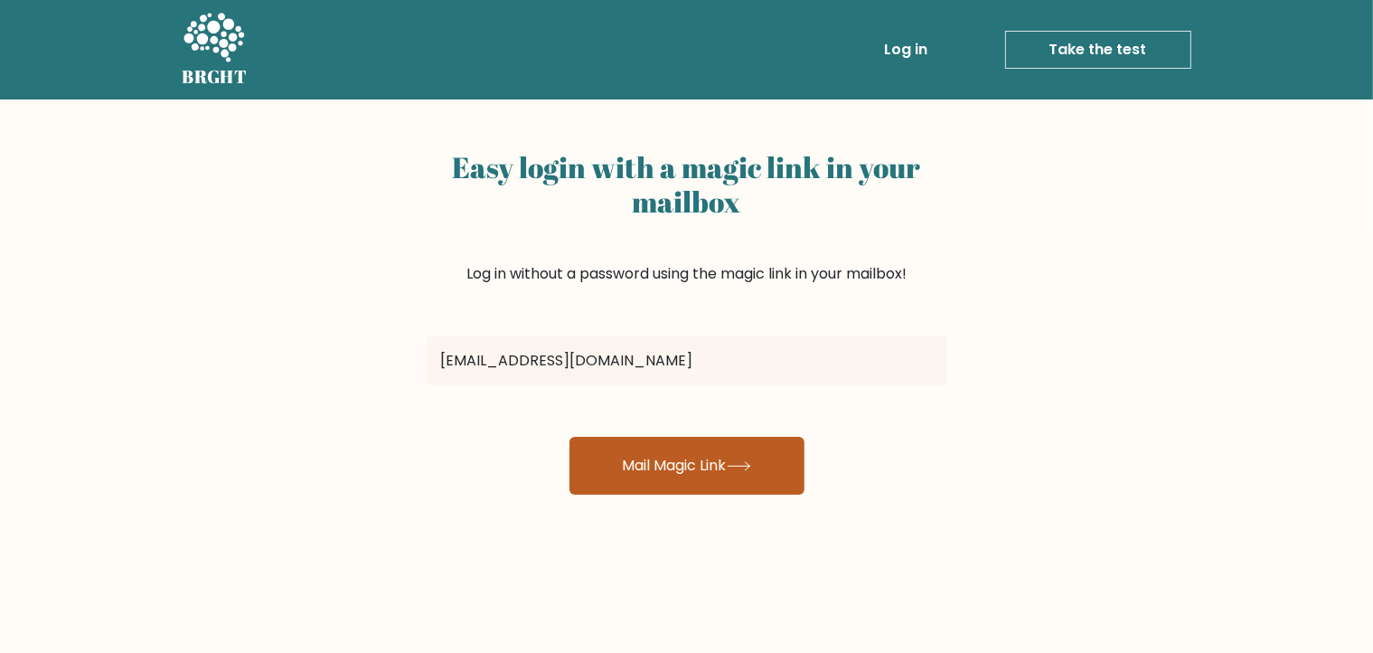
click at [673, 482] on button "Mail Magic Link" at bounding box center [687, 466] width 235 height 58
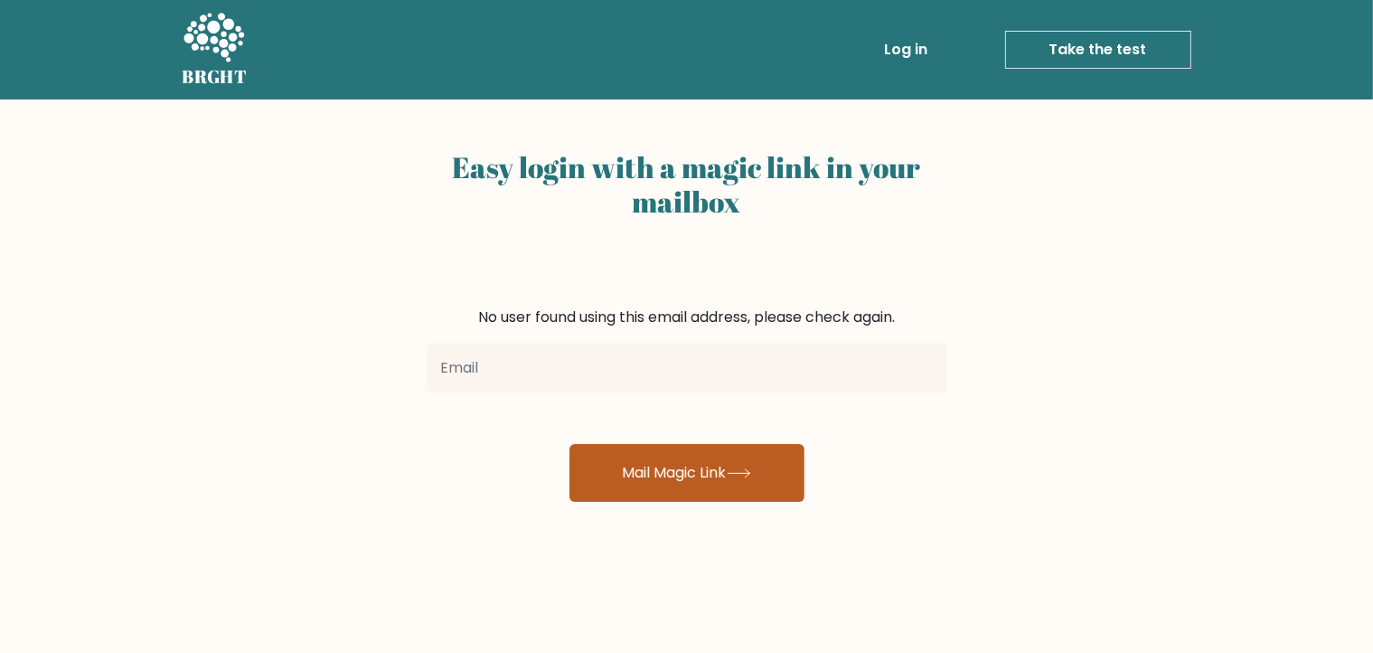
click at [682, 474] on button "Mail Magic Link" at bounding box center [687, 473] width 235 height 58
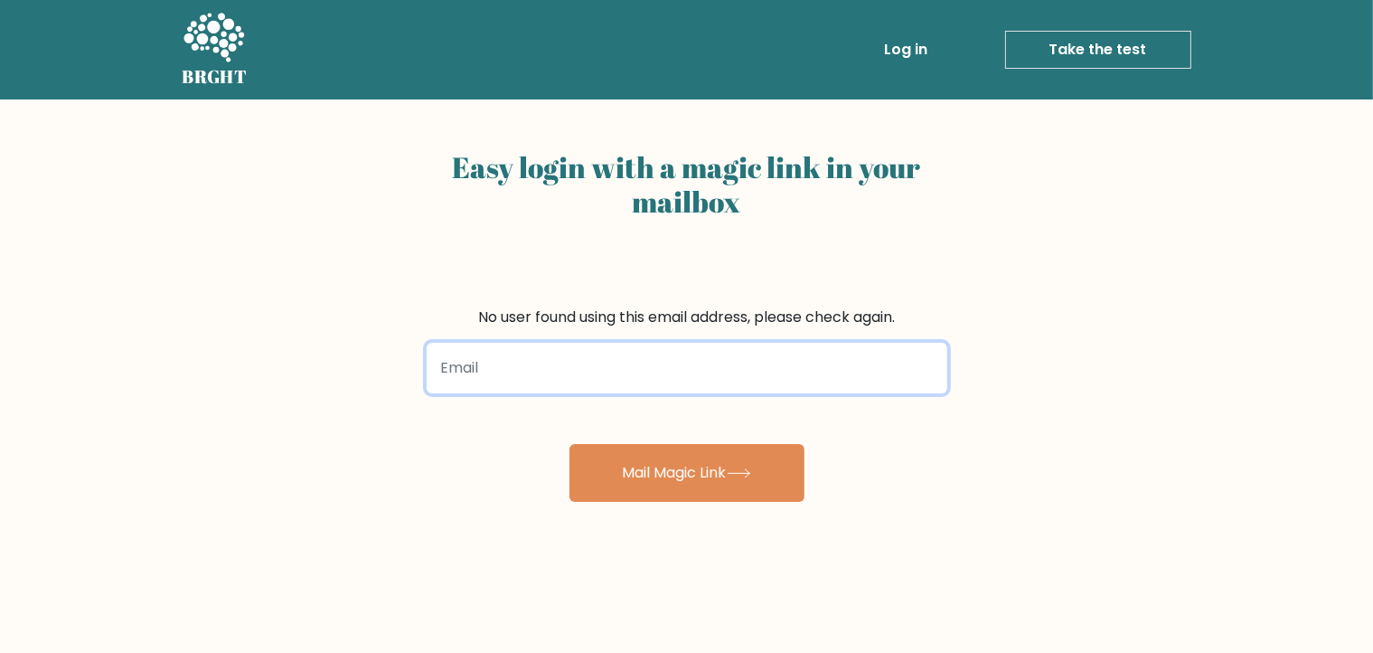
click at [678, 368] on input "email" at bounding box center [687, 368] width 521 height 51
type input "[EMAIL_ADDRESS][DOMAIN_NAME]"
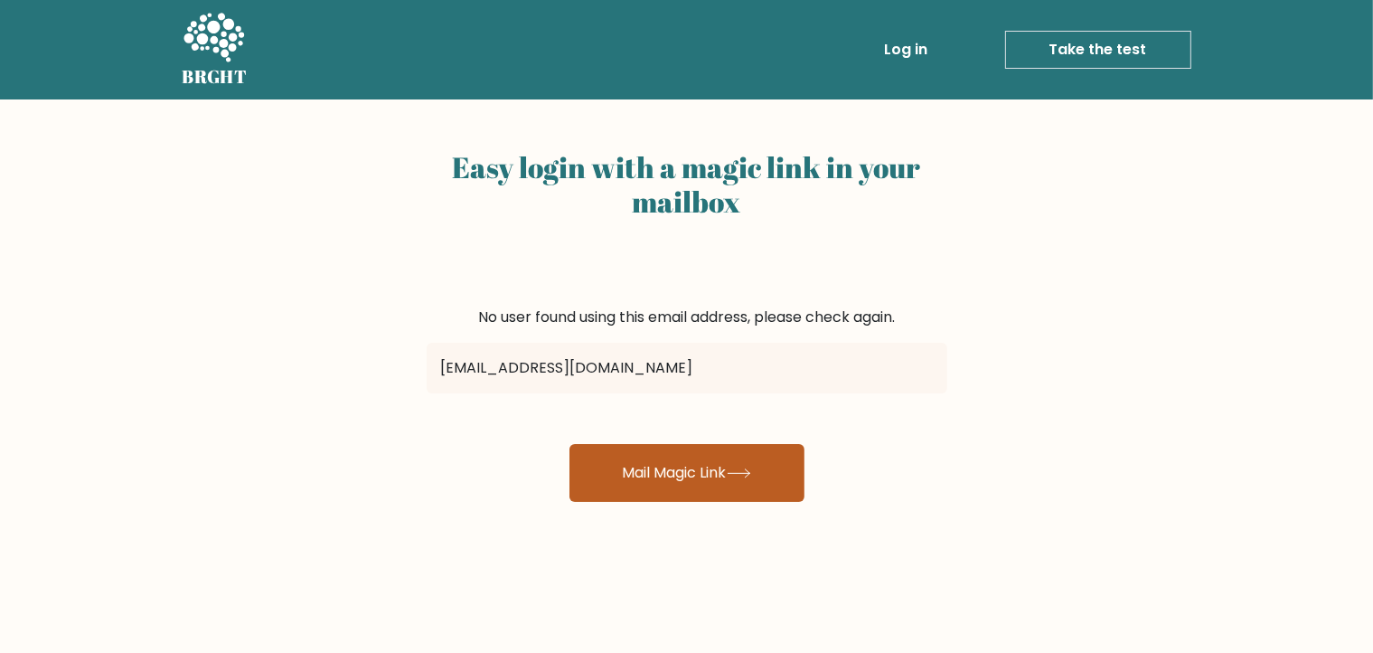
click at [679, 465] on button "Mail Magic Link" at bounding box center [687, 473] width 235 height 58
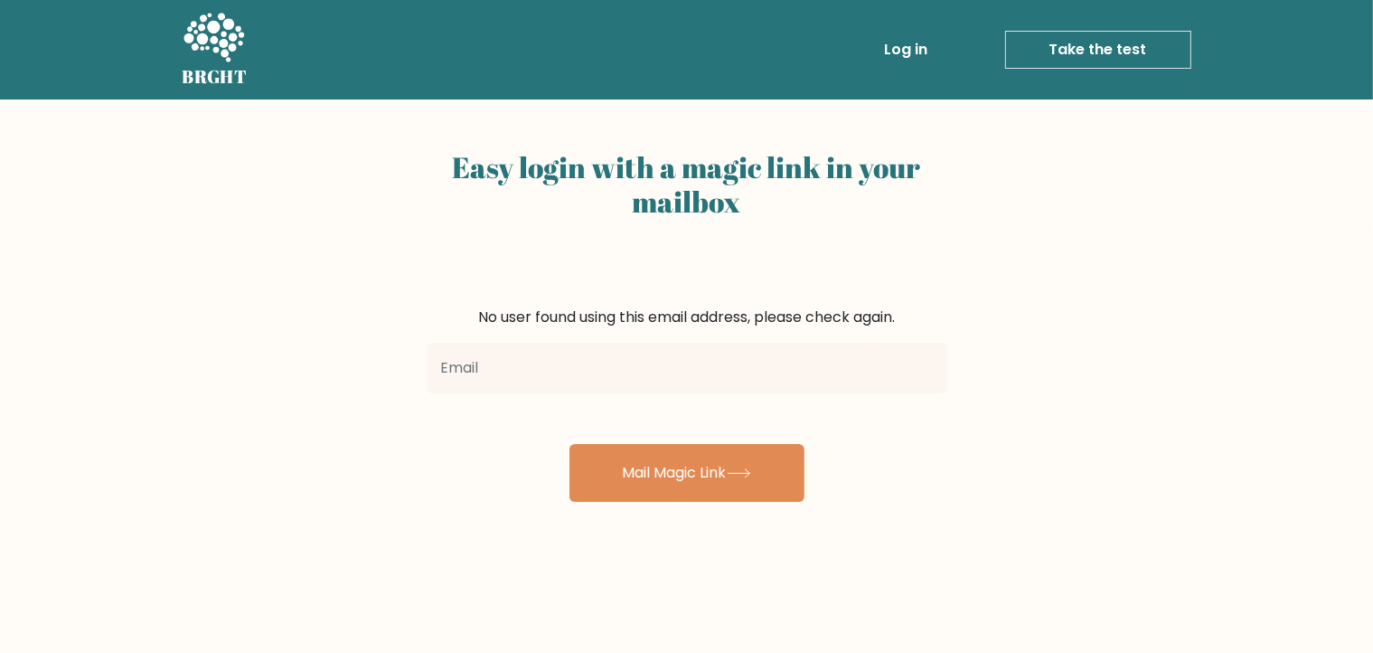
click at [602, 377] on input "email" at bounding box center [687, 368] width 521 height 51
type input "[EMAIL_ADDRESS][DOMAIN_NAME]"
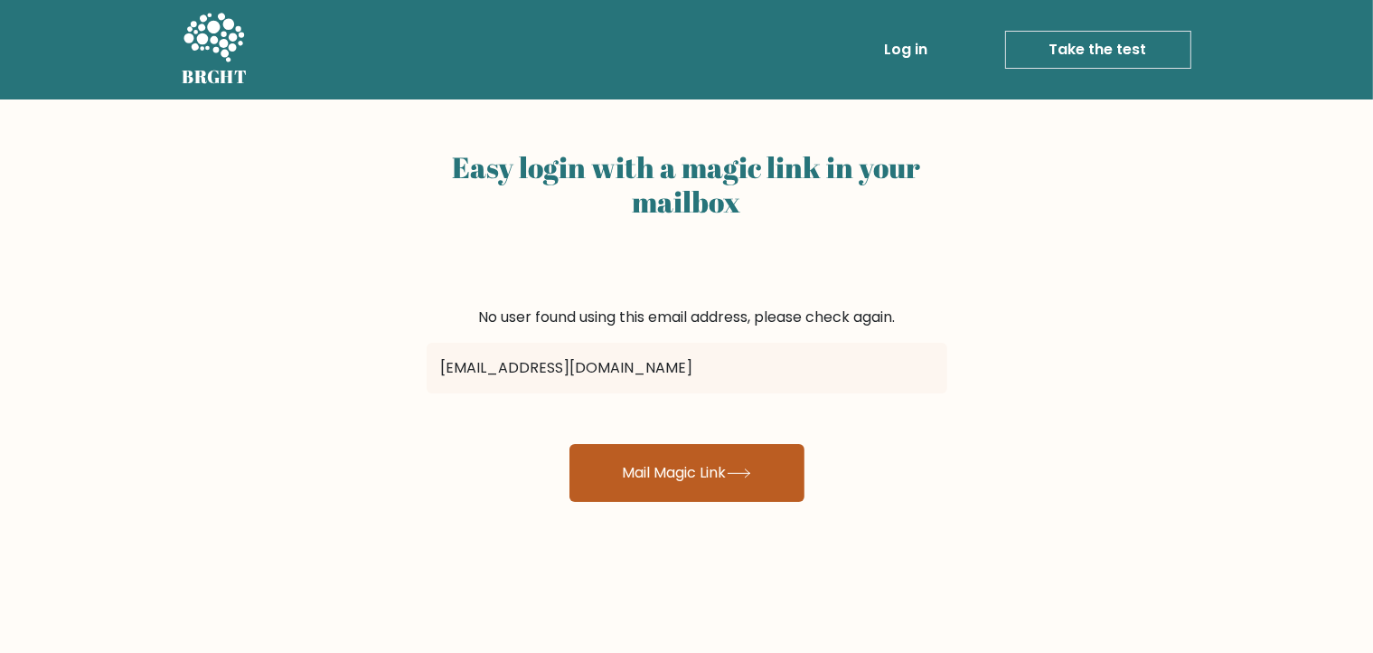
click at [618, 461] on button "Mail Magic Link" at bounding box center [687, 473] width 235 height 58
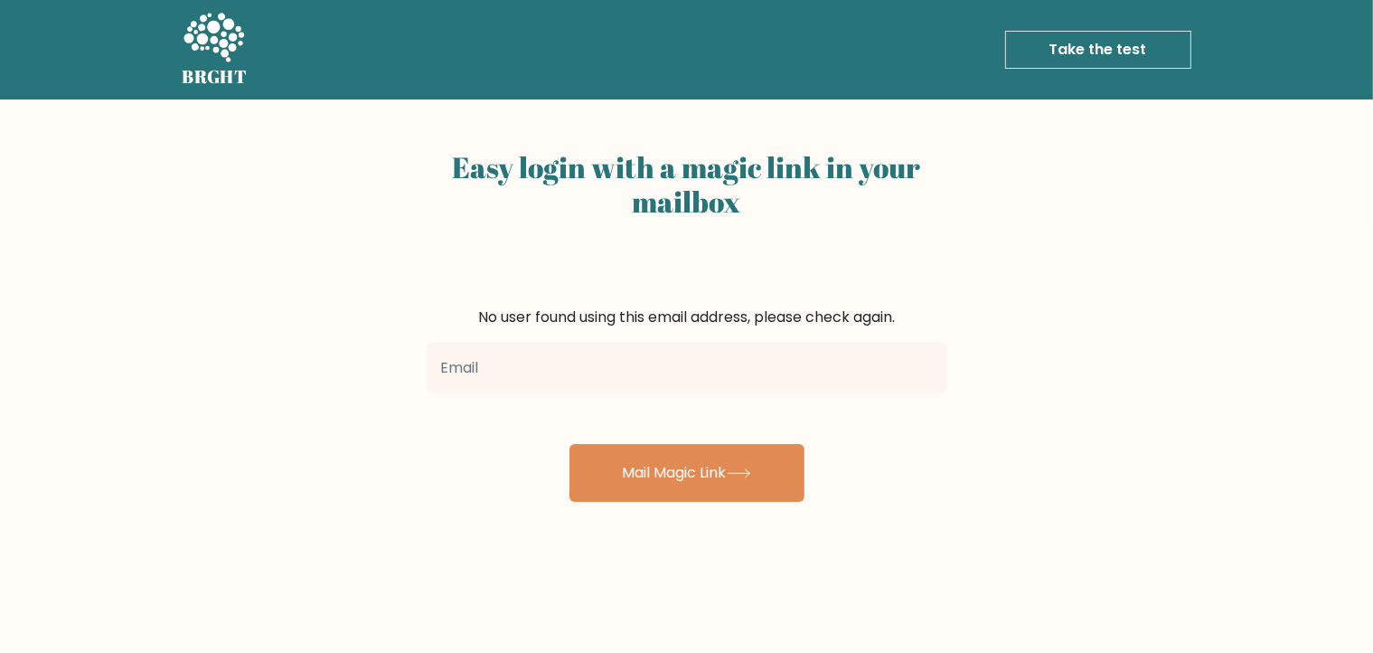
click at [511, 366] on input "email" at bounding box center [687, 368] width 521 height 51
